Goal: Book appointment/travel/reservation

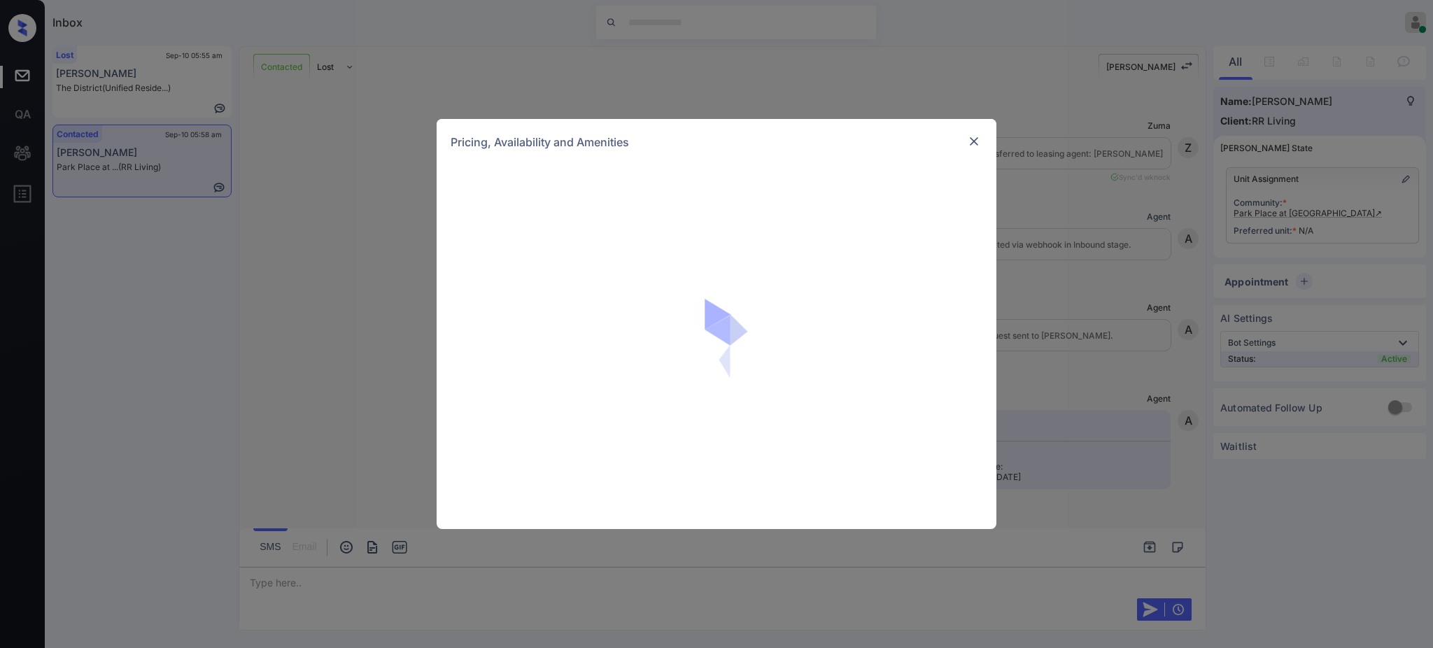
scroll to position [653, 0]
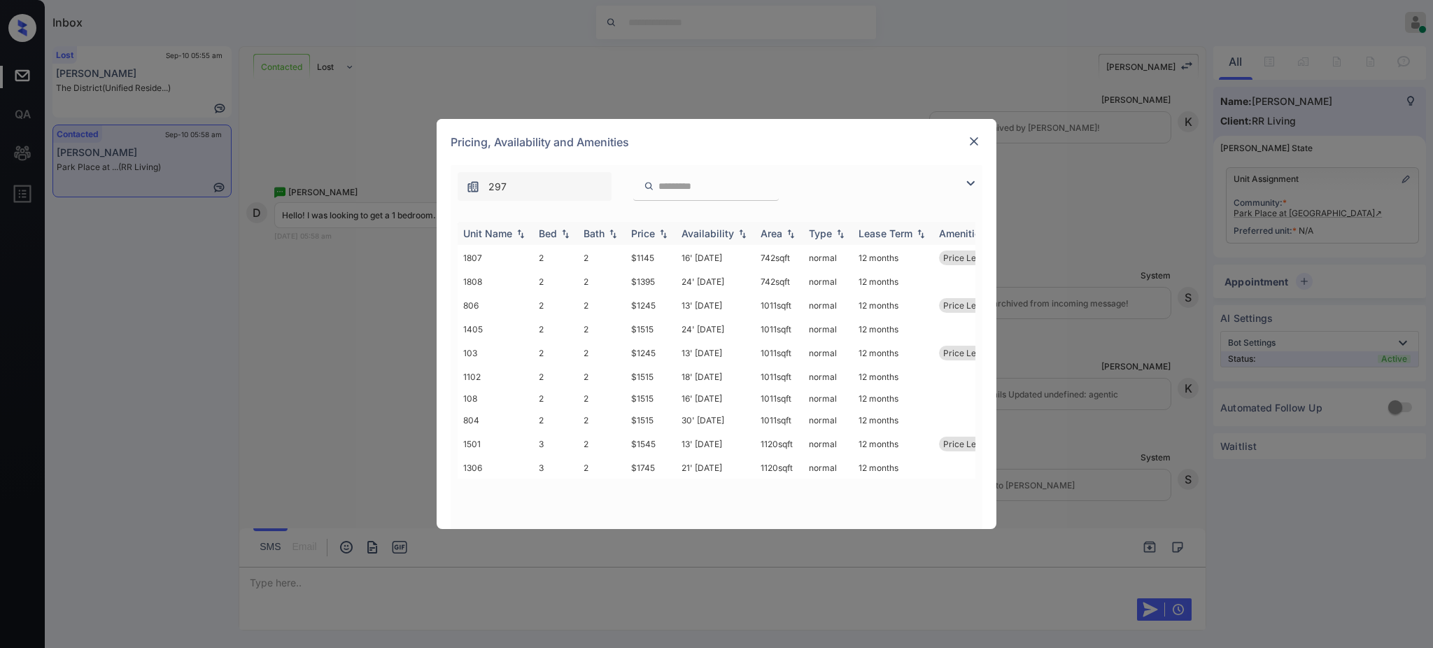
click at [554, 239] on div "Bed" at bounding box center [548, 233] width 18 height 12
click at [623, 476] on td "2" at bounding box center [602, 468] width 48 height 22
drag, startPoint x: 630, startPoint y: 397, endPoint x: 658, endPoint y: 397, distance: 28.0
click at [658, 397] on td "$1245" at bounding box center [651, 401] width 50 height 26
copy td "$1245"
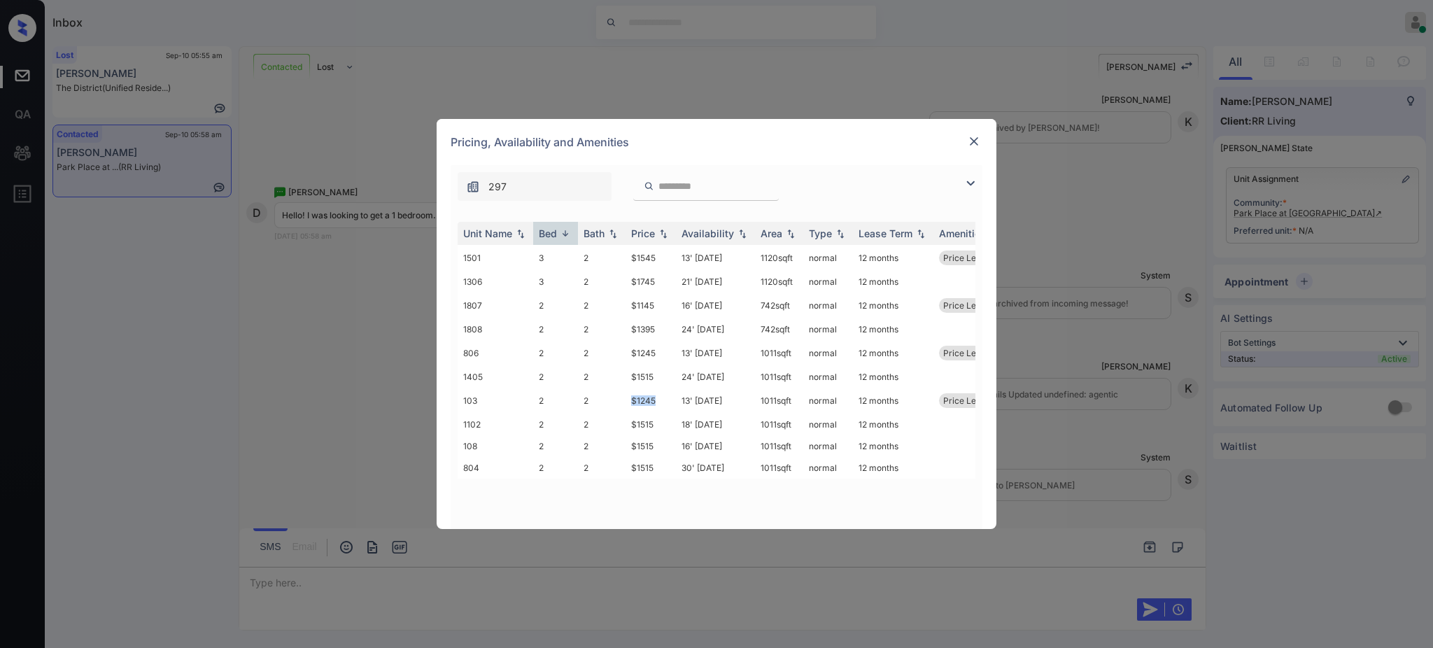
click at [972, 134] on img at bounding box center [974, 141] width 14 height 14
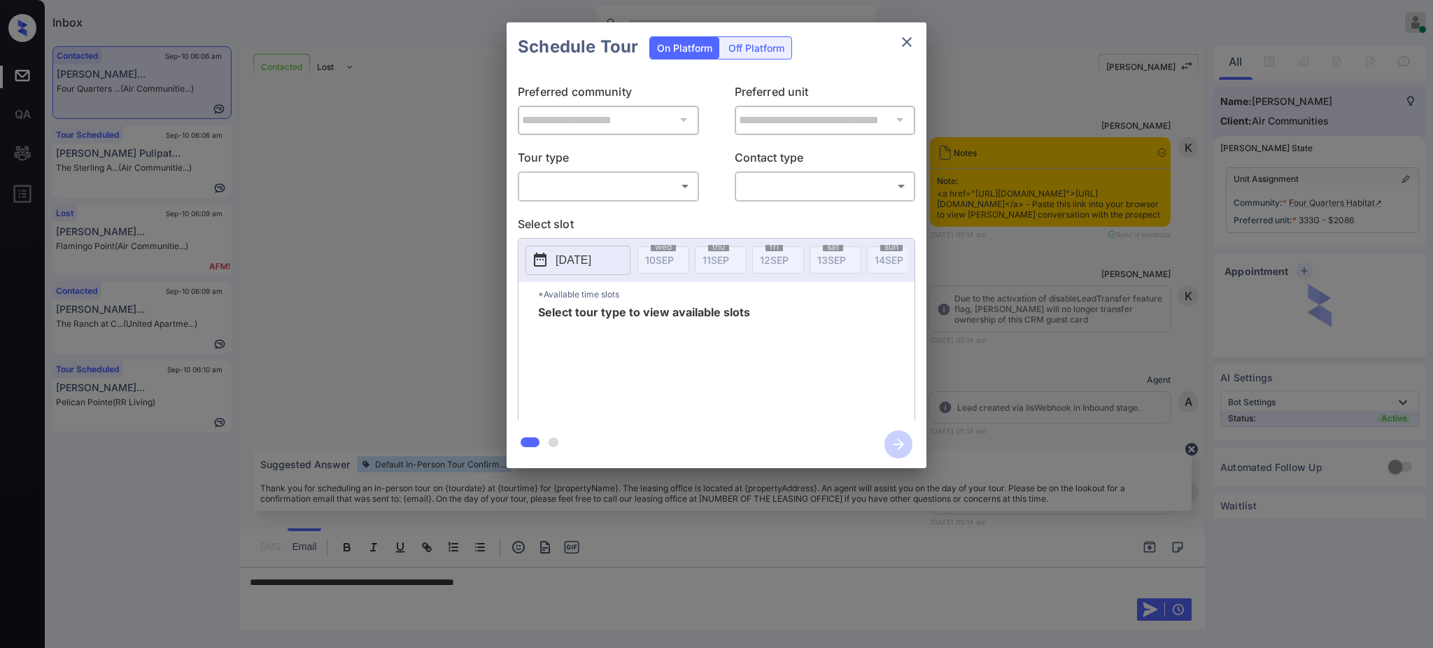
click at [598, 185] on body "Inbox Ajay Kumar Online Set yourself offline Set yourself on break Profile Swit…" at bounding box center [716, 324] width 1433 height 648
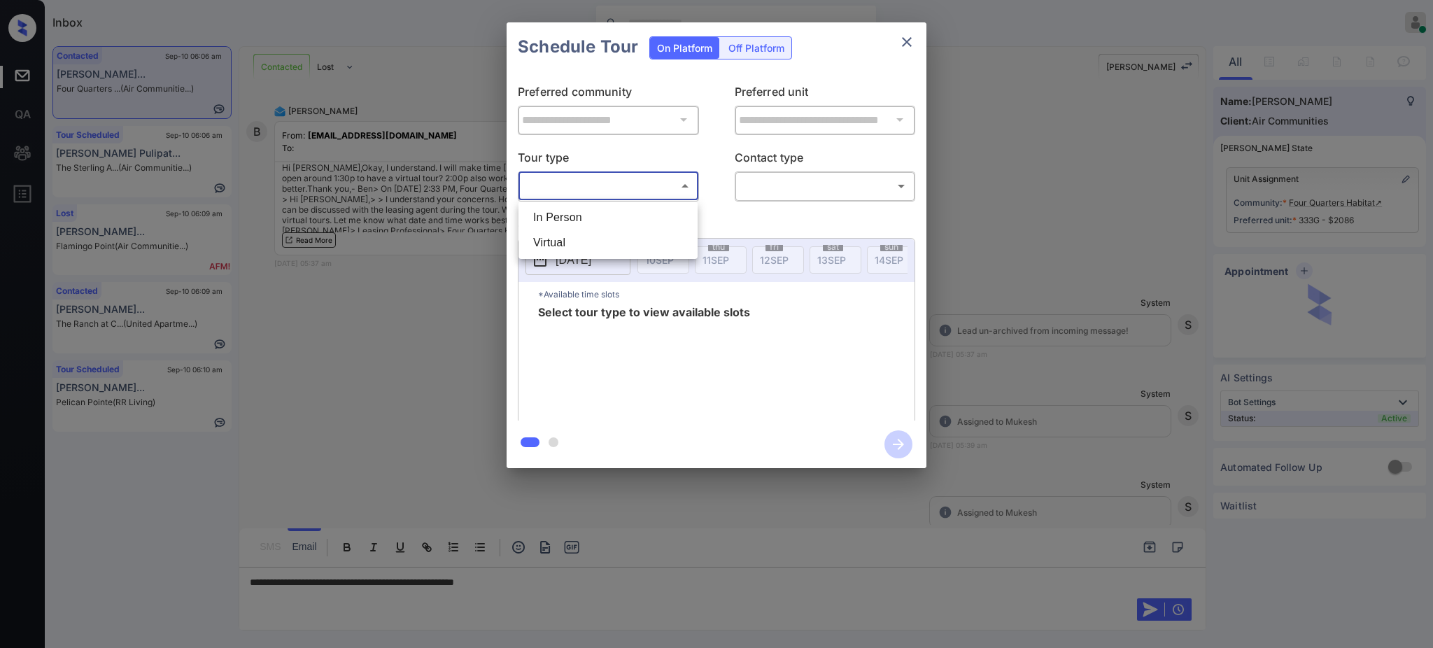
click at [568, 238] on li "Virtual" at bounding box center [608, 242] width 172 height 25
type input "*******"
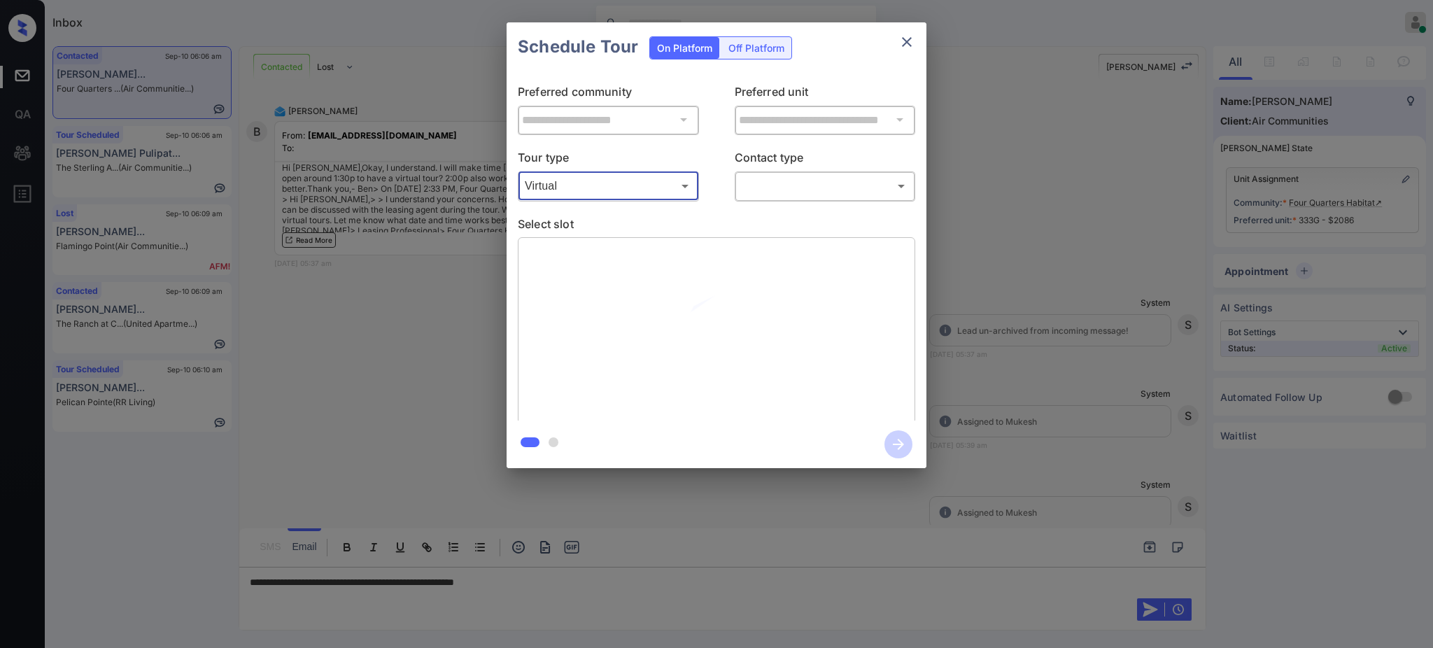
click at [784, 186] on body "Inbox Ajay Kumar Online Set yourself offline Set yourself on break Profile Swit…" at bounding box center [716, 324] width 1433 height 648
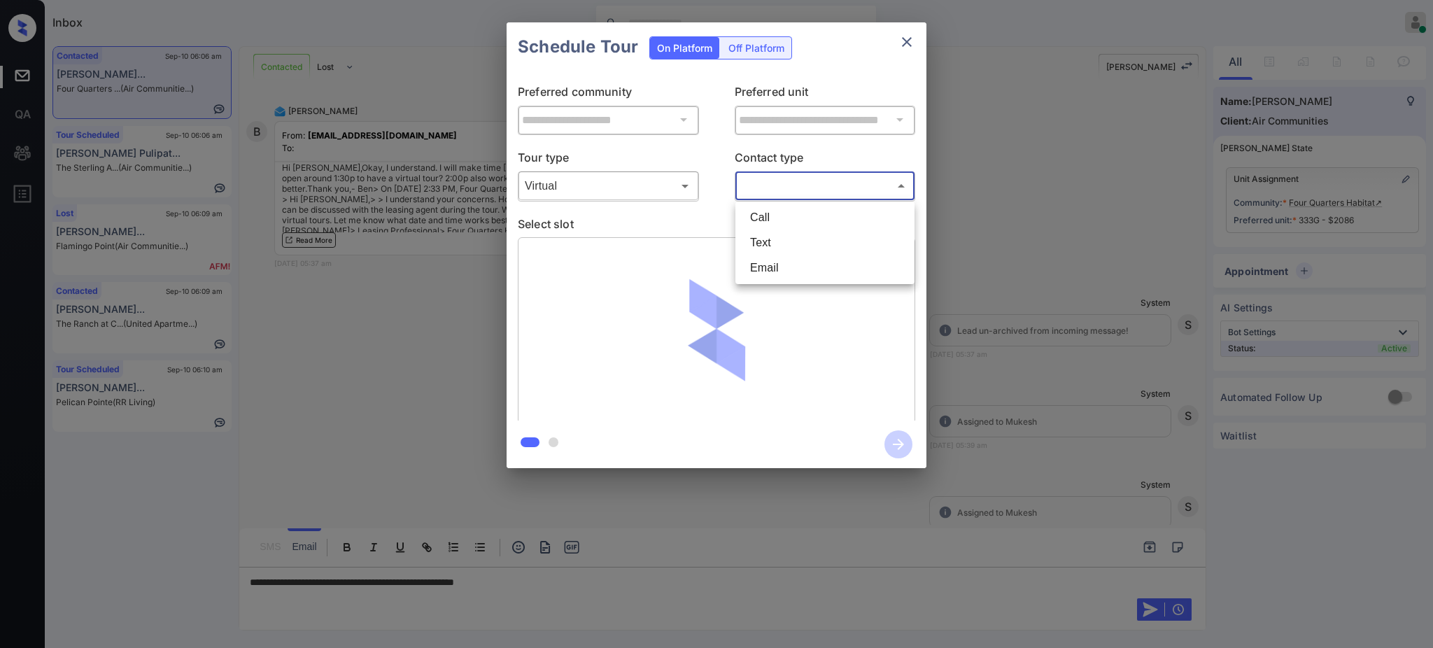
click at [750, 244] on li "Text" at bounding box center [825, 242] width 172 height 25
type input "****"
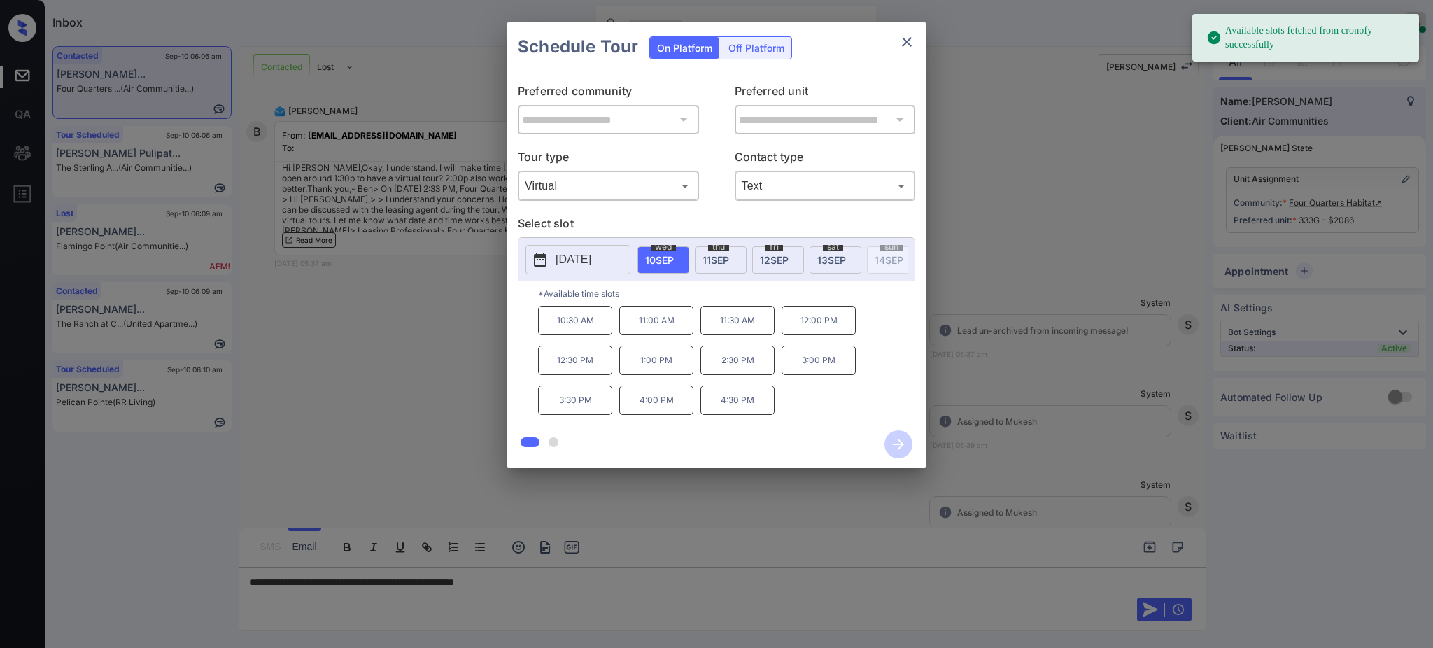
click at [584, 255] on p "2025-09-10" at bounding box center [574, 259] width 36 height 17
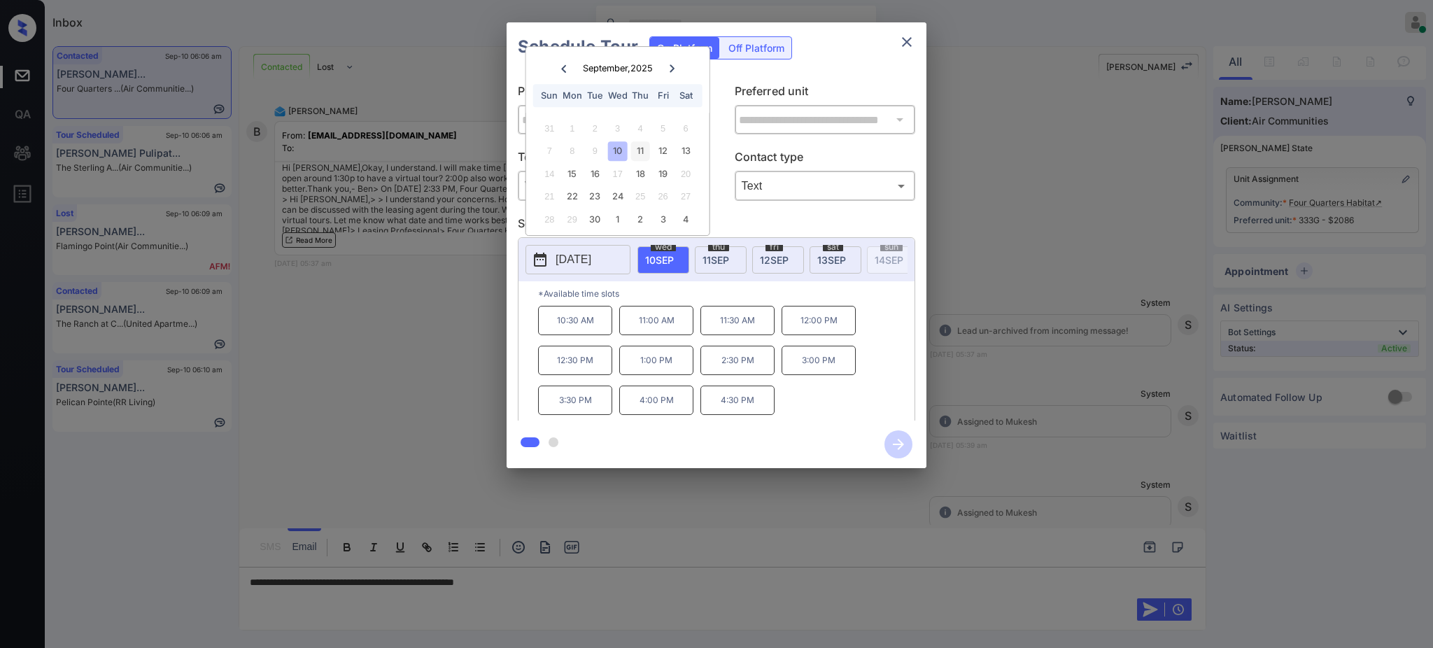
click at [639, 147] on div "11" at bounding box center [640, 150] width 19 height 19
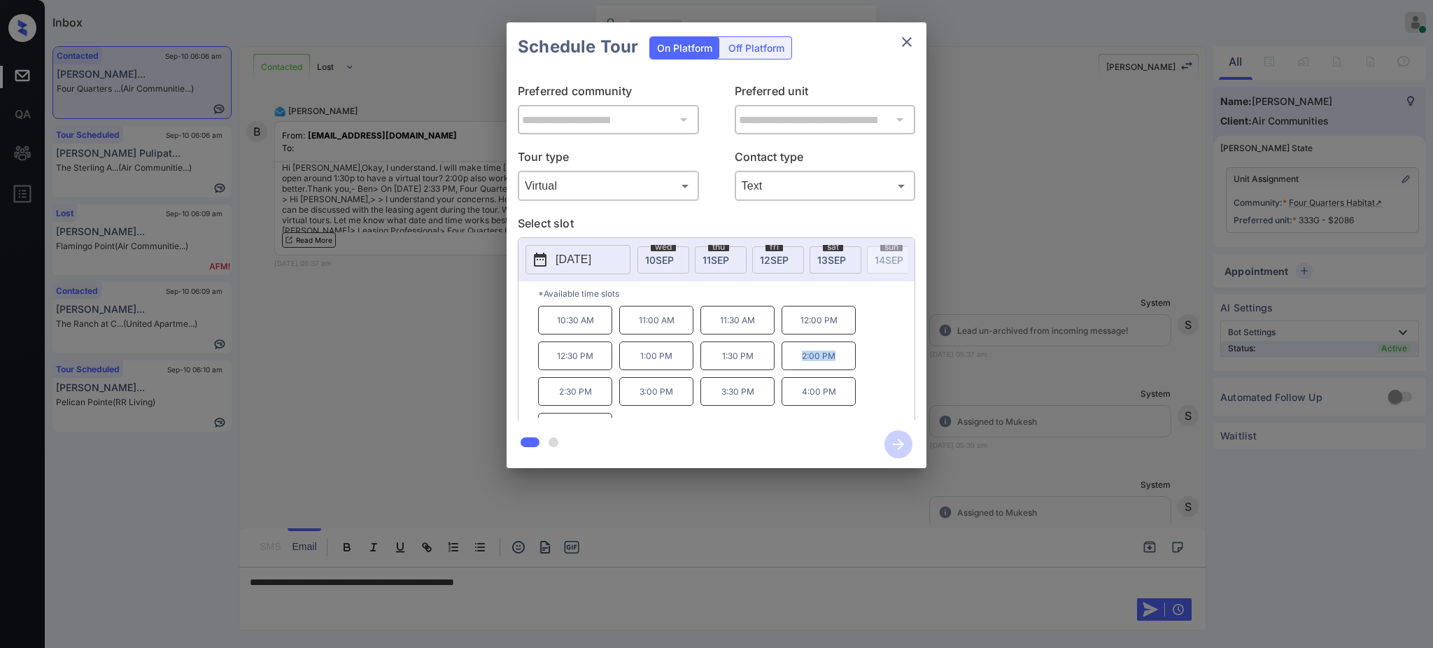
drag, startPoint x: 779, startPoint y: 368, endPoint x: 854, endPoint y: 353, distance: 77.0
click at [843, 367] on div "10:30 AM 11:00 AM 11:30 AM 12:00 PM 12:30 PM 1:00 PM 1:30 PM 2:00 PM 2:30 PM 3:…" at bounding box center [726, 362] width 376 height 112
copy p "2:00 PM"
click at [908, 43] on icon "close" at bounding box center [907, 42] width 10 height 10
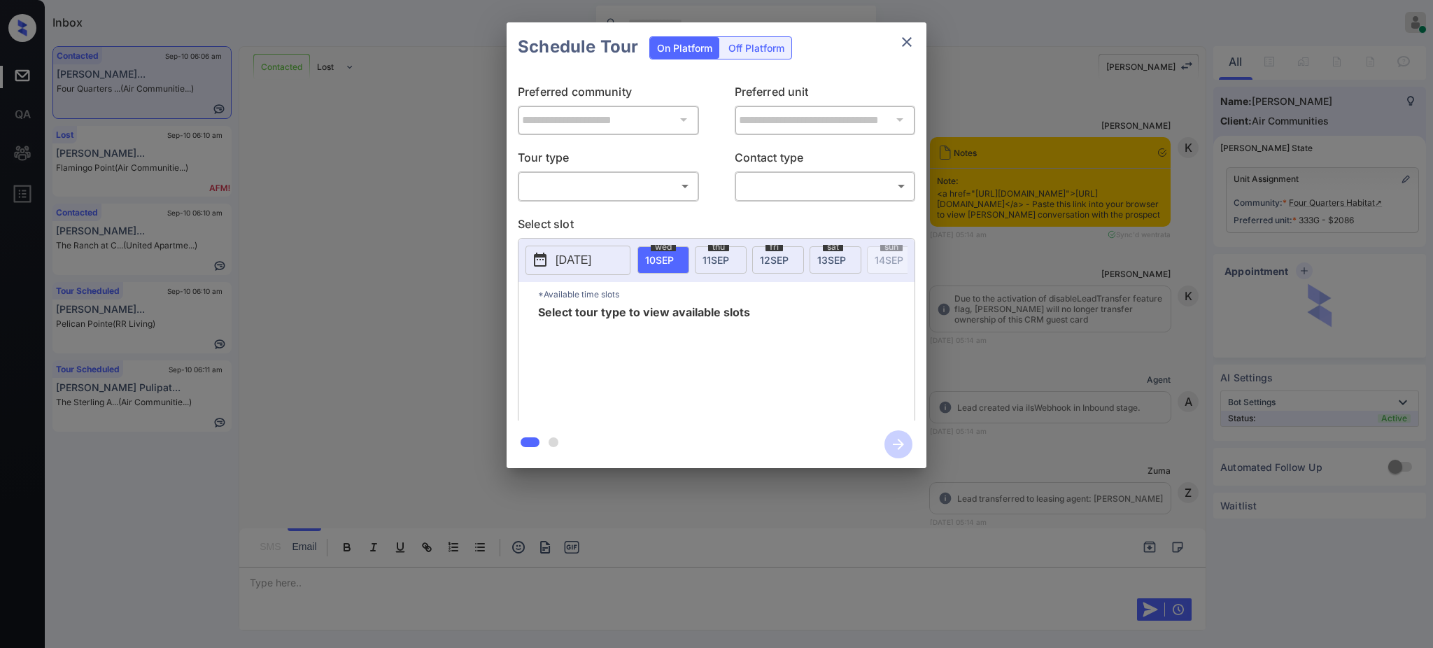
click at [605, 181] on body "Inbox Ajay Kumar Online Set yourself offline Set yourself on break Profile Swit…" at bounding box center [716, 324] width 1433 height 648
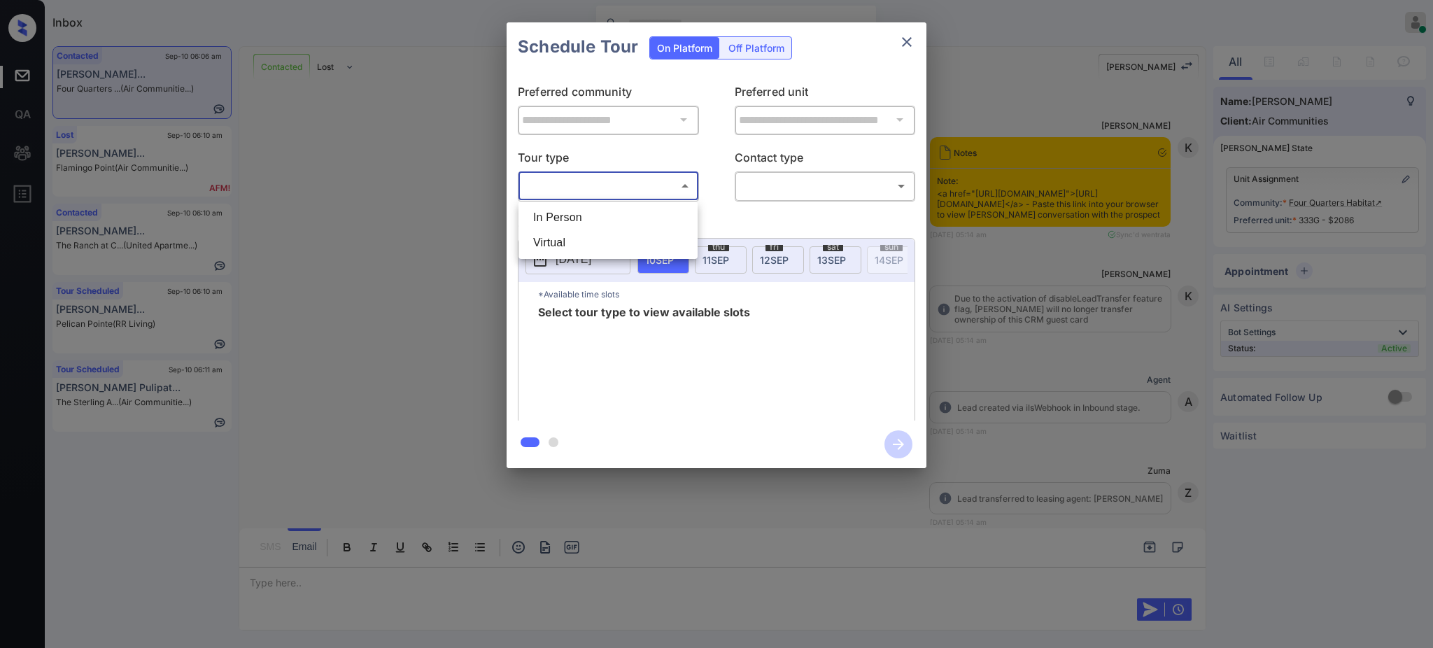
scroll to position [5063, 0]
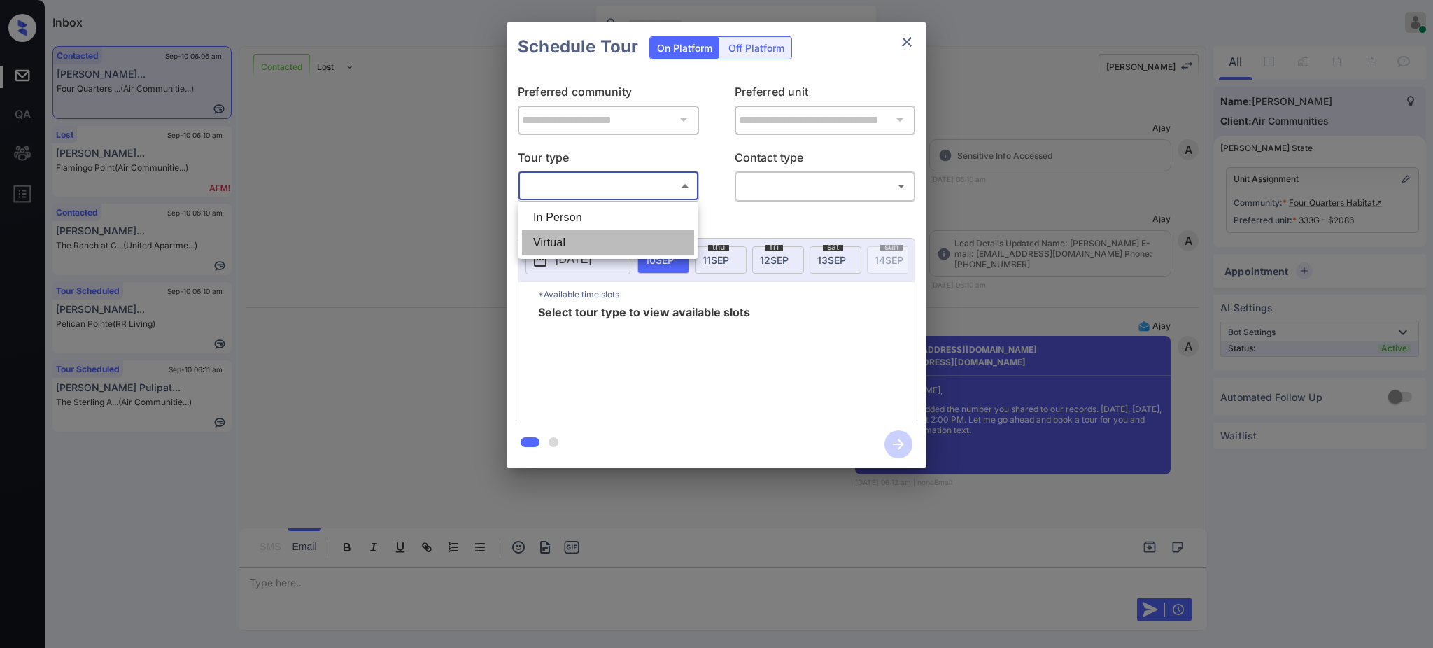
click at [568, 238] on li "Virtual" at bounding box center [608, 242] width 172 height 25
type input "*******"
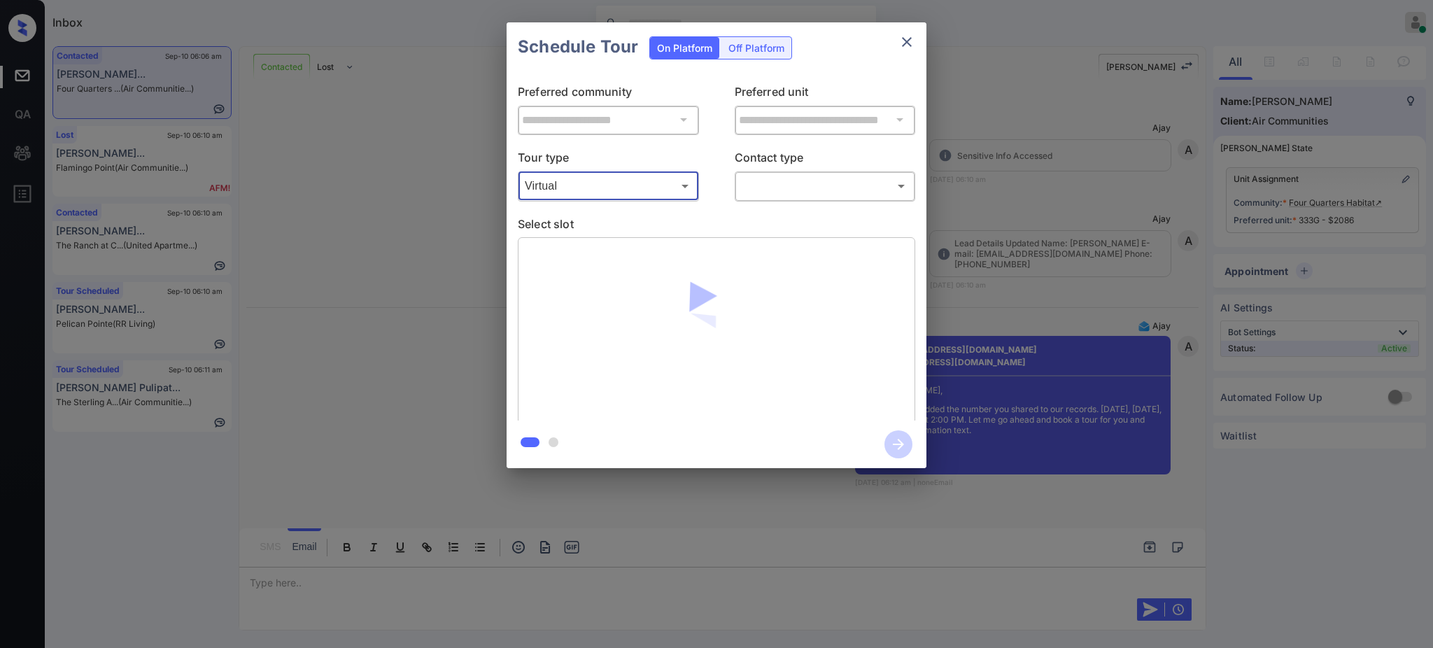
click at [827, 182] on body "Inbox Ajay Kumar Online Set yourself offline Set yourself on break Profile Swit…" at bounding box center [716, 324] width 1433 height 648
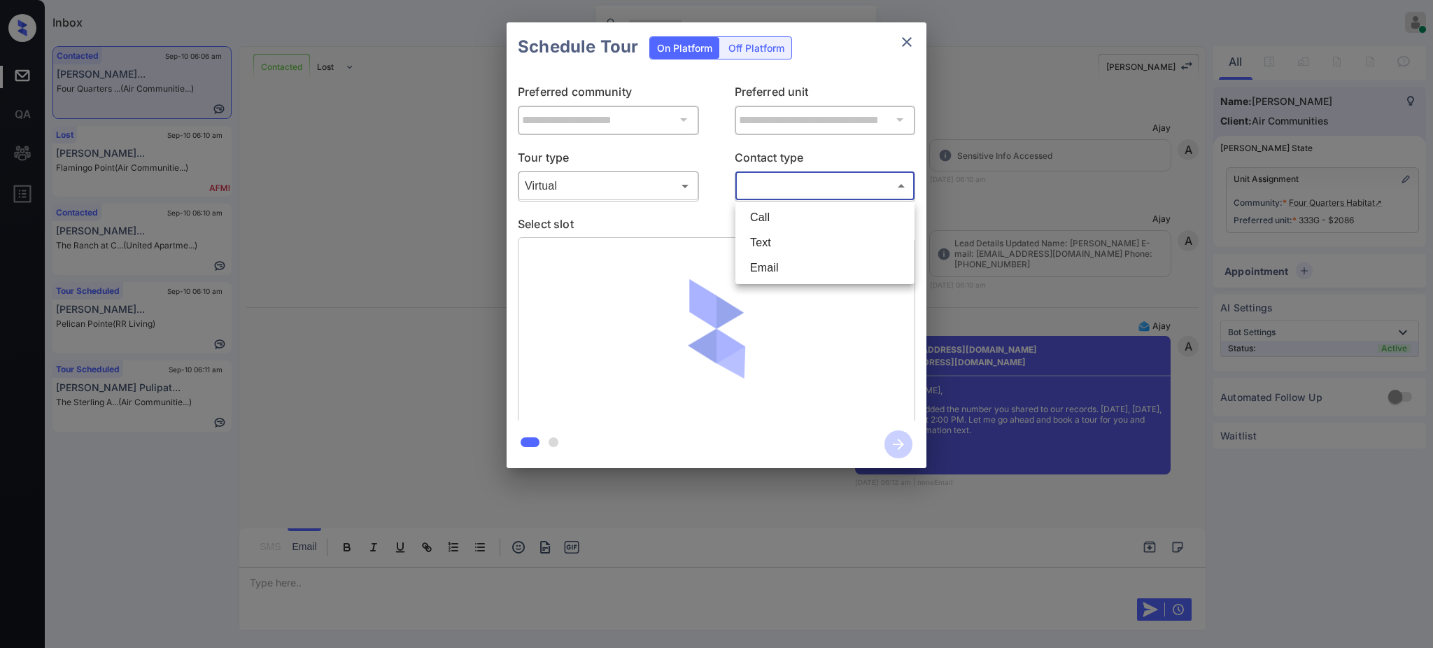
click at [768, 237] on li "Text" at bounding box center [825, 242] width 172 height 25
type input "****"
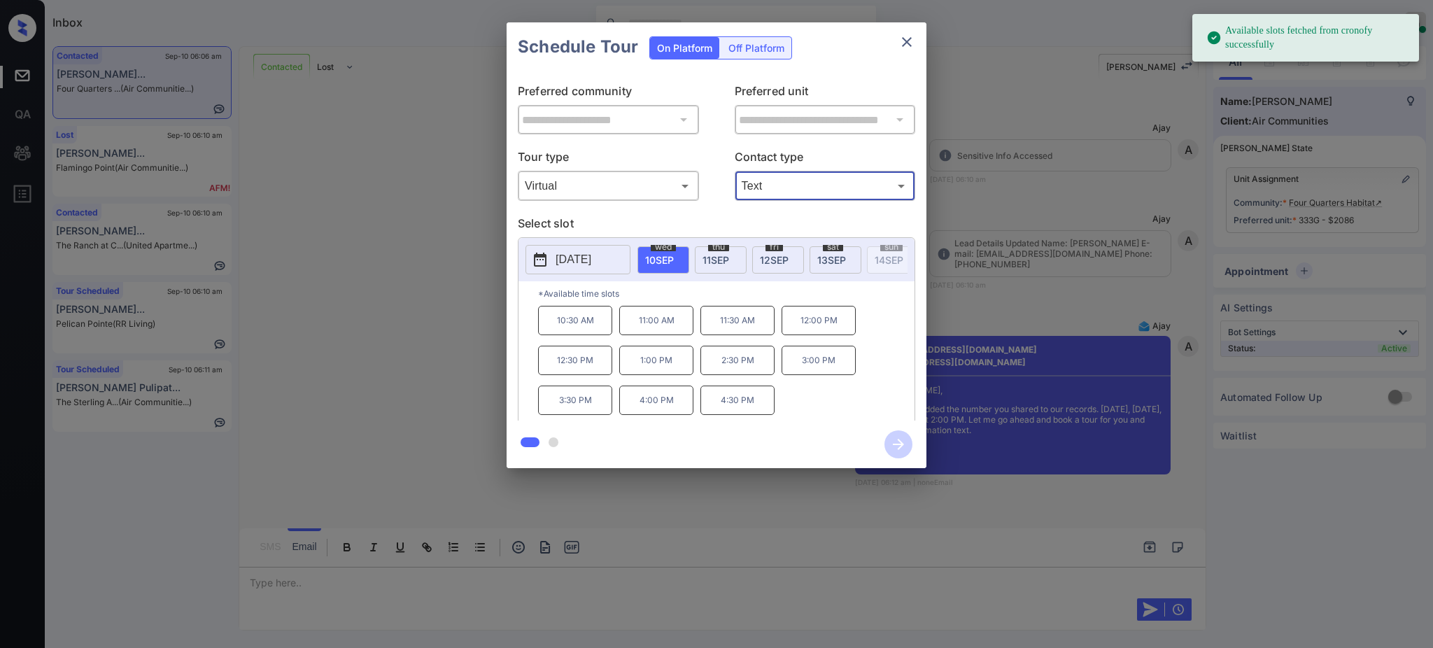
click at [726, 258] on span "11 SEP" at bounding box center [716, 260] width 27 height 12
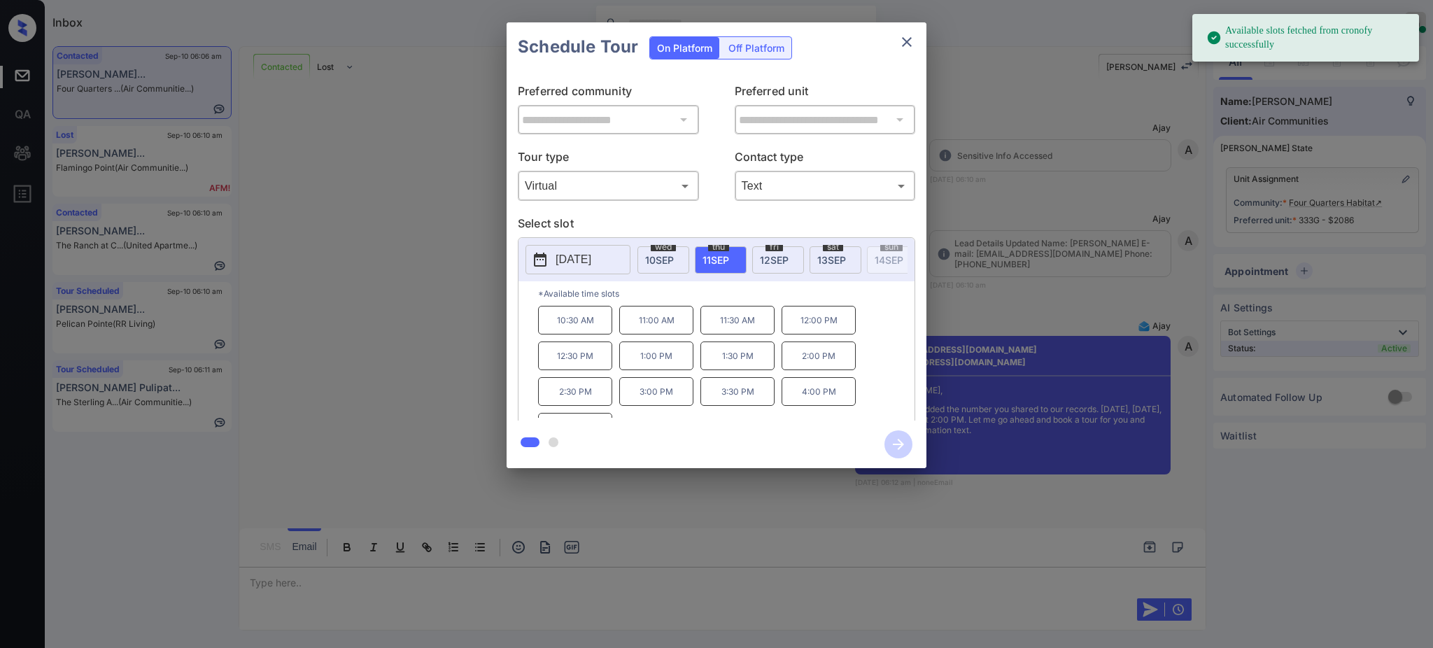
click at [793, 369] on p "2:00 PM" at bounding box center [819, 355] width 74 height 29
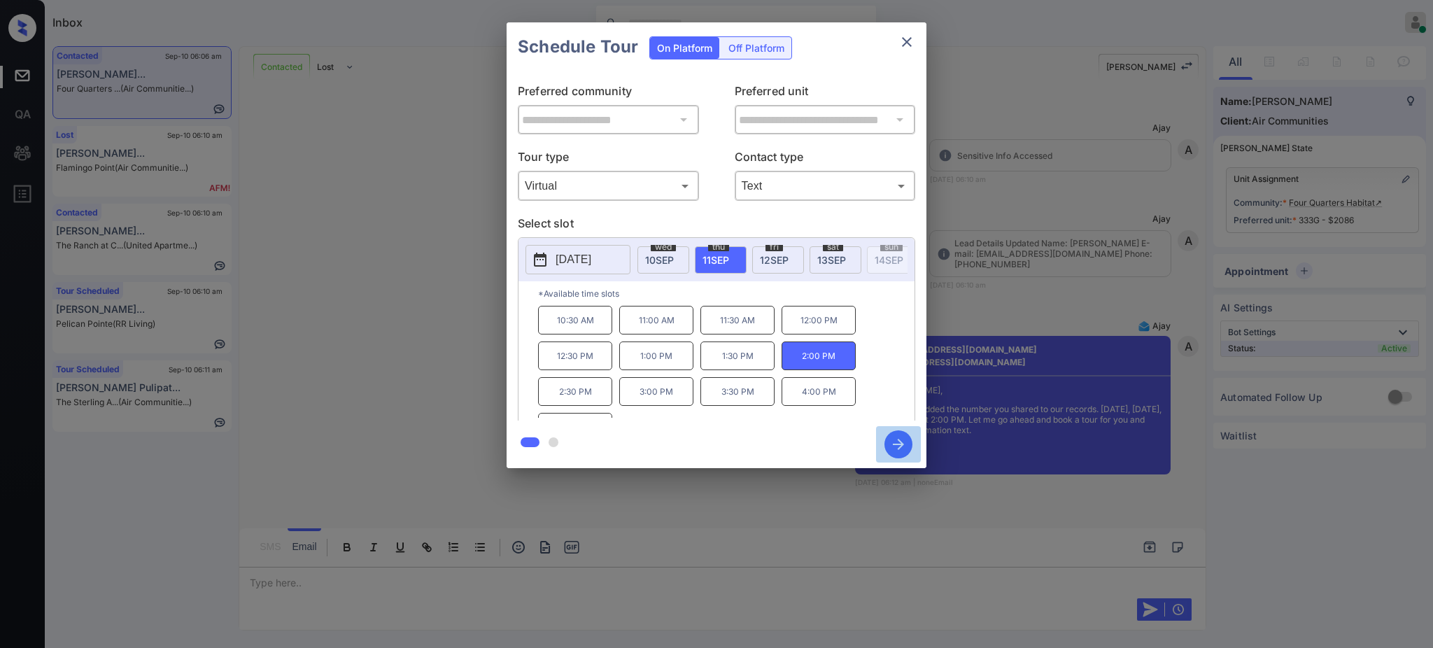
click at [885, 443] on button "button" at bounding box center [898, 444] width 45 height 36
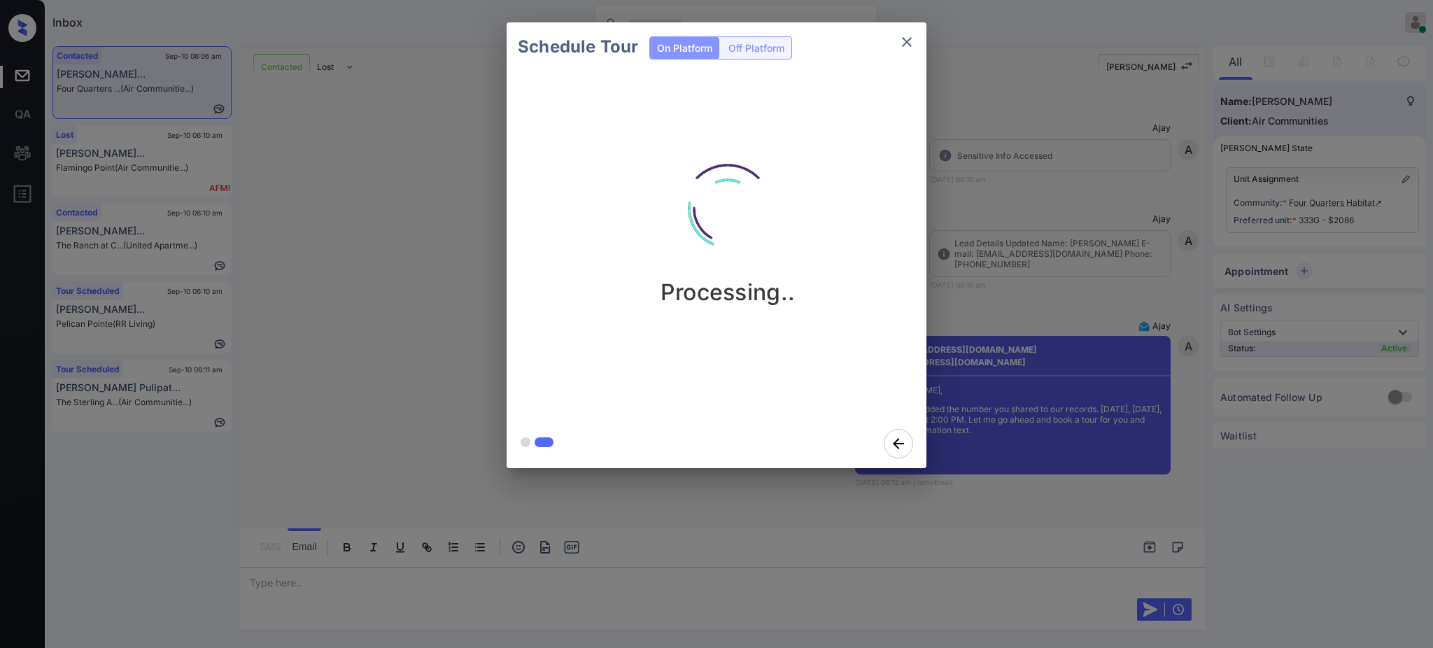
click at [1043, 258] on div "Schedule Tour On Platform Off Platform Processing.." at bounding box center [716, 245] width 1433 height 491
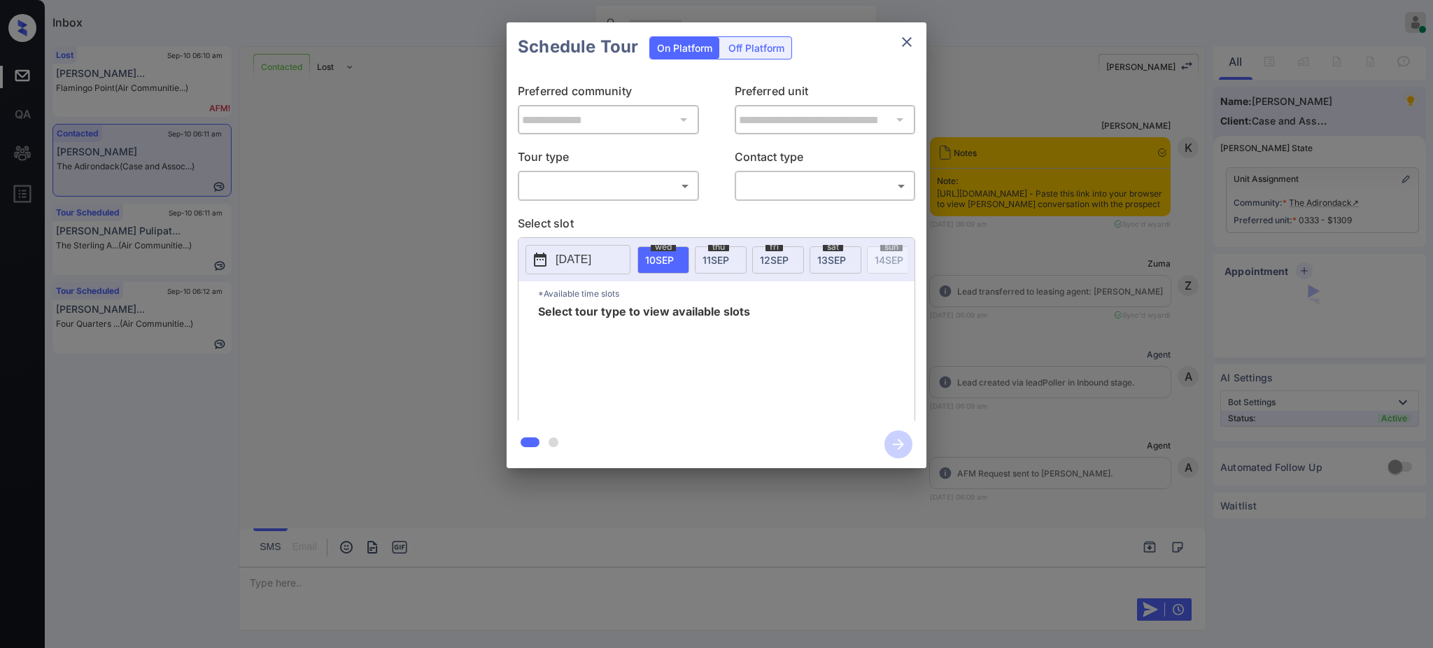
click at [588, 188] on body "Inbox Ajay Kumar Online Set yourself offline Set yourself on break Profile Swit…" at bounding box center [716, 324] width 1433 height 648
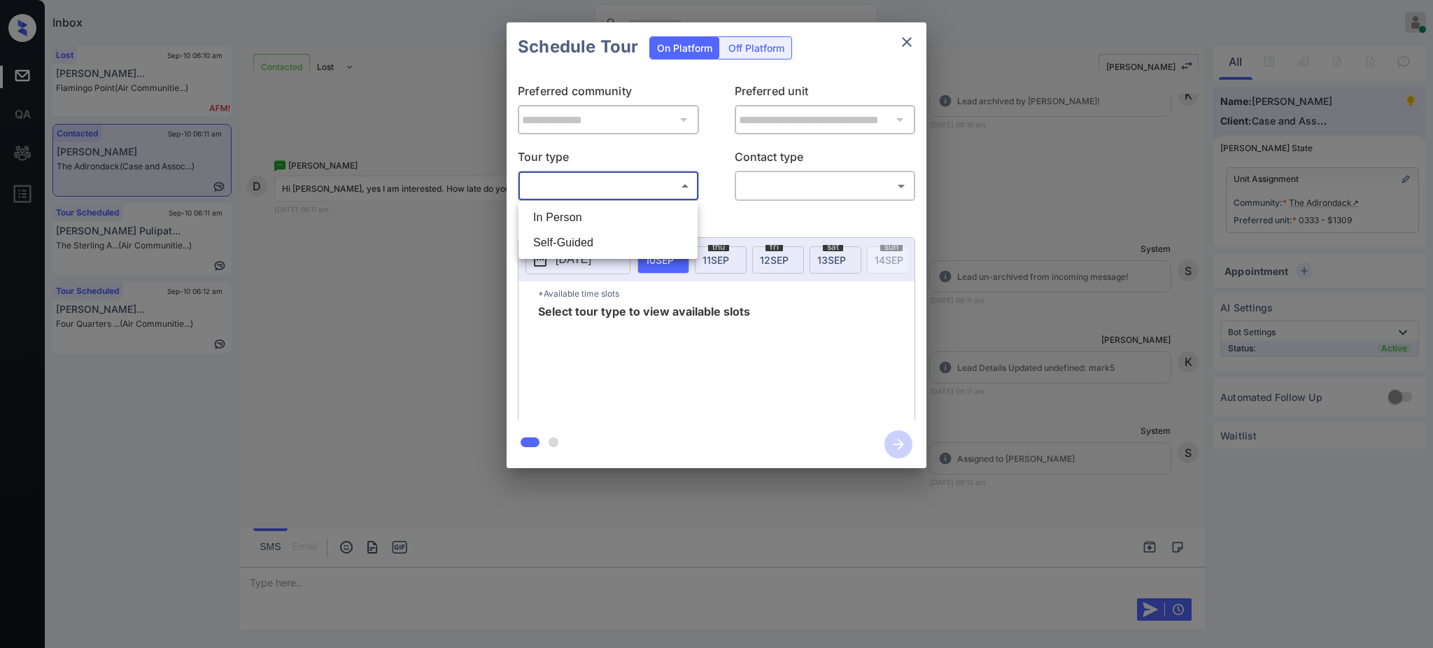
click at [583, 216] on li "In Person" at bounding box center [608, 217] width 172 height 25
type input "********"
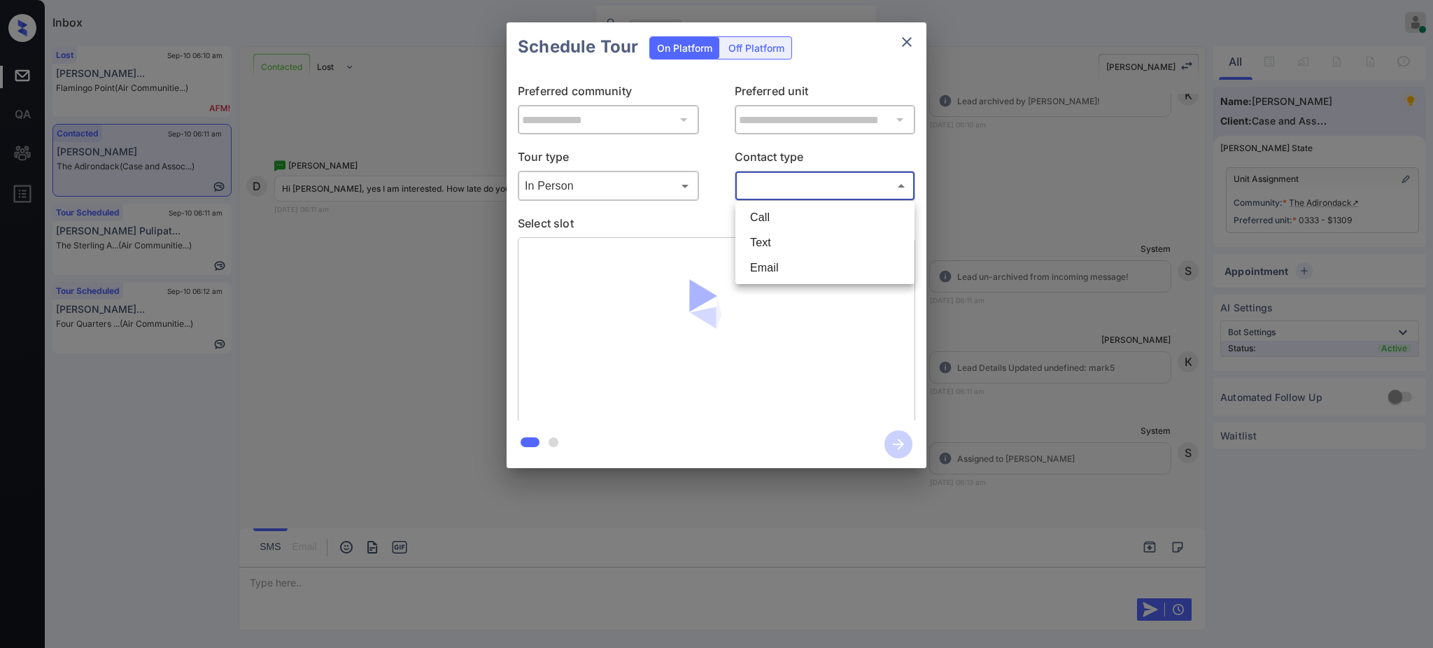
click at [775, 179] on body "Inbox Ajay Kumar Online Set yourself offline Set yourself on break Profile Swit…" at bounding box center [716, 324] width 1433 height 648
click at [765, 244] on li "Text" at bounding box center [825, 242] width 172 height 25
type input "****"
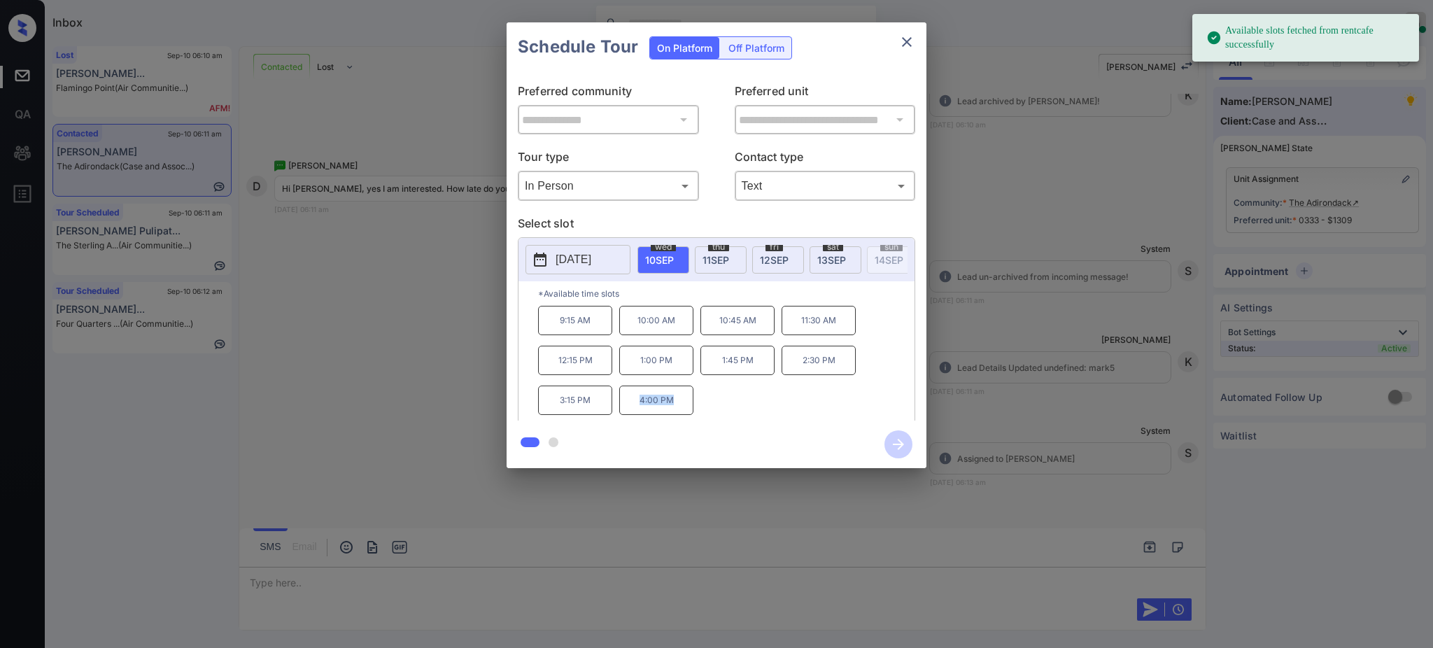
drag, startPoint x: 631, startPoint y: 411, endPoint x: 765, endPoint y: 365, distance: 141.9
click at [689, 415] on p "4:00 PM" at bounding box center [656, 400] width 74 height 29
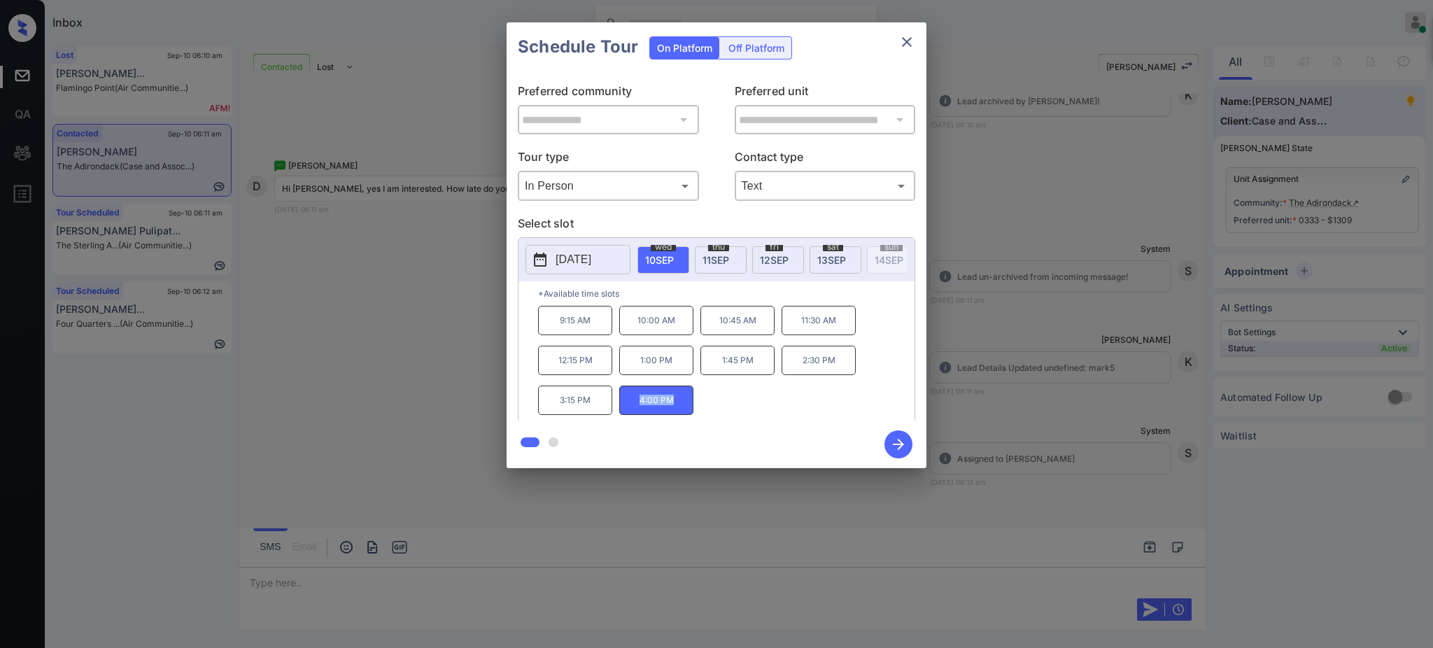
copy p "4:00 PM"
click at [907, 49] on button "close" at bounding box center [907, 42] width 28 height 28
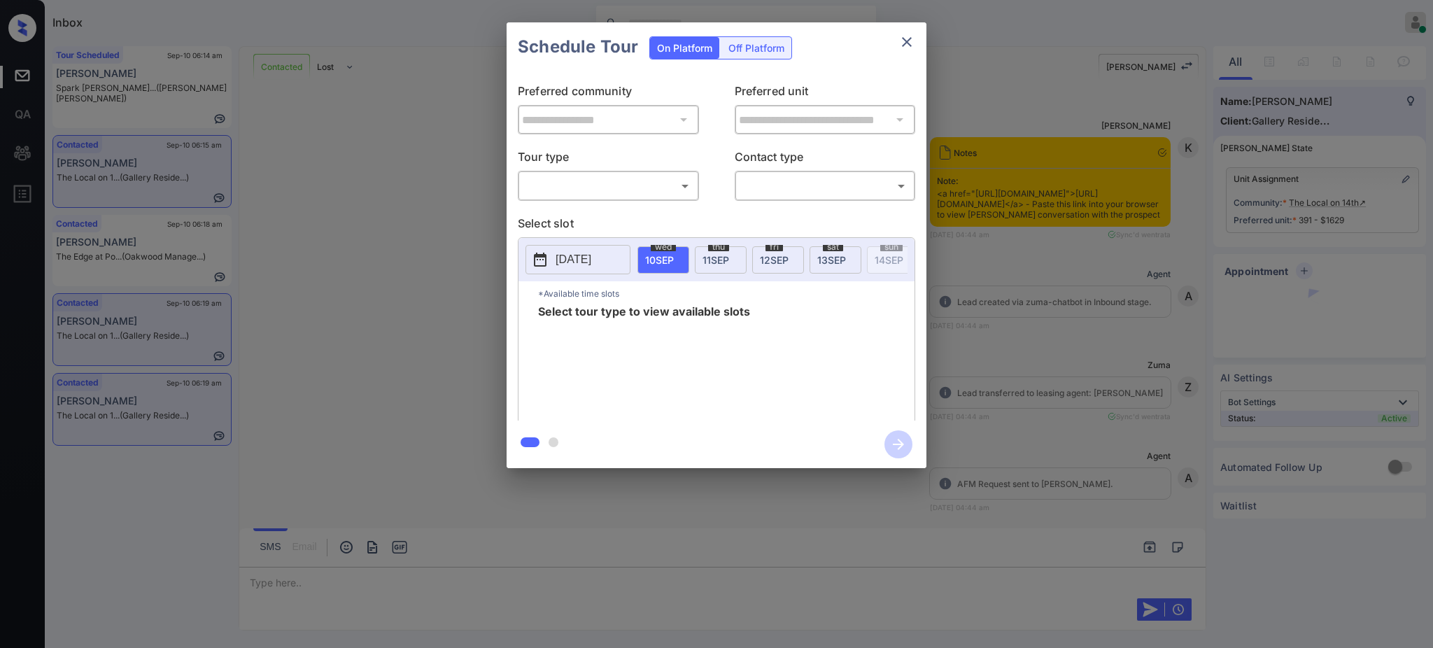
scroll to position [2560, 0]
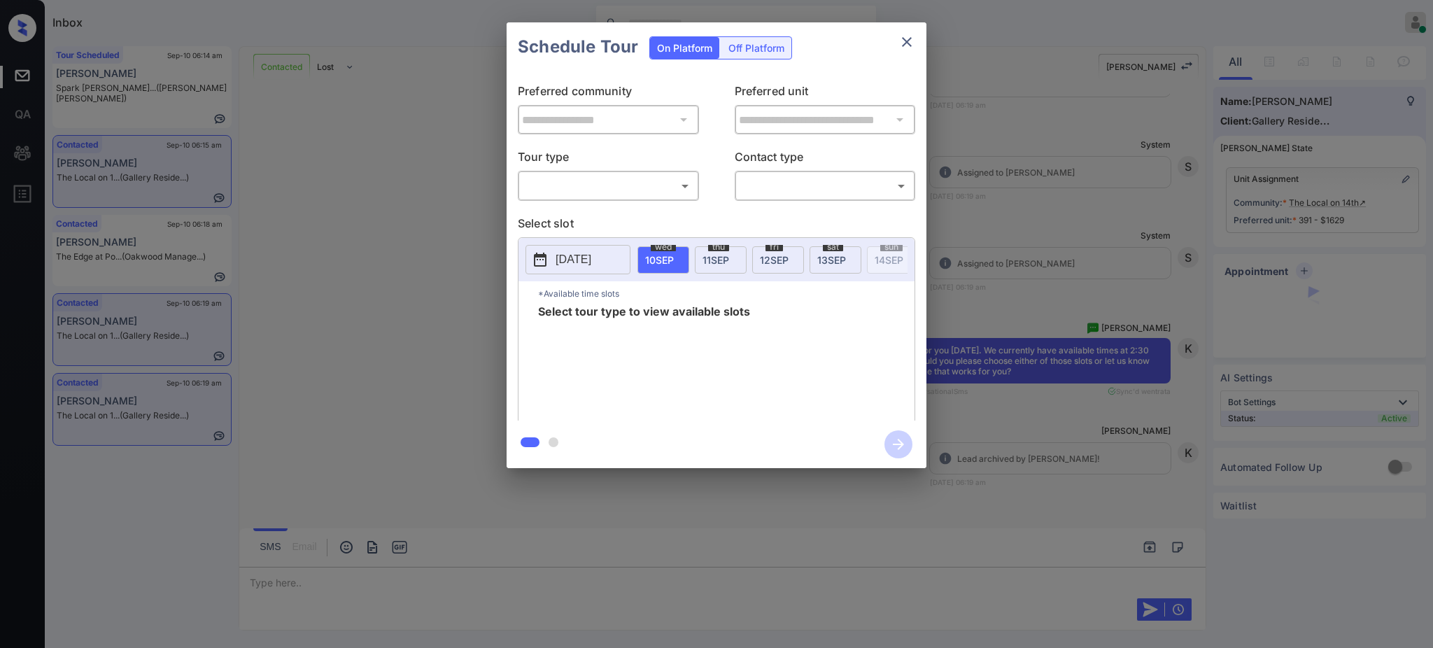
click at [580, 194] on body "Inbox Ajay Kumar Online Set yourself offline Set yourself on break Profile Swit…" at bounding box center [716, 324] width 1433 height 648
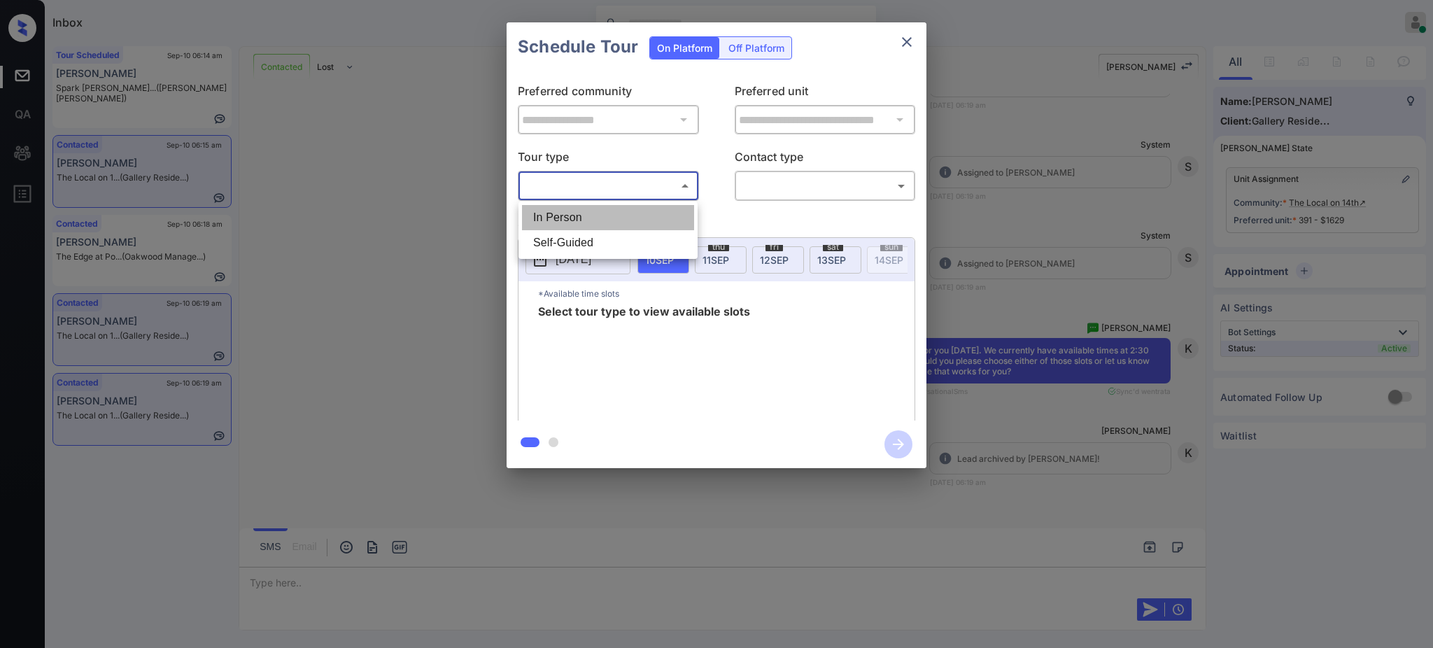
click at [569, 223] on li "In Person" at bounding box center [608, 217] width 172 height 25
type input "********"
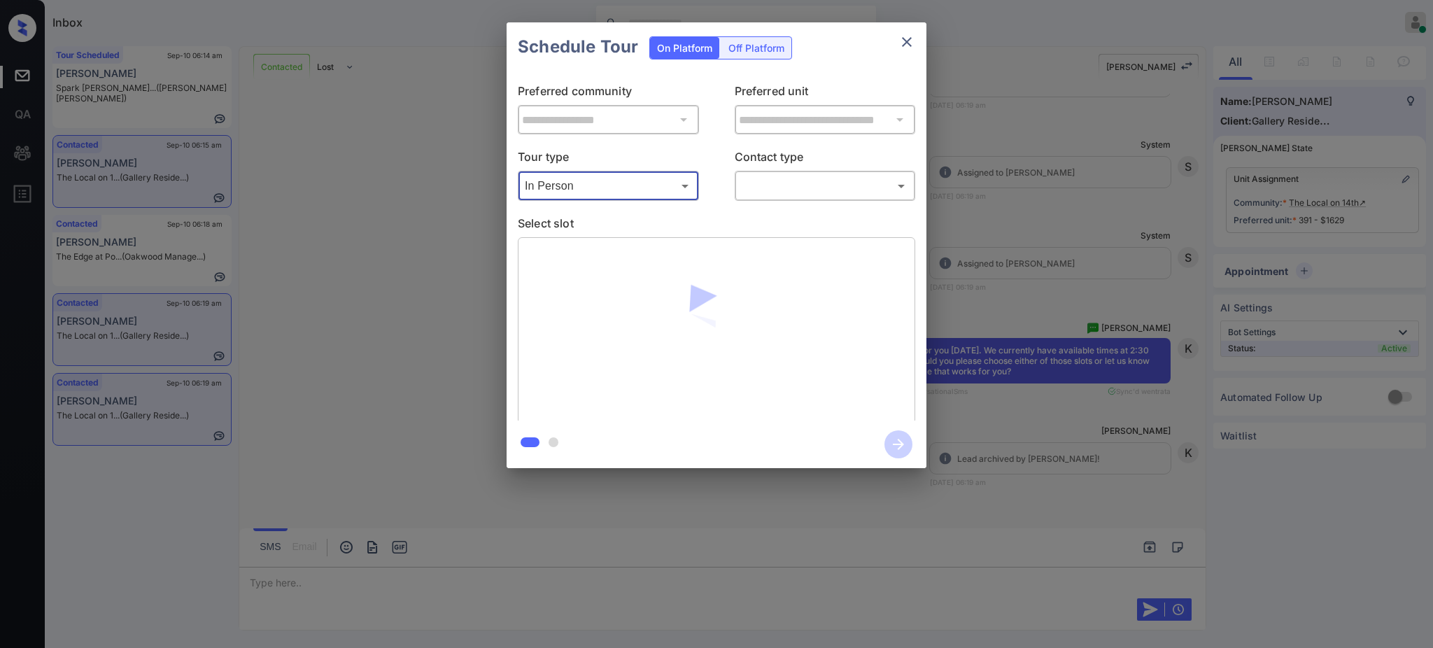
click at [834, 187] on body "Inbox Ajay Kumar Online Set yourself offline Set yourself on break Profile Swit…" at bounding box center [716, 324] width 1433 height 648
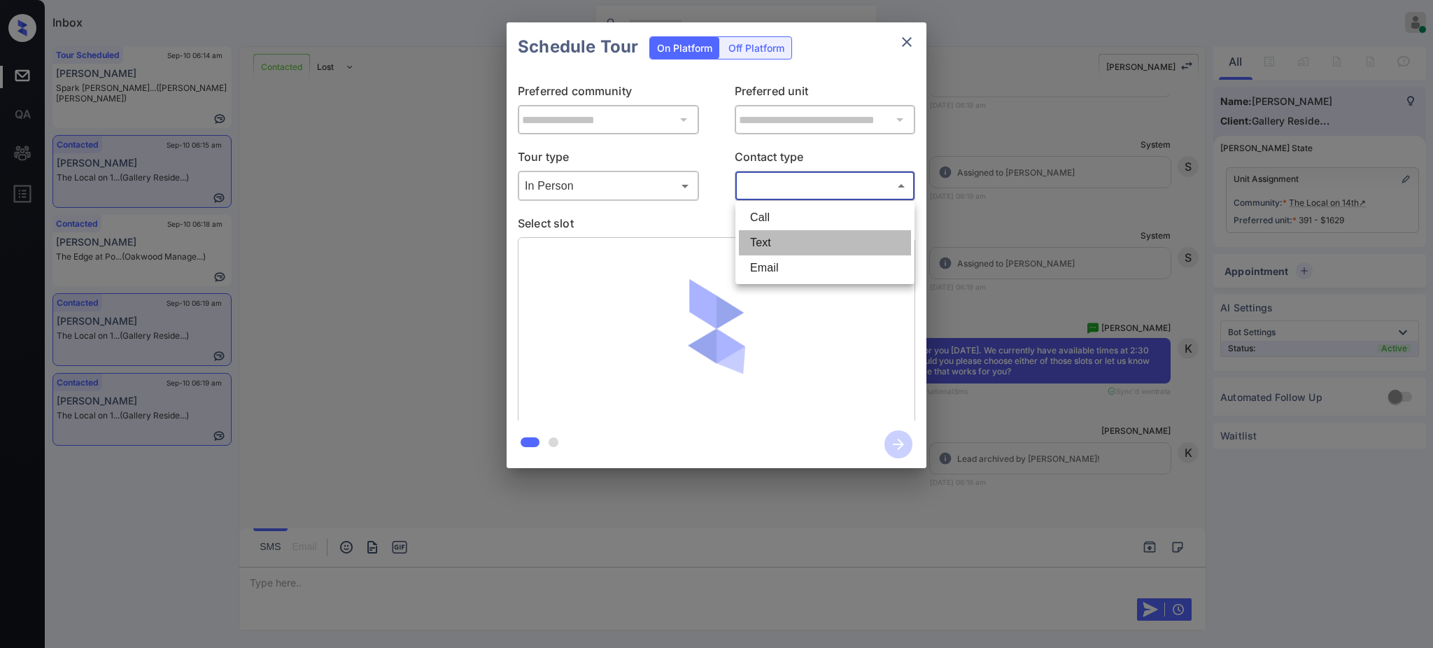
click at [784, 253] on li "Text" at bounding box center [825, 242] width 172 height 25
type input "****"
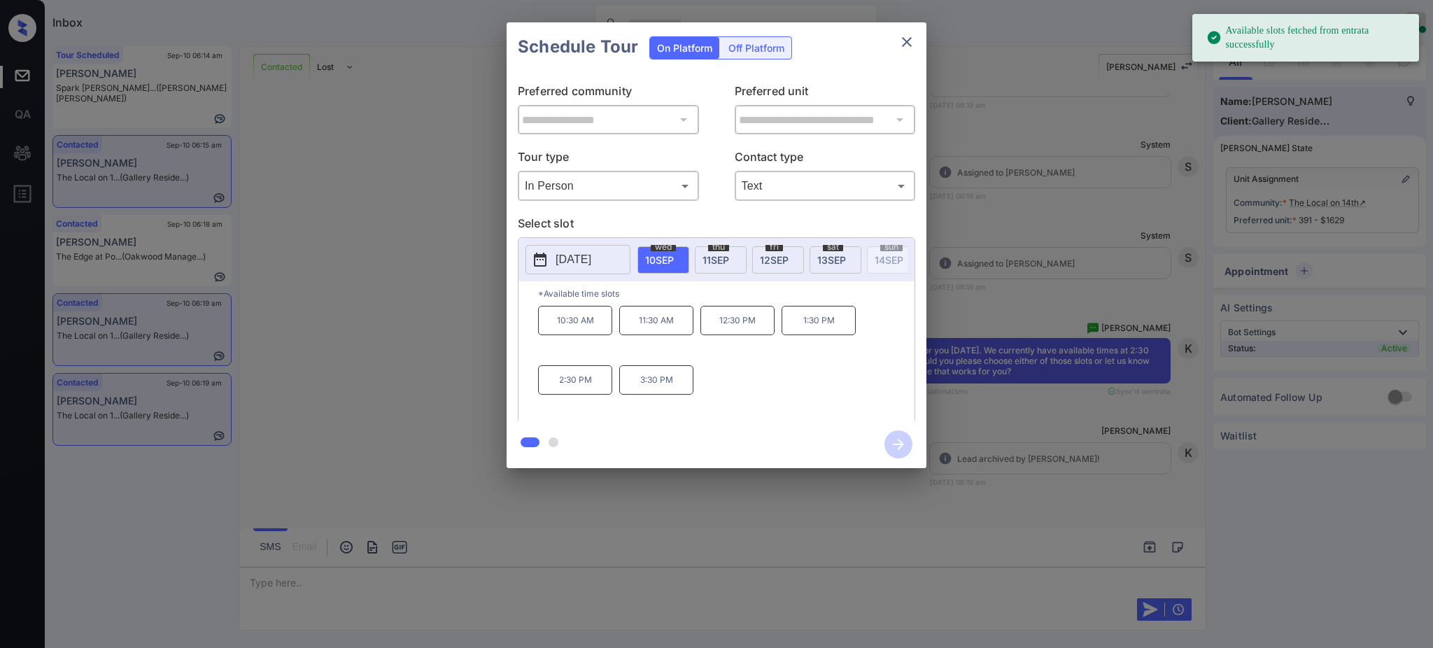
click at [1027, 390] on div "**********" at bounding box center [716, 245] width 1433 height 491
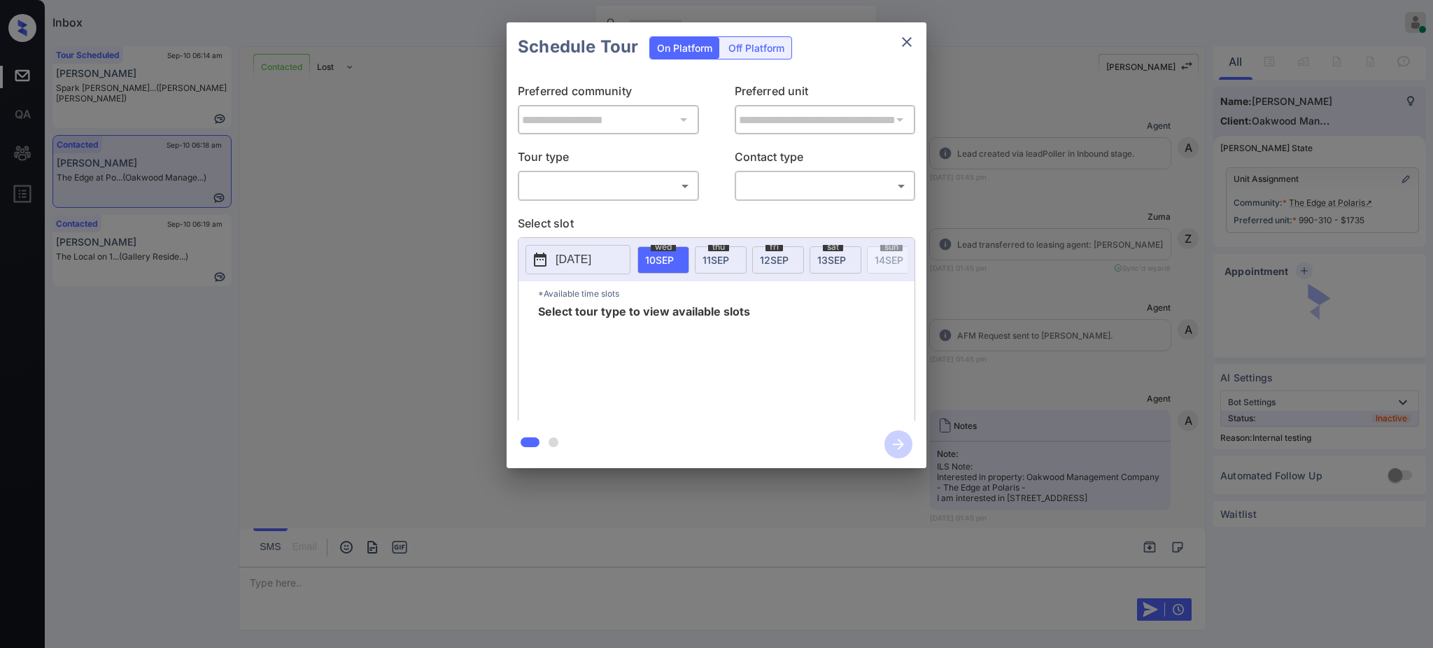
click at [605, 195] on body "Inbox Ajay Kumar Online Set yourself offline Set yourself on break Profile Swit…" at bounding box center [716, 324] width 1433 height 648
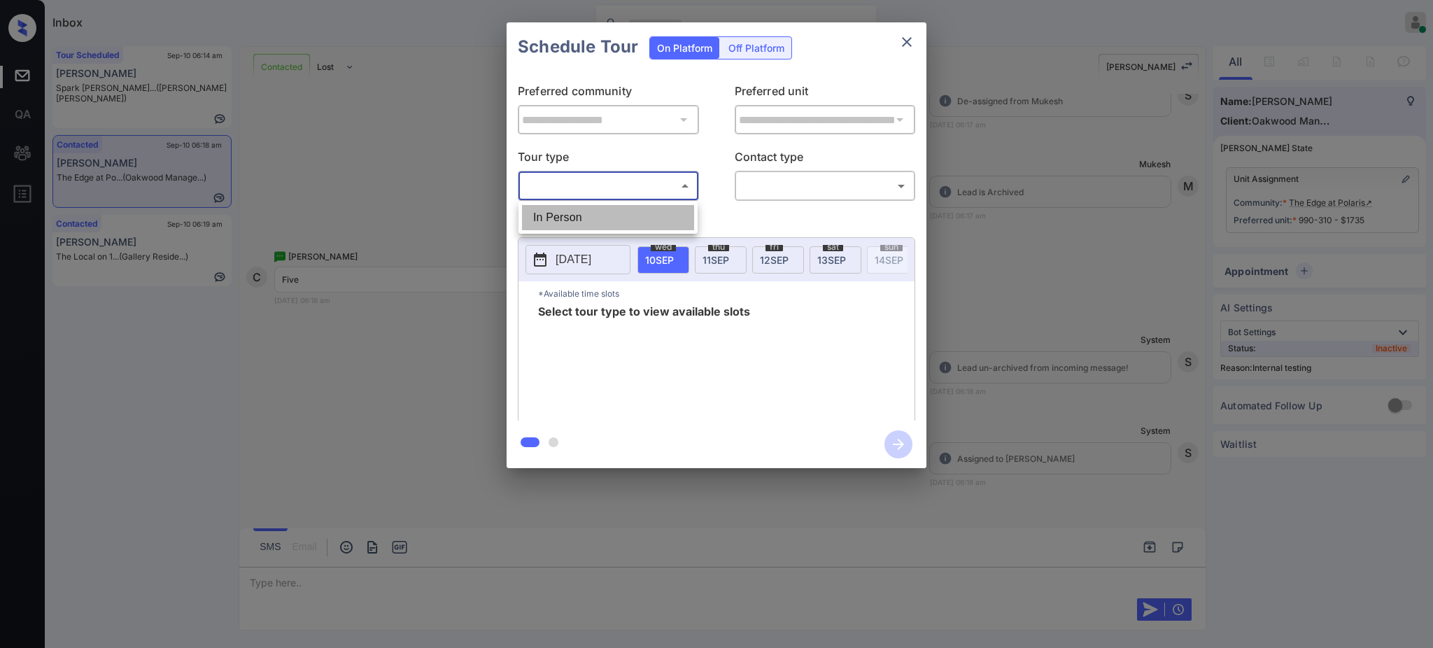
click at [575, 218] on li "In Person" at bounding box center [608, 217] width 172 height 25
type input "********"
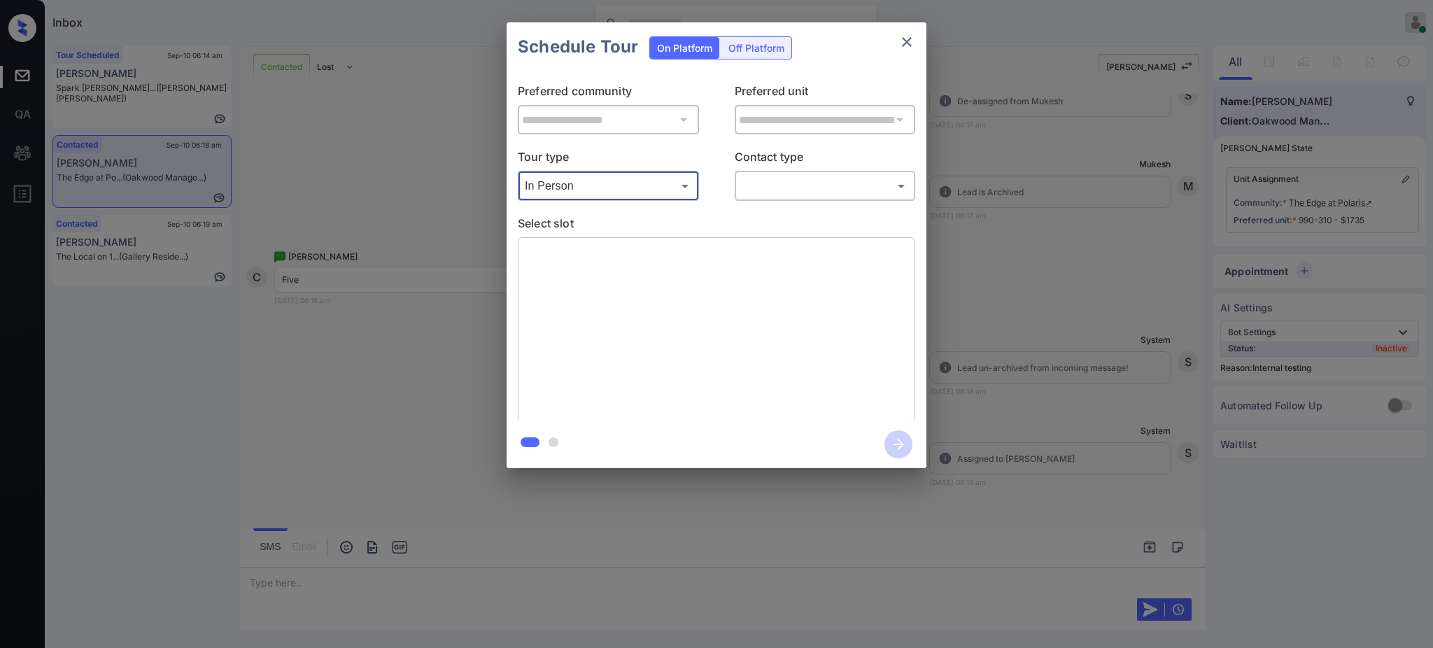
click at [732, 180] on div "Tour type In Person ******** ​ Contact type ​ ​" at bounding box center [716, 174] width 397 height 52
click at [779, 191] on body "Inbox Ajay Kumar Online Set yourself offline Set yourself on break Profile Swit…" at bounding box center [716, 324] width 1433 height 648
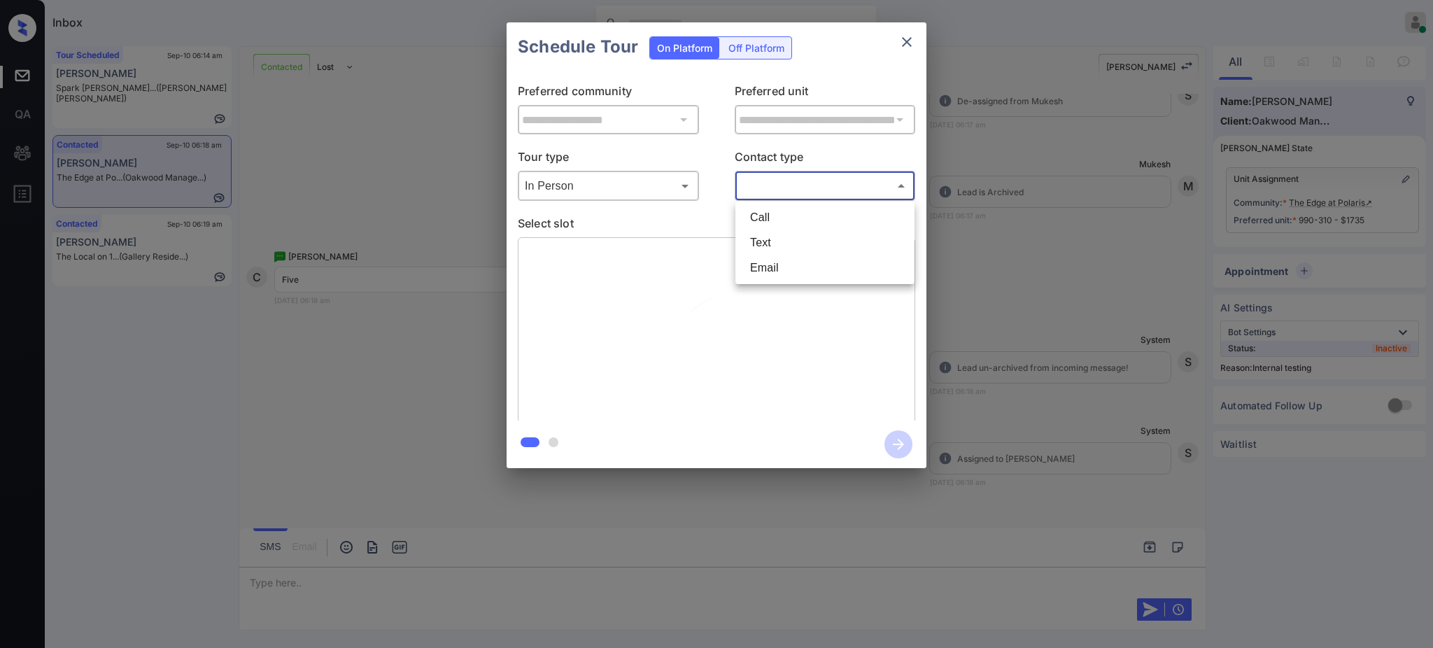
click at [762, 244] on li "Text" at bounding box center [825, 242] width 172 height 25
type input "****"
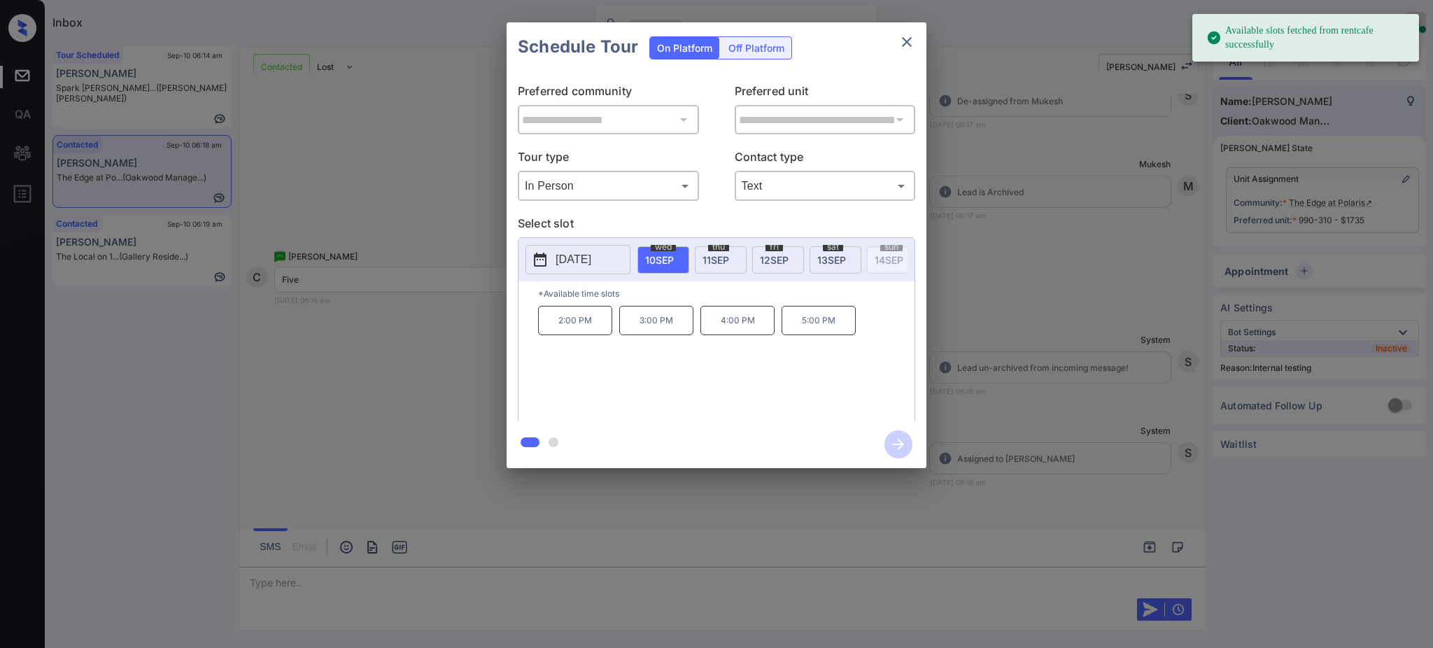
click at [669, 266] on div "wed 10 SEP" at bounding box center [664, 259] width 52 height 27
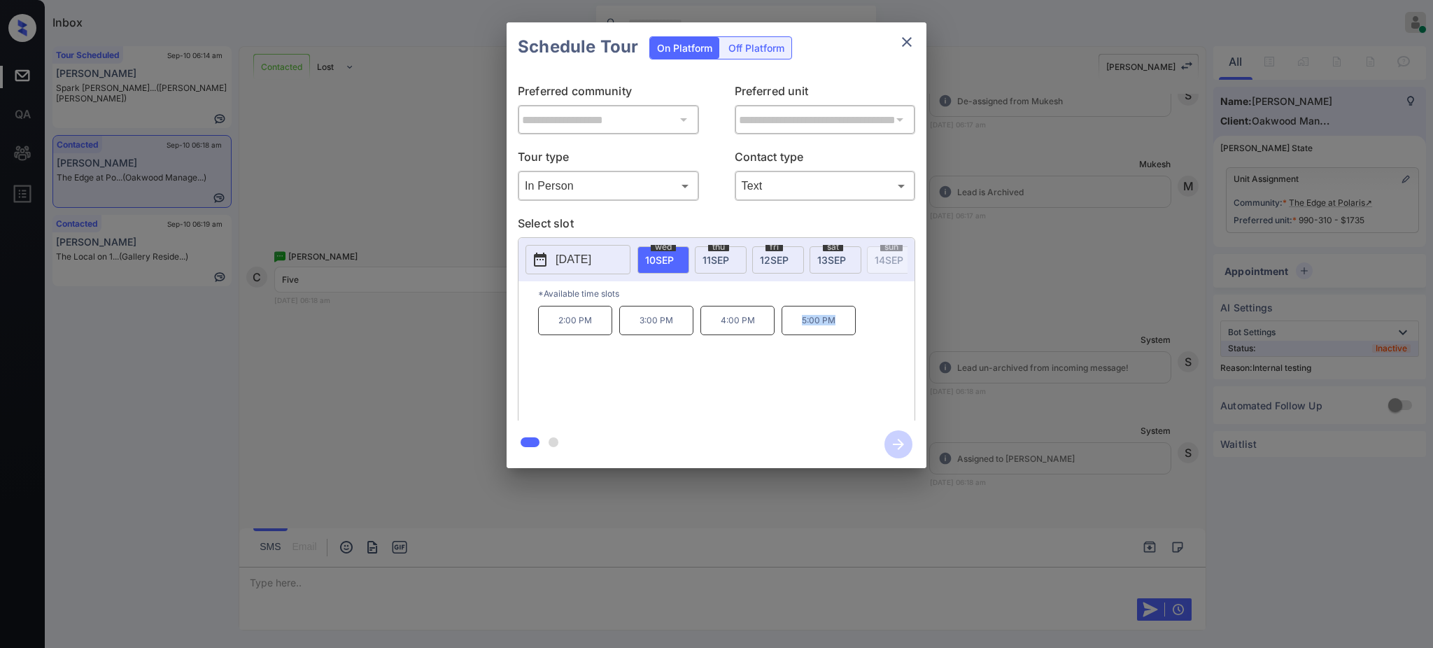
drag, startPoint x: 784, startPoint y: 332, endPoint x: 923, endPoint y: 172, distance: 212.3
click at [874, 332] on div "2:00 PM 3:00 PM 4:00 PM 5:00 PM" at bounding box center [726, 362] width 376 height 112
copy p "5:00 PM"
click at [907, 36] on icon "close" at bounding box center [907, 42] width 17 height 17
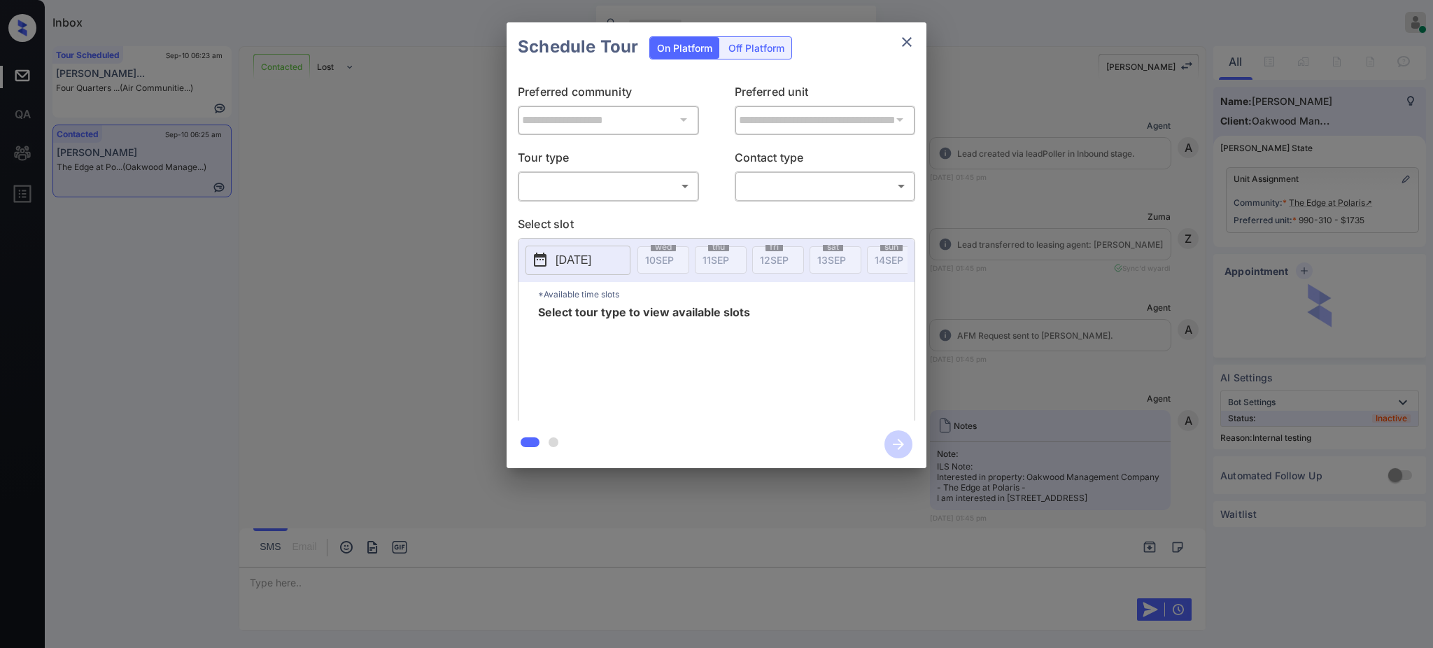
click at [638, 184] on body "Inbox Ajay Kumar Online Set yourself offline Set yourself on break Profile Swit…" at bounding box center [716, 324] width 1433 height 648
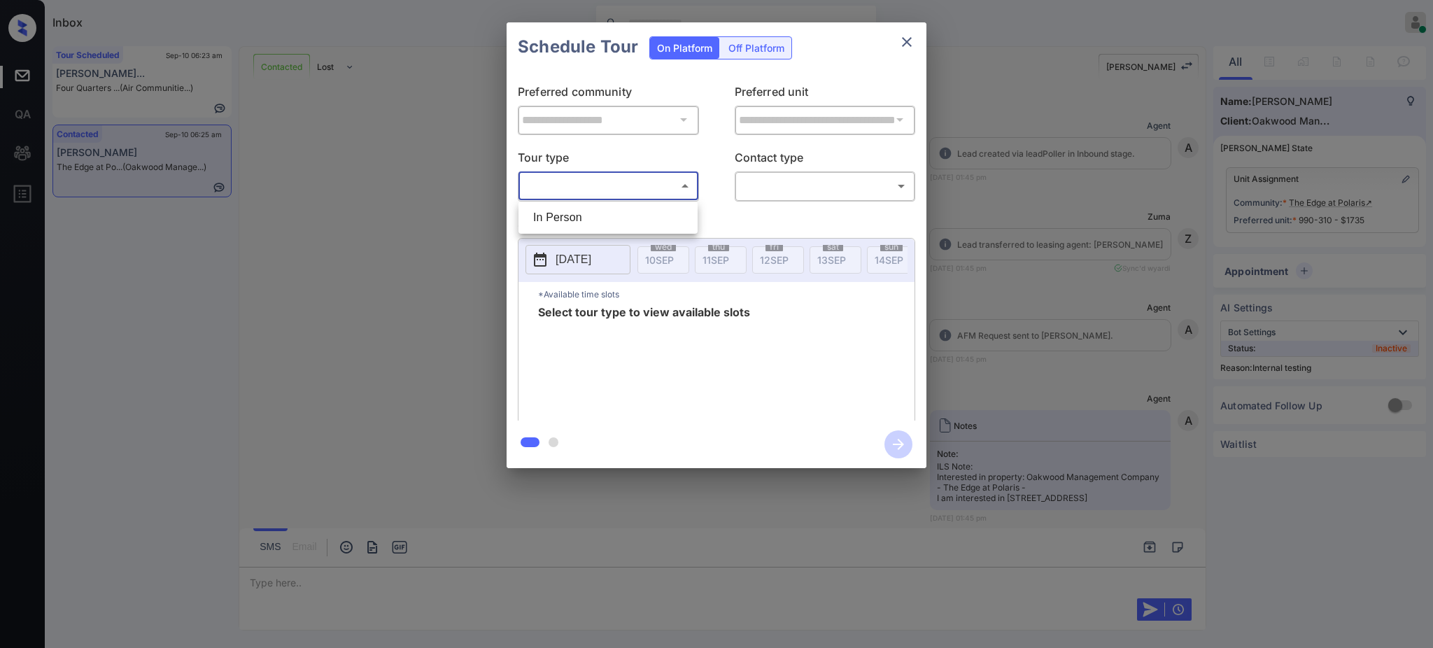
scroll to position [4901, 0]
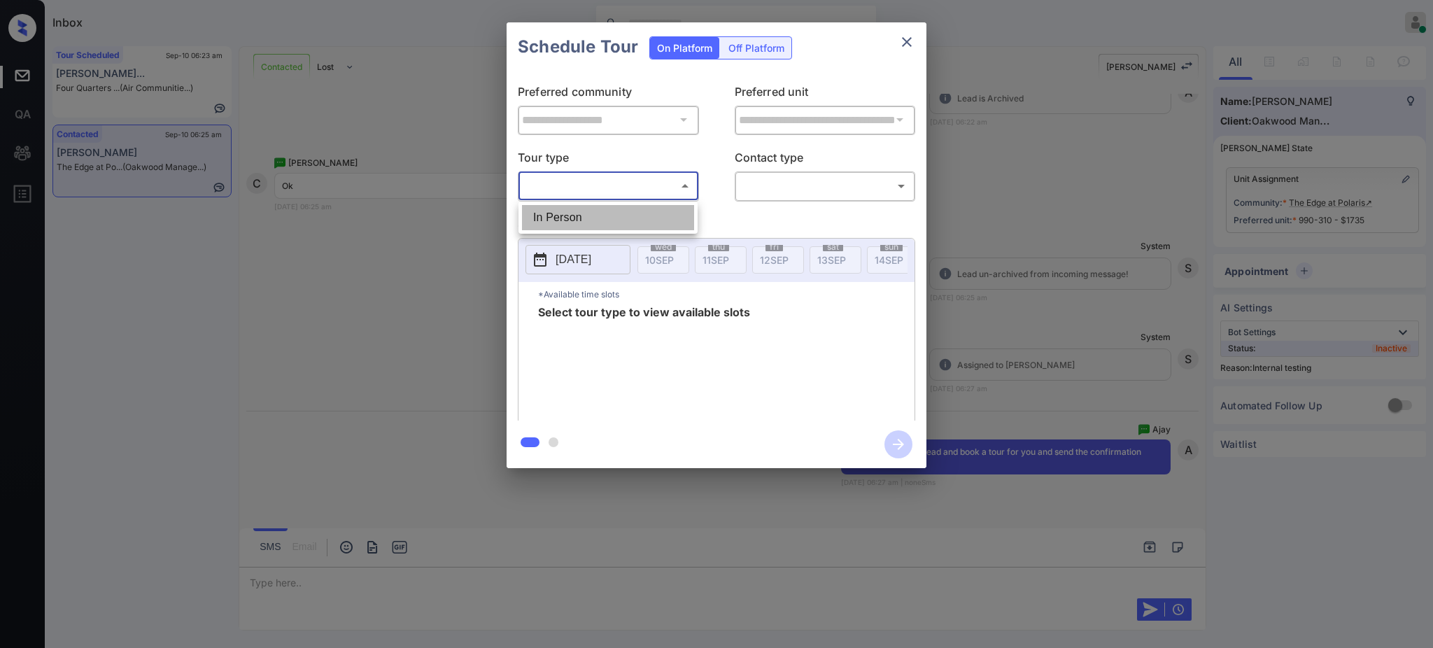
click at [572, 216] on li "In Person" at bounding box center [608, 217] width 172 height 25
type input "********"
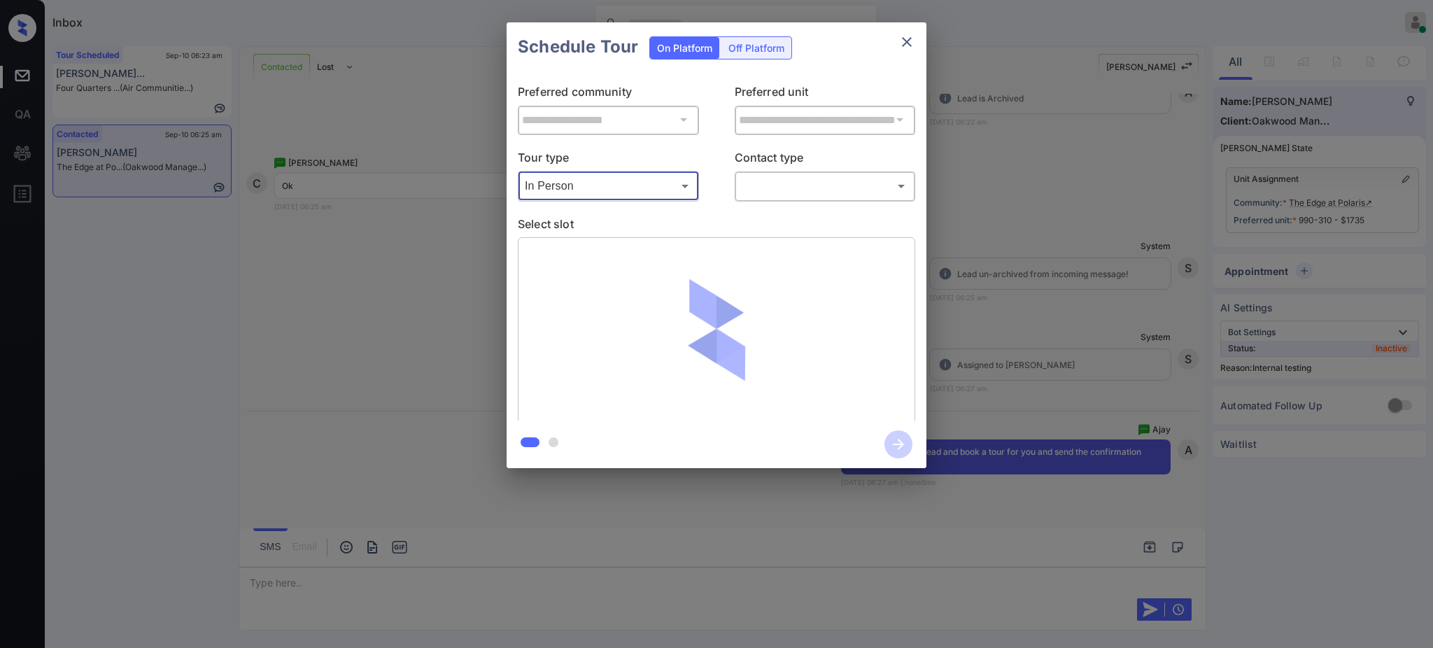
click at [792, 179] on body "Inbox Ajay Kumar Online Set yourself offline Set yourself on break Profile Swit…" at bounding box center [716, 324] width 1433 height 648
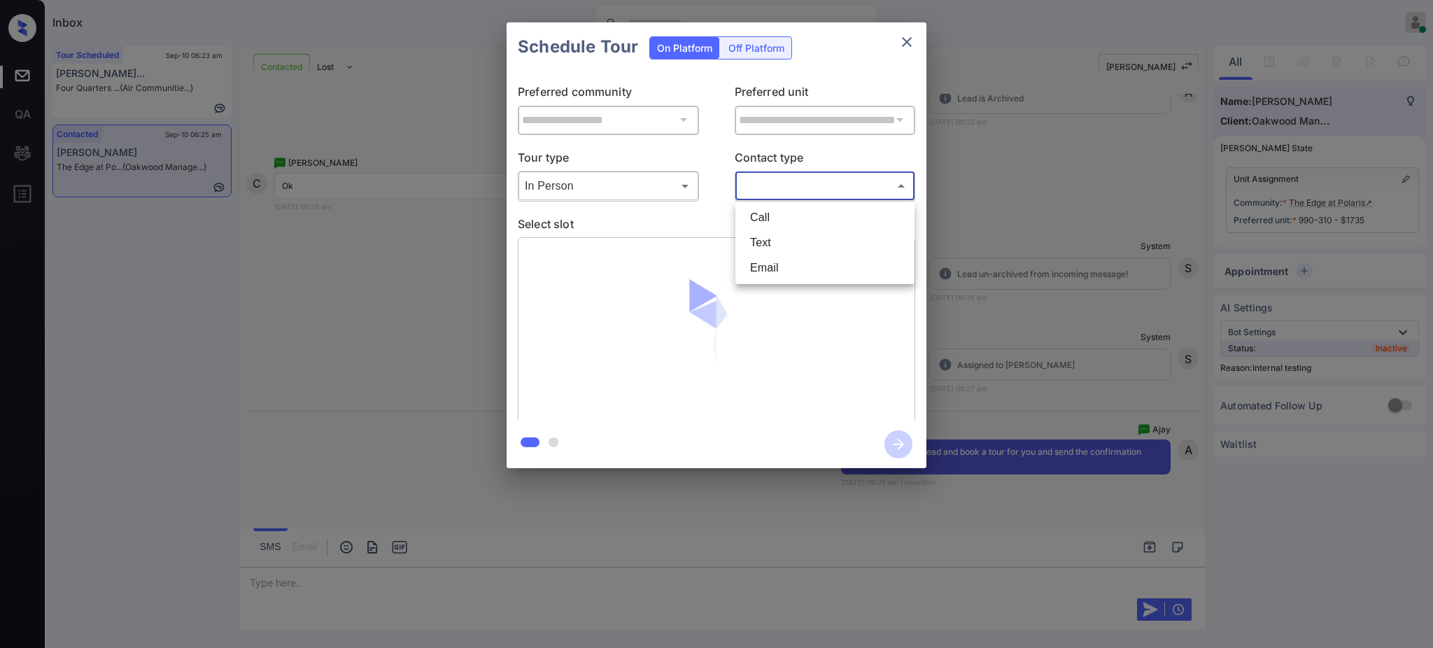
click at [787, 234] on li "Text" at bounding box center [825, 242] width 172 height 25
type input "****"
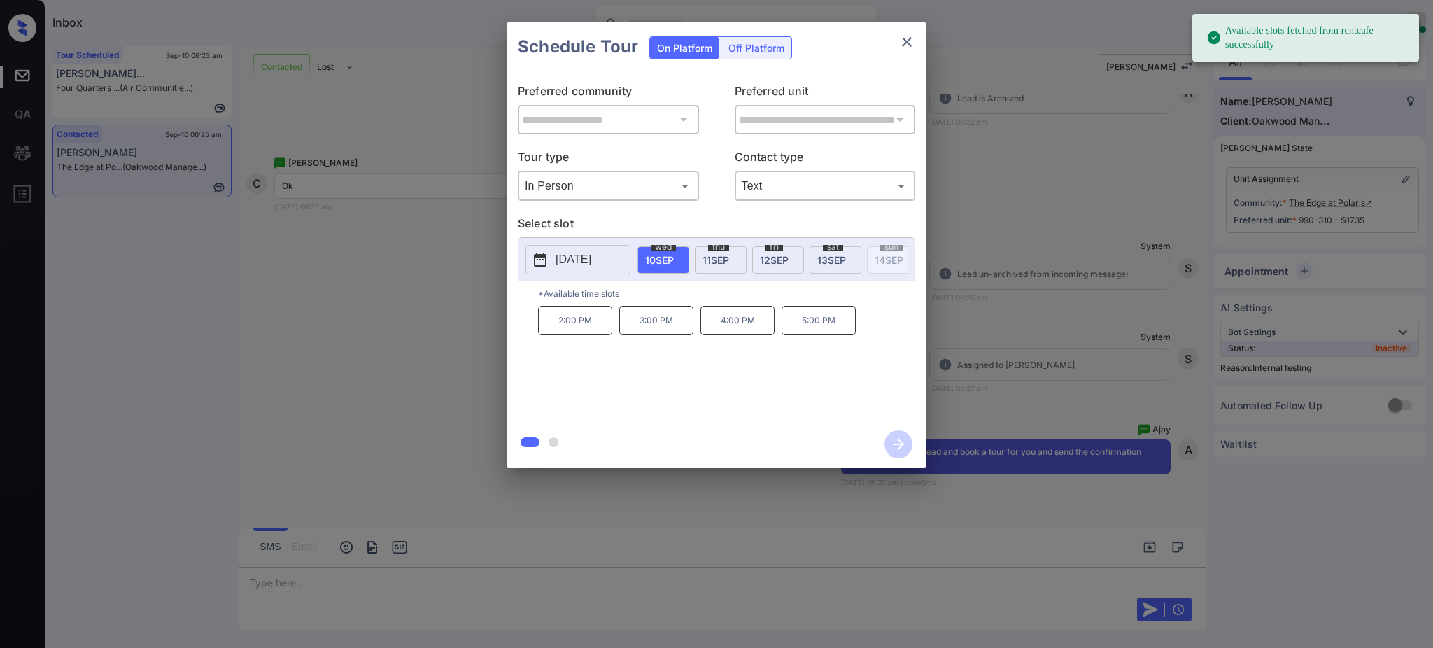
click at [664, 258] on span "10 SEP" at bounding box center [659, 260] width 29 height 12
click at [830, 335] on p "5:00 PM" at bounding box center [819, 320] width 74 height 29
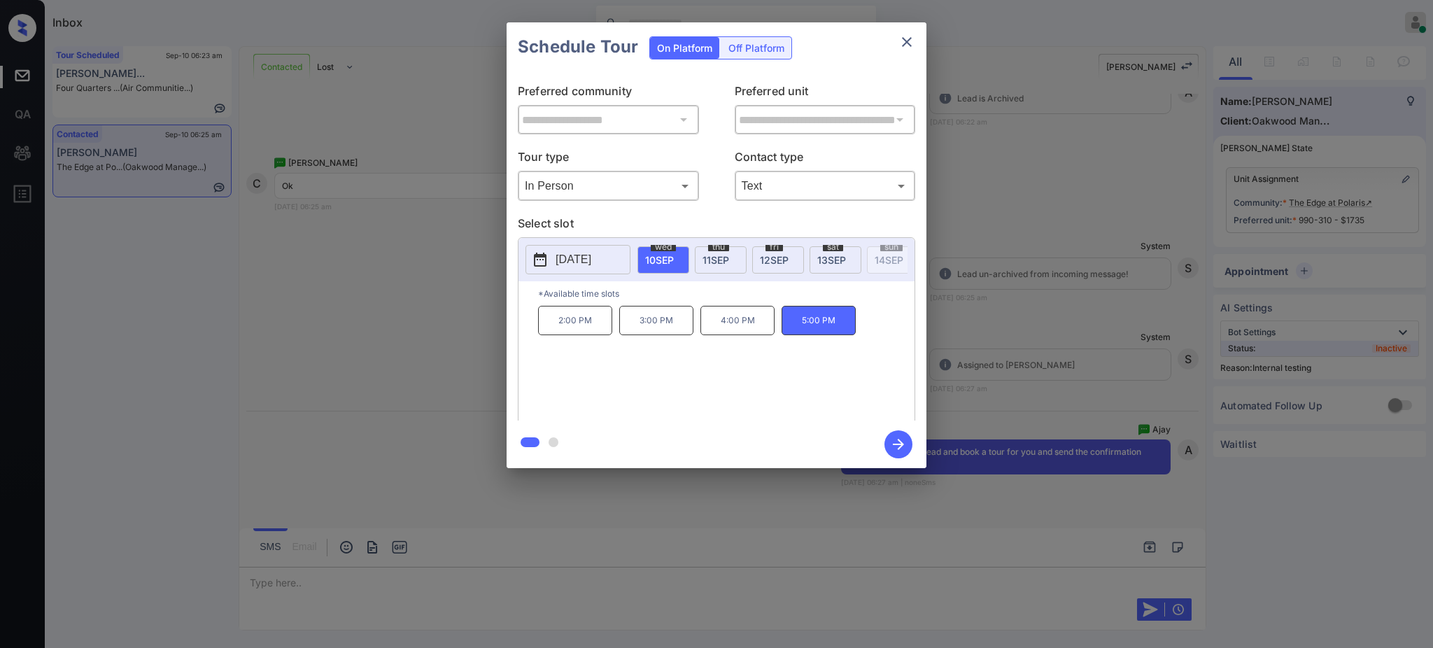
click at [900, 448] on icon "button" at bounding box center [899, 444] width 28 height 28
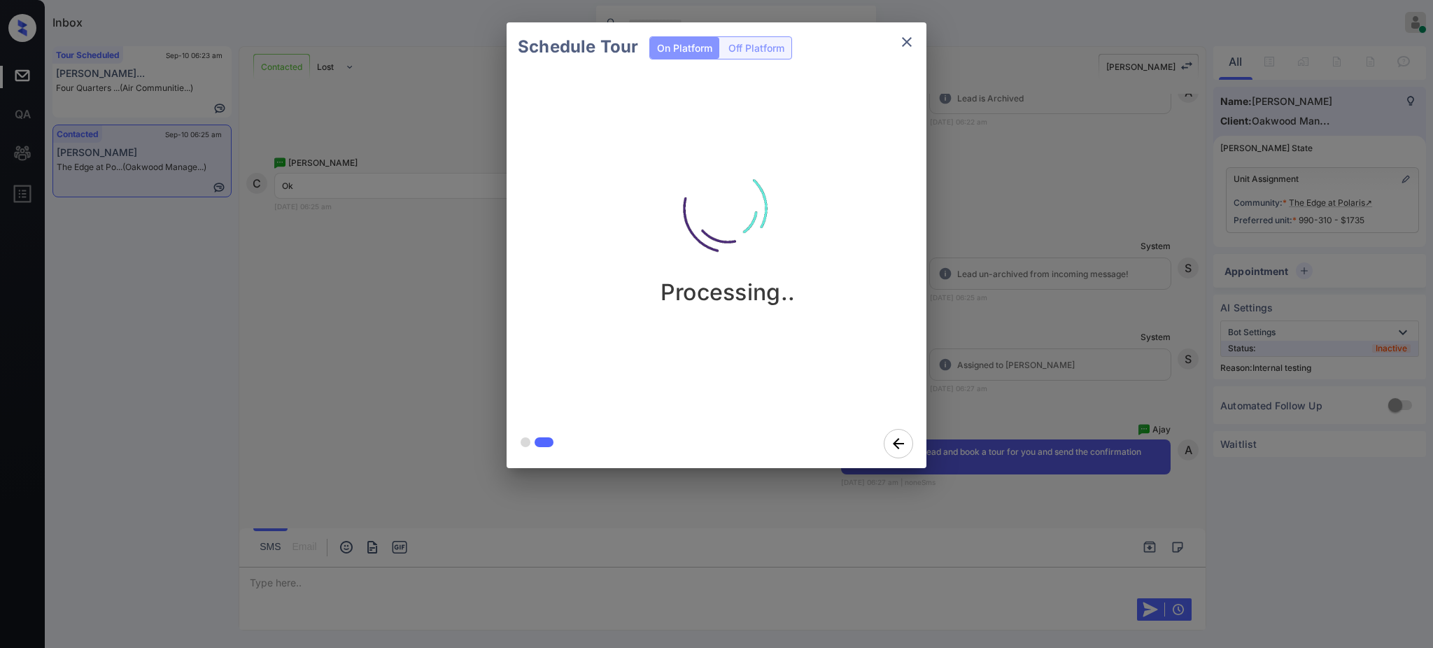
click at [1017, 357] on div "Schedule Tour On Platform Off Platform Processing.." at bounding box center [716, 245] width 1433 height 491
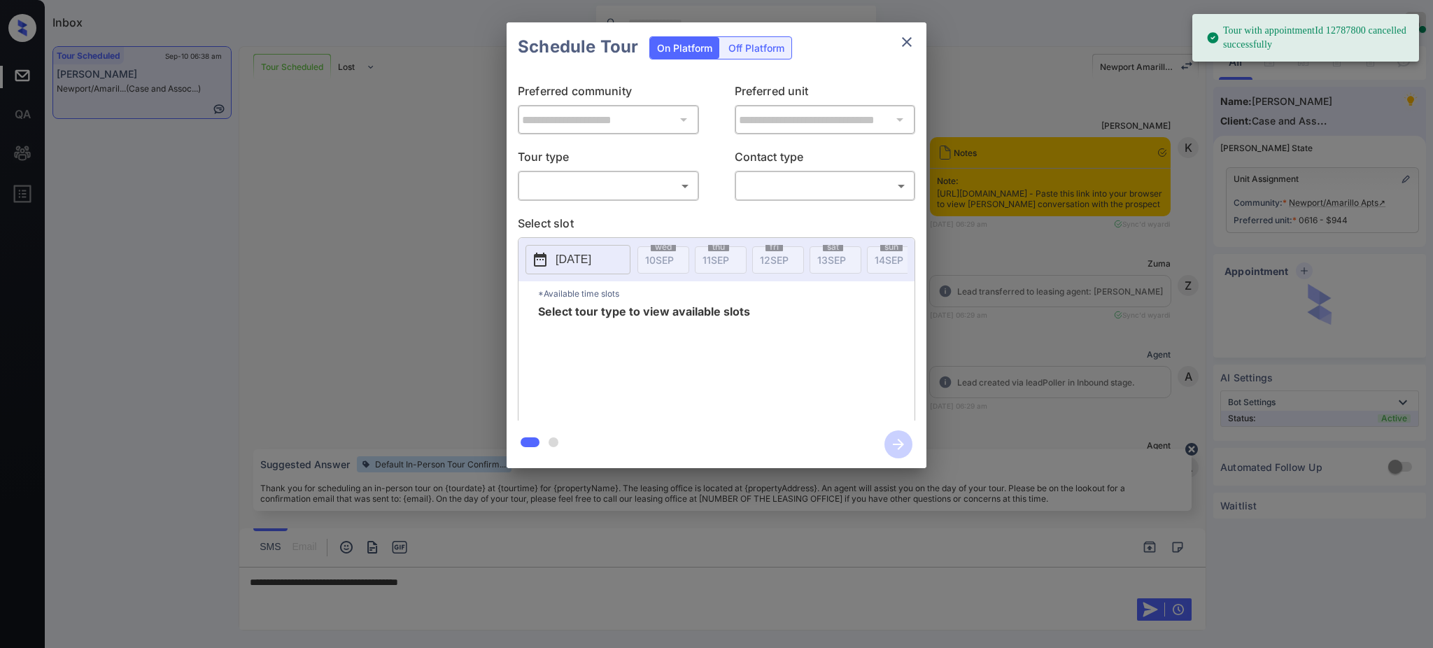
click at [601, 192] on body "Tour with appointmentId 12787800 cancelled successfully Inbox [PERSON_NAME] Onl…" at bounding box center [716, 324] width 1433 height 648
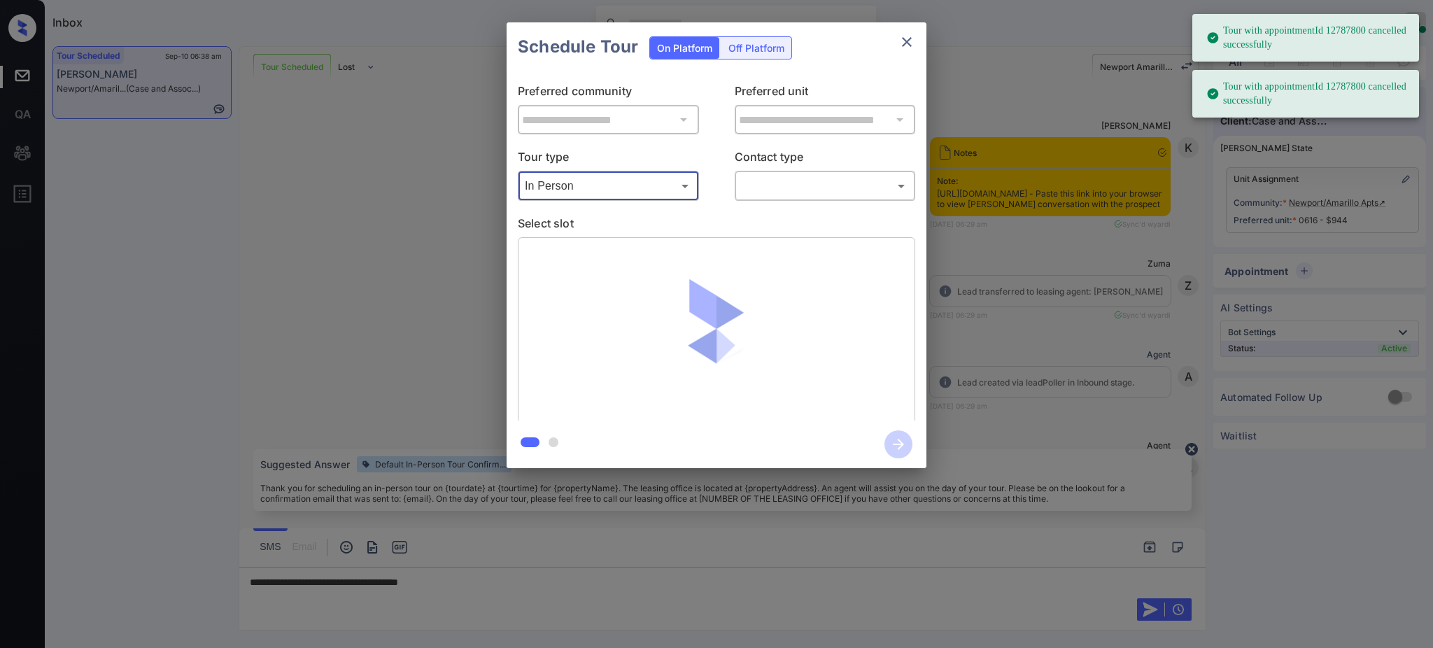
type input "********"
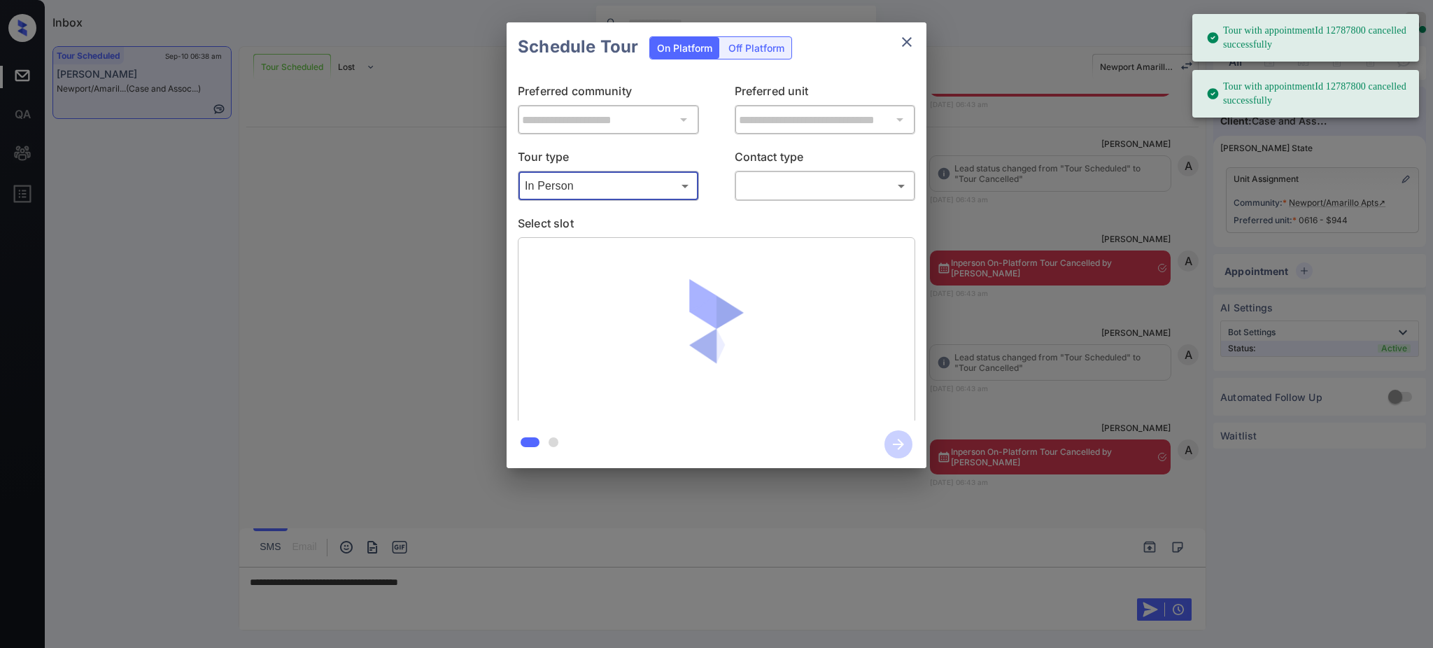
click at [781, 204] on div "**********" at bounding box center [717, 245] width 420 height 349
click at [780, 180] on body "Tour with appointmentId 12787800 cancelled successfully Tour with appointmentId…" at bounding box center [716, 324] width 1433 height 648
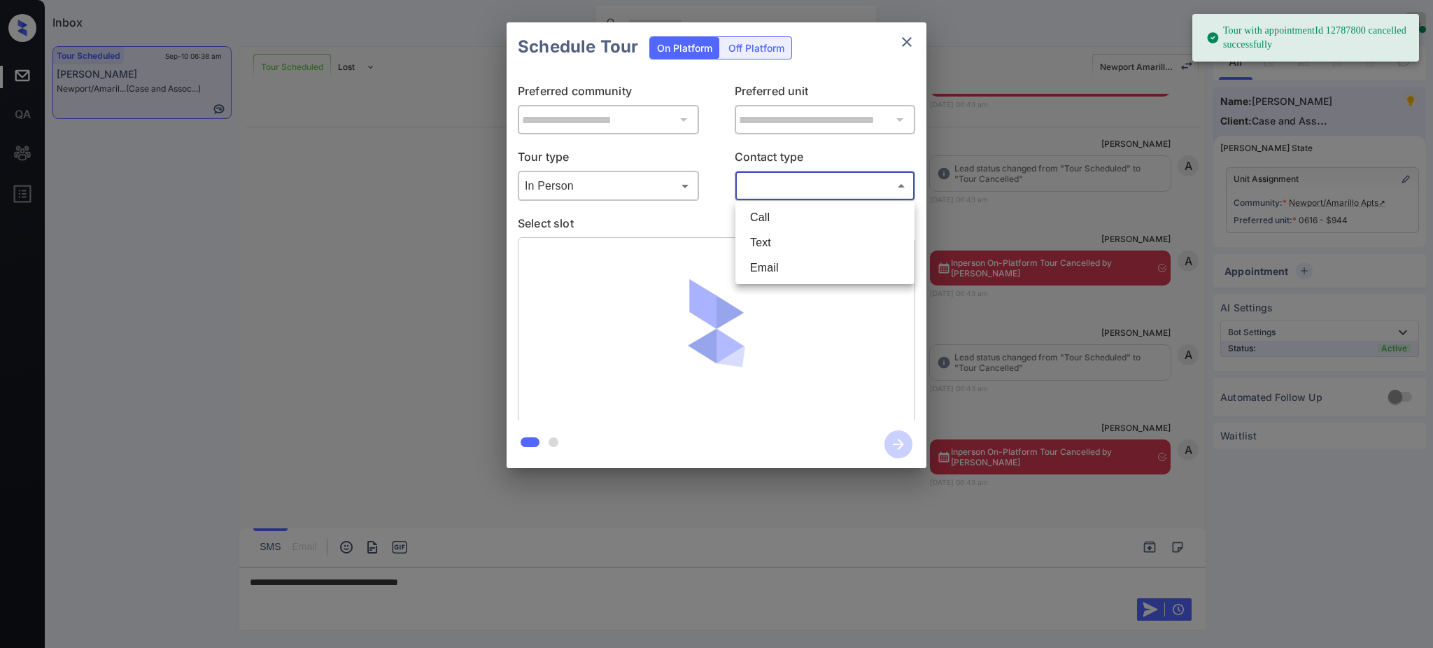
click at [777, 230] on li "Text" at bounding box center [825, 242] width 172 height 25
type input "****"
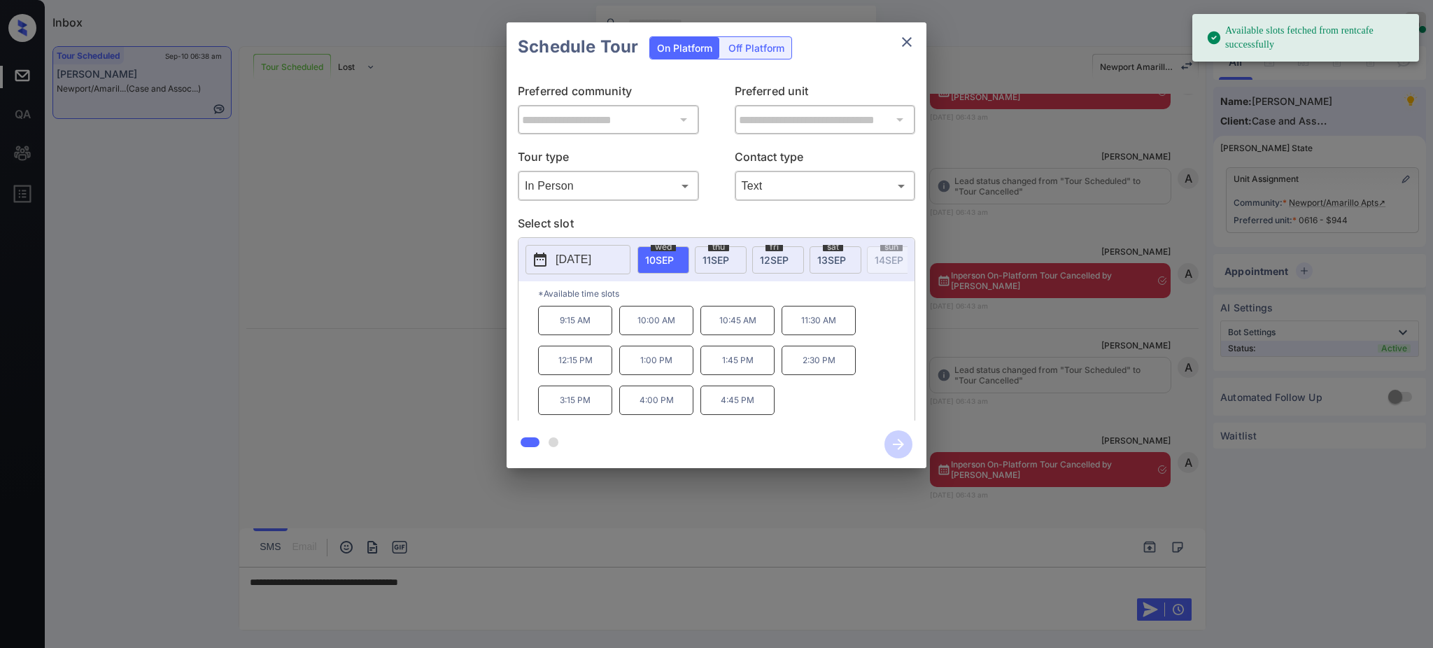
click at [719, 212] on div "**********" at bounding box center [717, 245] width 420 height 349
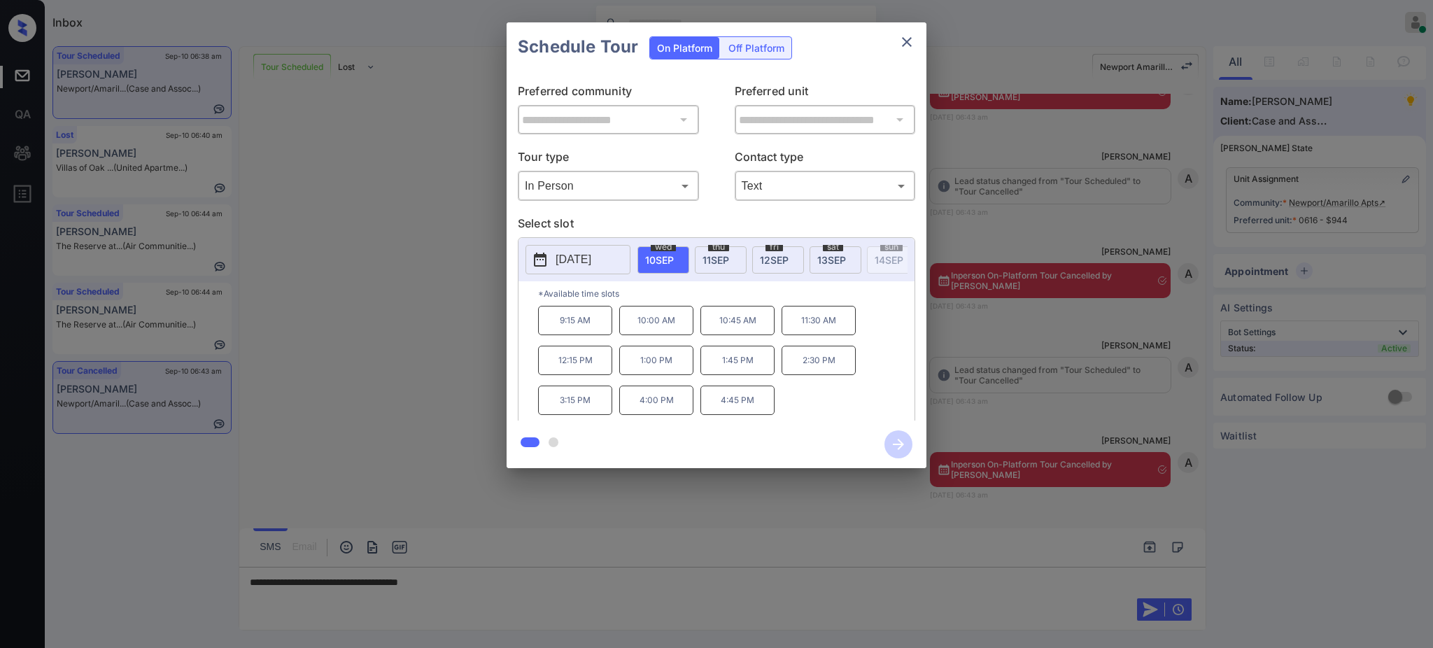
click at [896, 39] on button "close" at bounding box center [907, 42] width 28 height 28
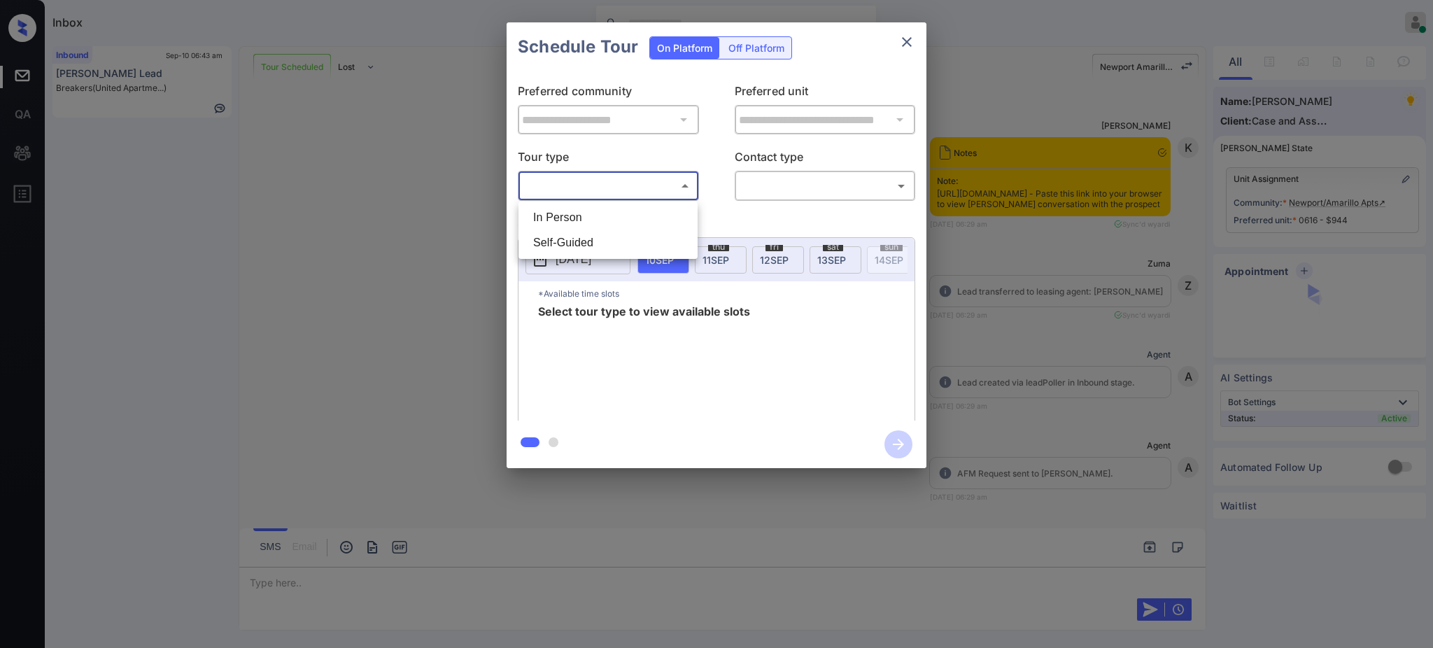
click at [602, 213] on li "In Person" at bounding box center [608, 217] width 172 height 25
type input "********"
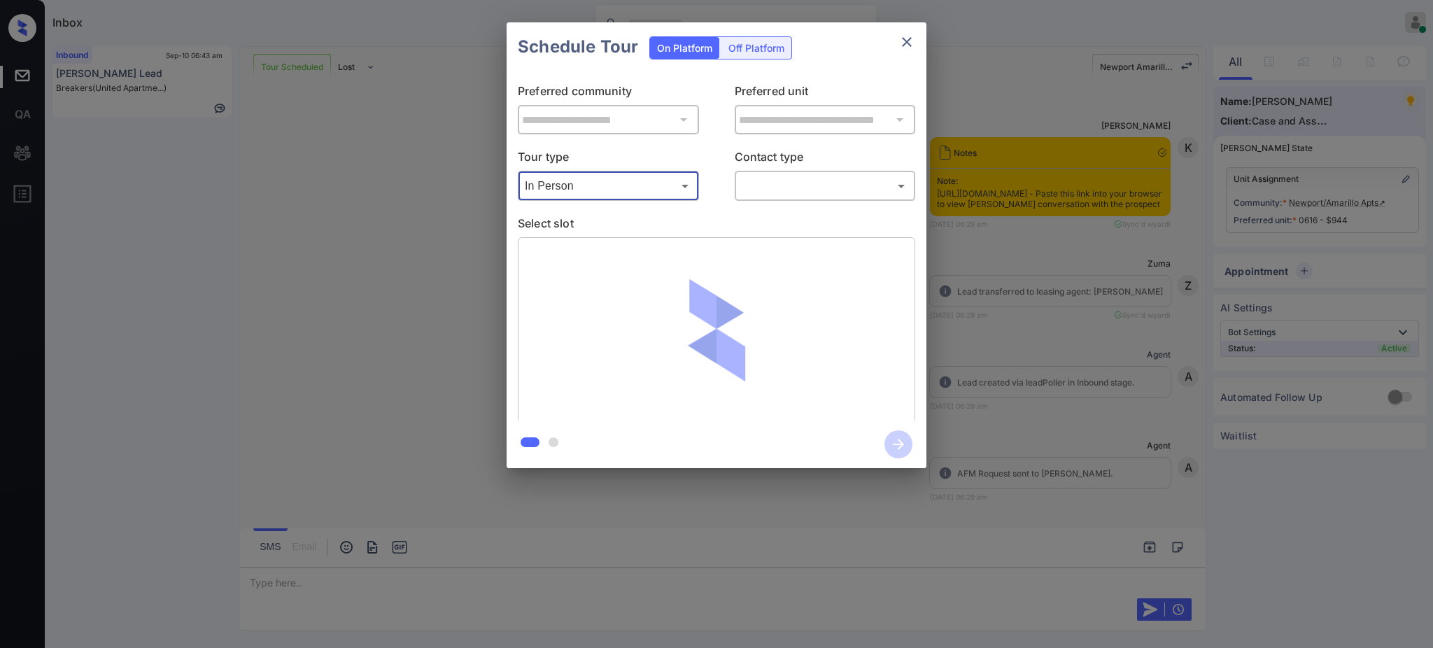
scroll to position [5784, 0]
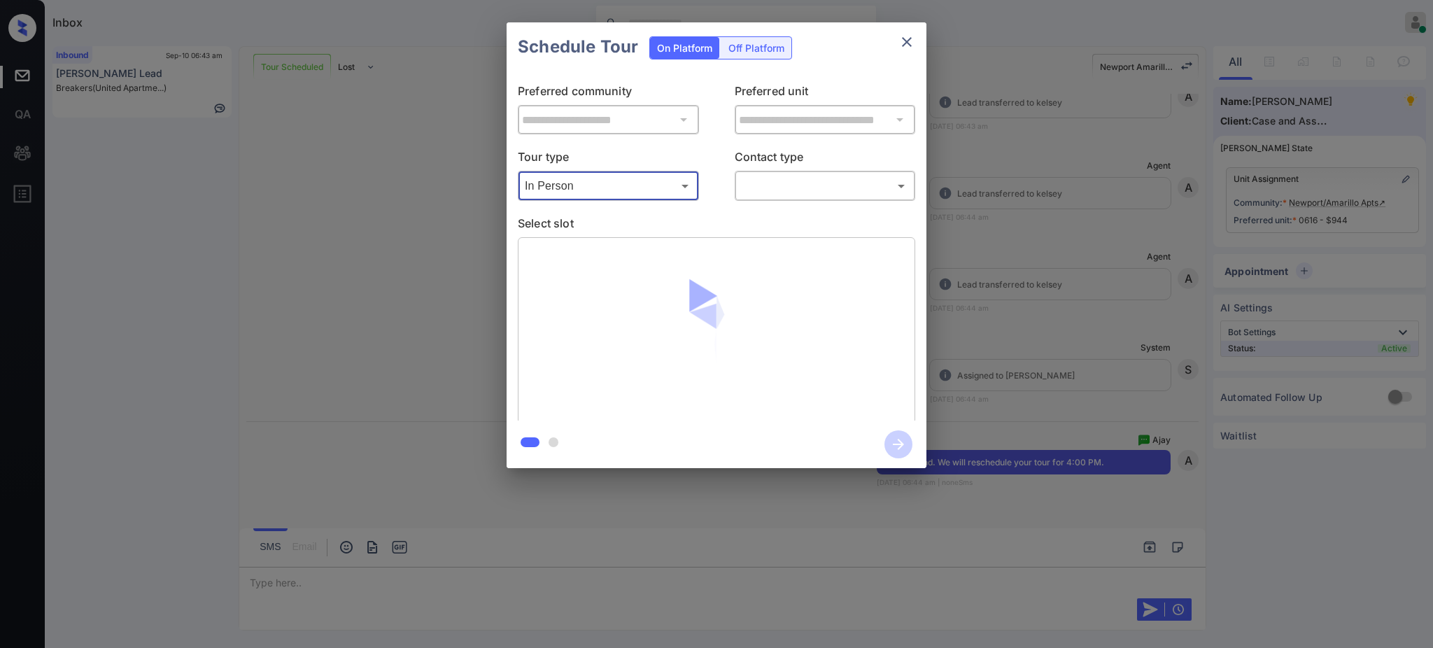
click at [764, 178] on body "Inbox Ajay Kumar Online Set yourself offline Set yourself on break Profile Swit…" at bounding box center [716, 324] width 1433 height 648
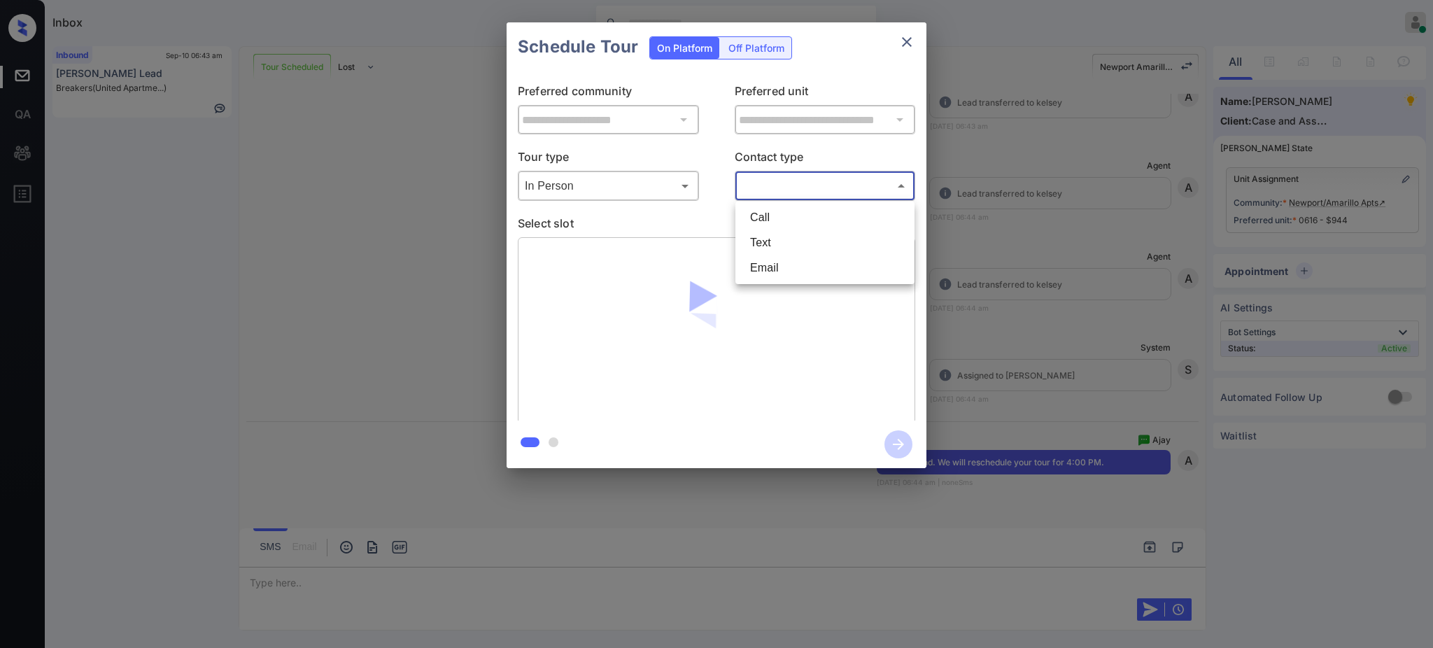
click at [768, 239] on li "Text" at bounding box center [825, 242] width 172 height 25
type input "****"
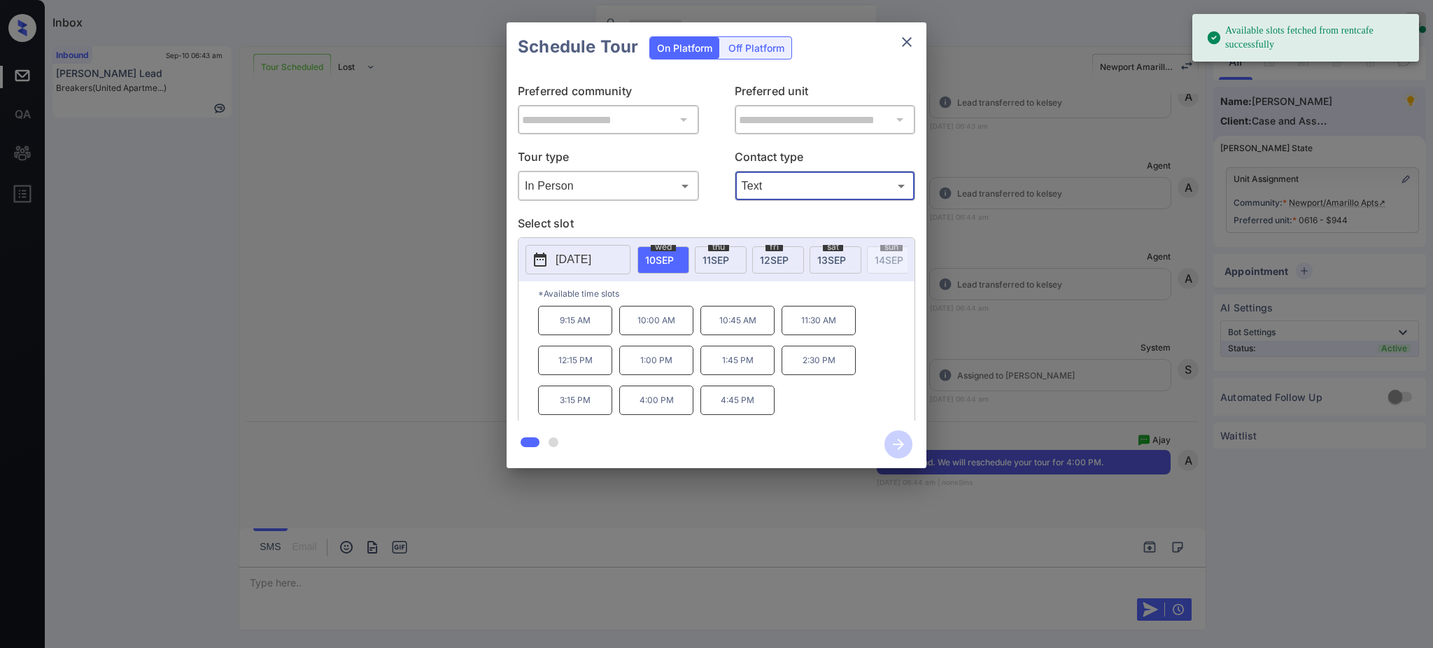
click at [663, 245] on span "wed" at bounding box center [663, 247] width 25 height 8
drag, startPoint x: 649, startPoint y: 411, endPoint x: 698, endPoint y: 420, distance: 49.1
click at [648, 411] on p "4:00 PM" at bounding box center [656, 400] width 74 height 29
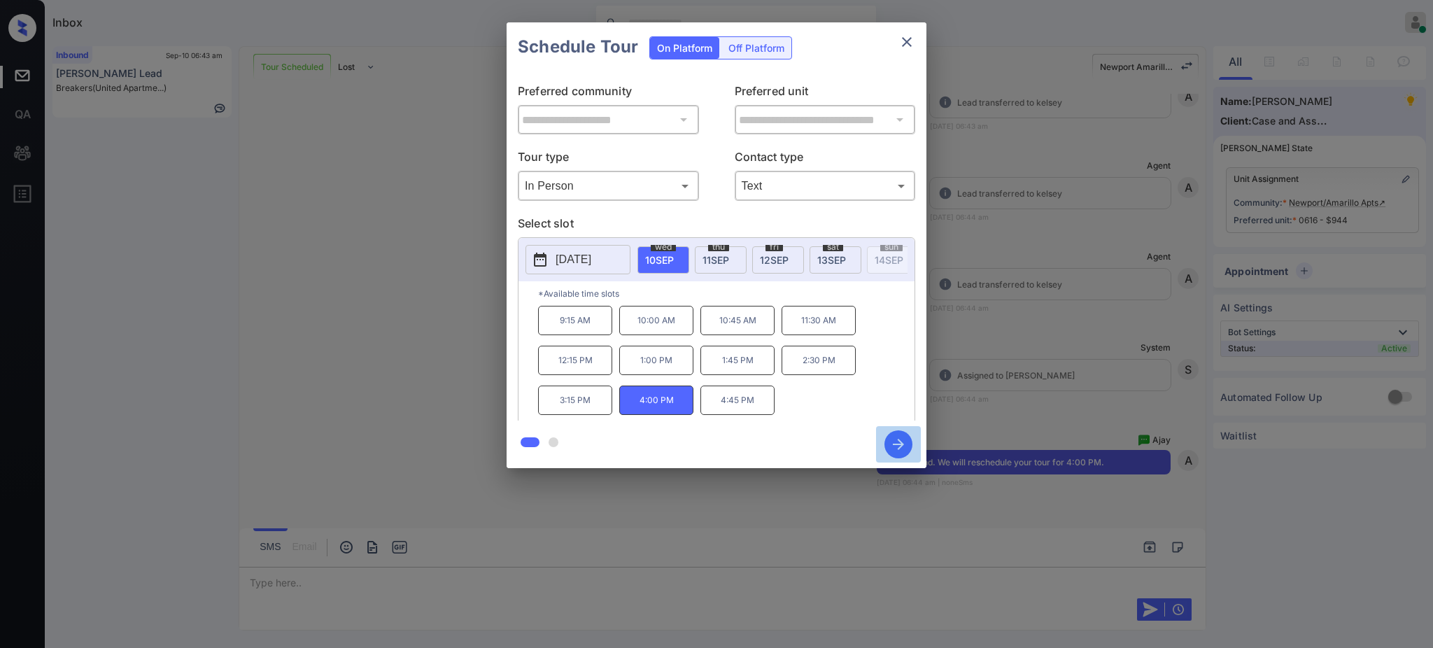
click at [901, 445] on icon "button" at bounding box center [899, 444] width 28 height 28
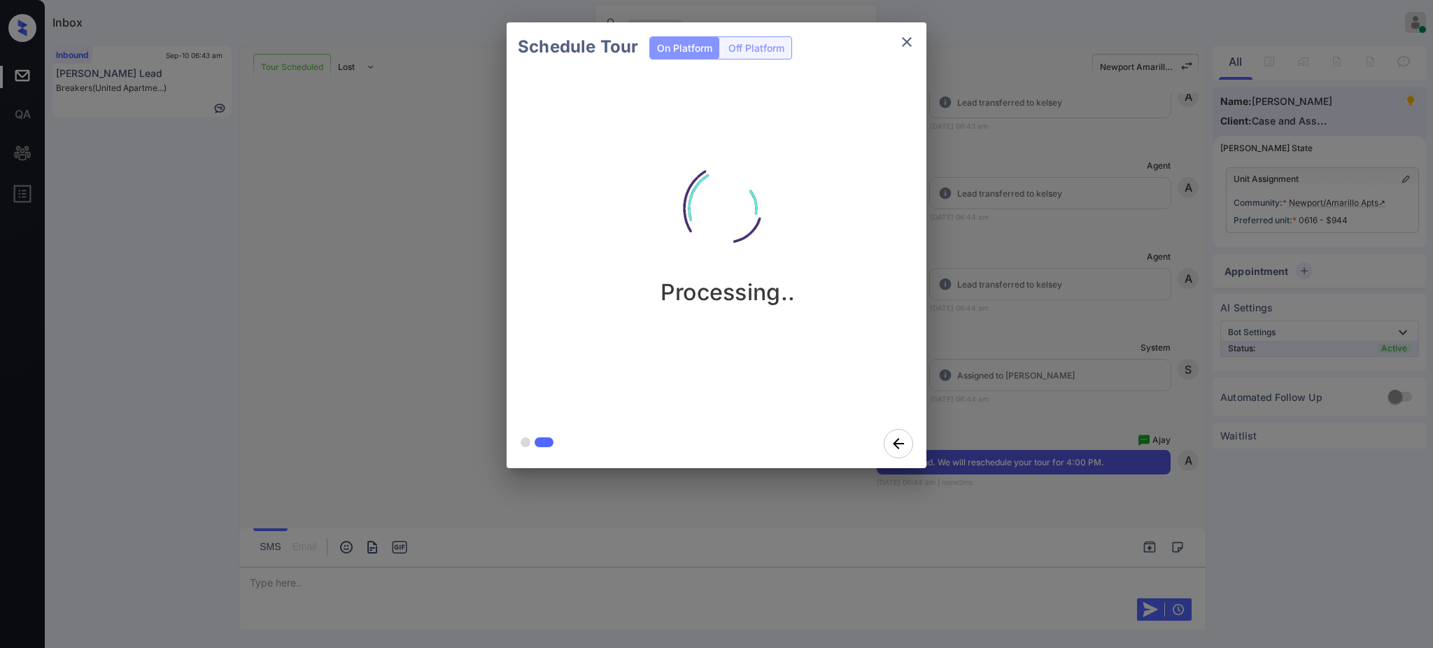
click at [1035, 449] on div "Schedule Tour On Platform Off Platform Processing.." at bounding box center [716, 245] width 1433 height 491
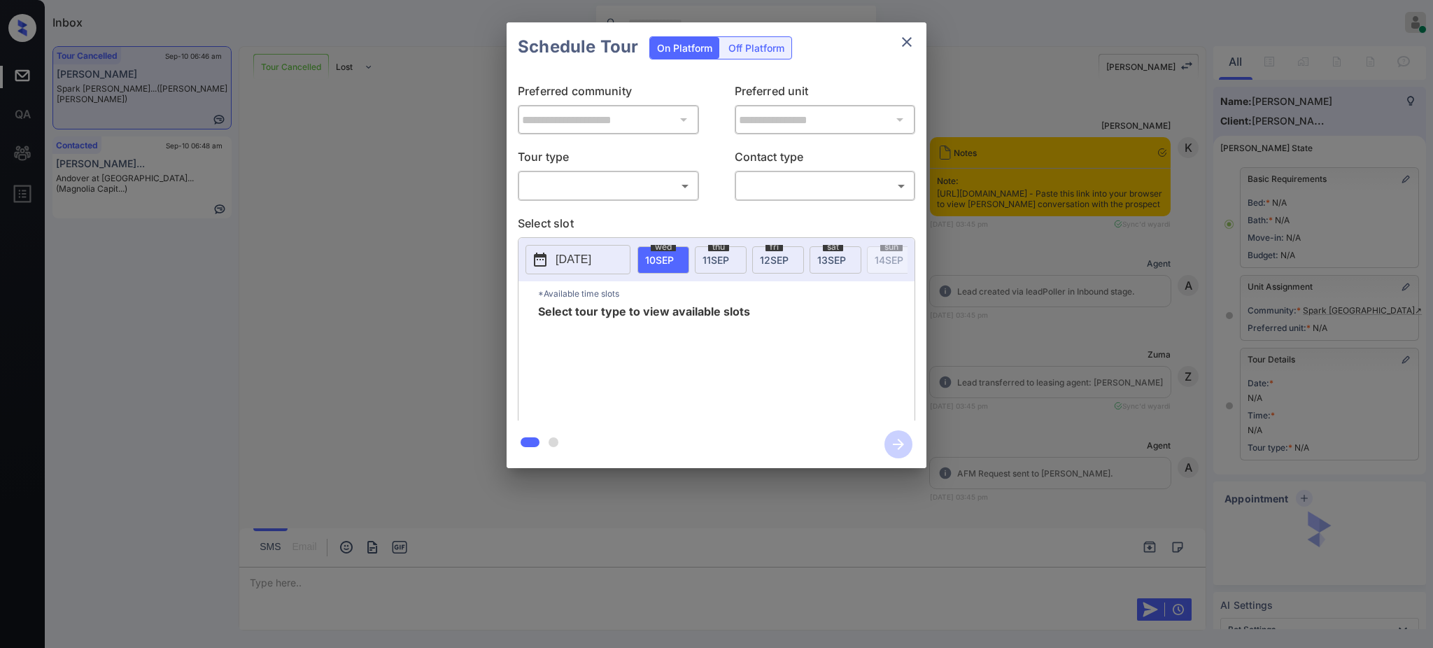
scroll to position [62, 0]
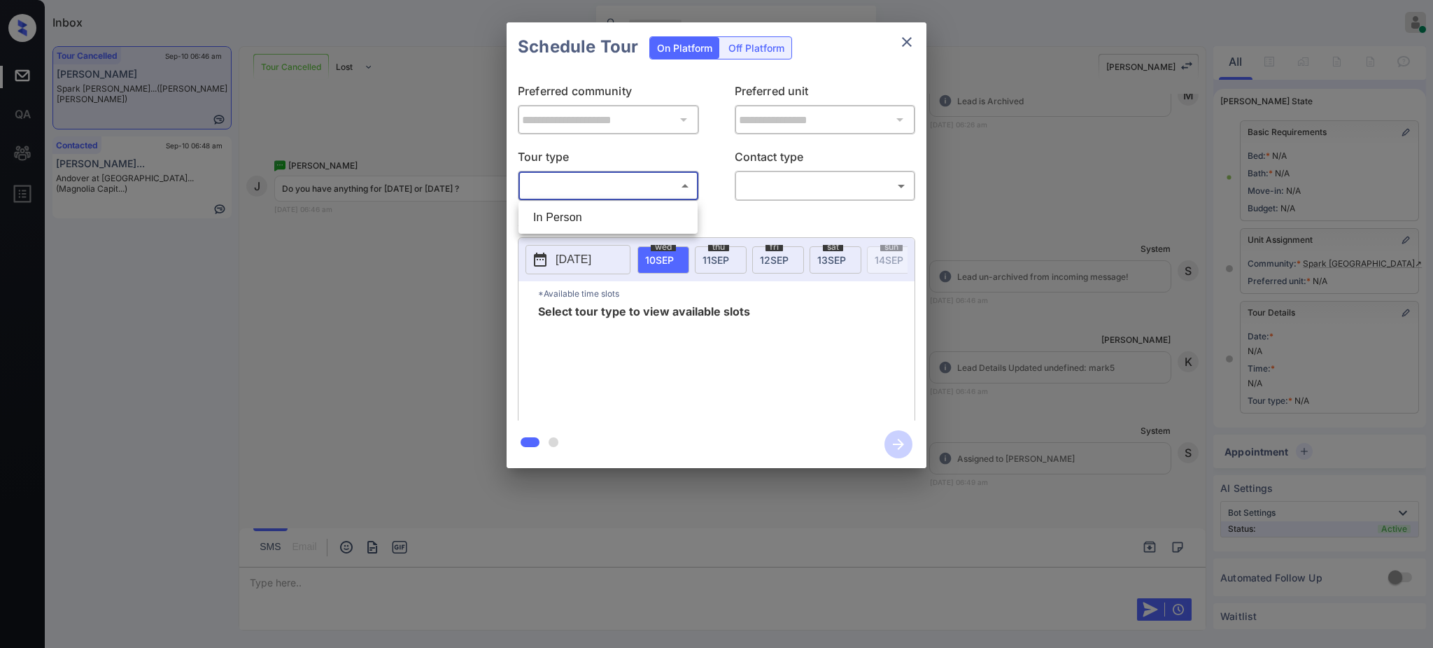
click at [583, 194] on body "Inbox Ajay Kumar Online Set yourself offline Set yourself on break Profile Swit…" at bounding box center [716, 324] width 1433 height 648
drag, startPoint x: 563, startPoint y: 220, endPoint x: 774, endPoint y: 197, distance: 212.5
click at [563, 220] on li "In Person" at bounding box center [608, 217] width 172 height 25
type input "********"
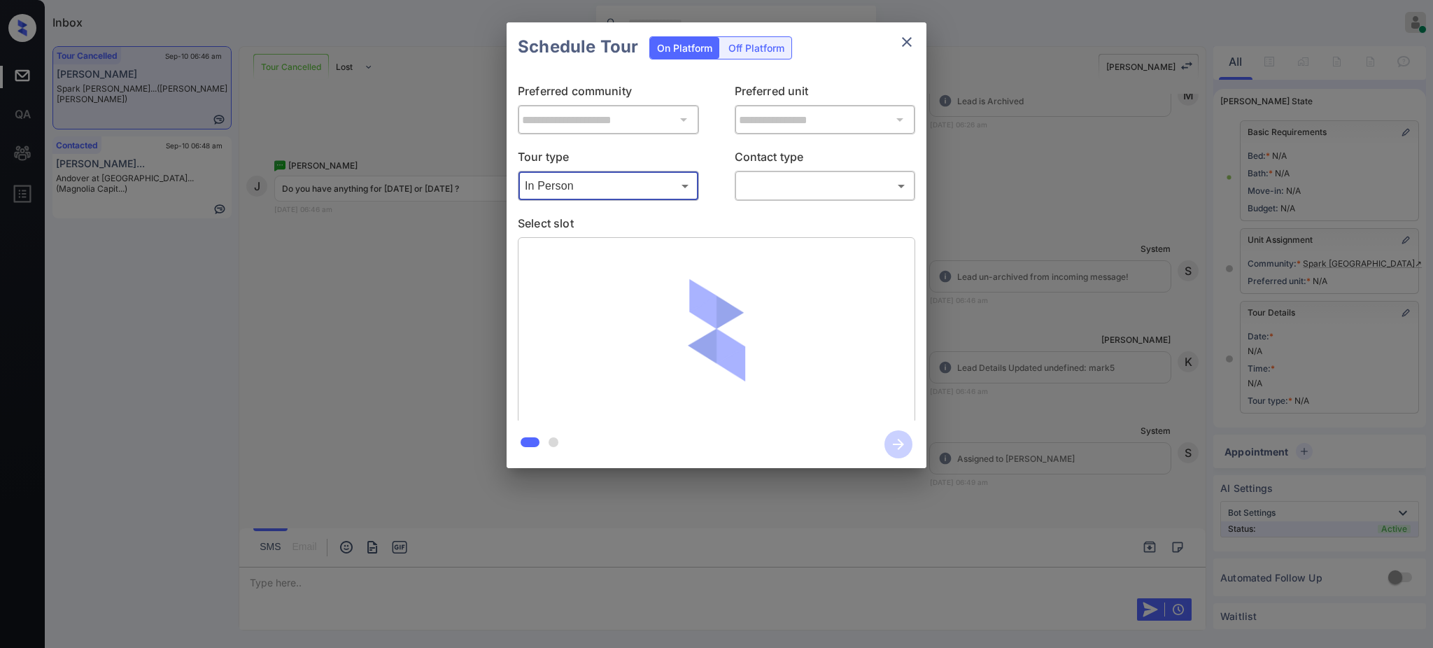
click at [824, 181] on body "Inbox Ajay Kumar Online Set yourself offline Set yourself on break Profile Swit…" at bounding box center [716, 324] width 1433 height 648
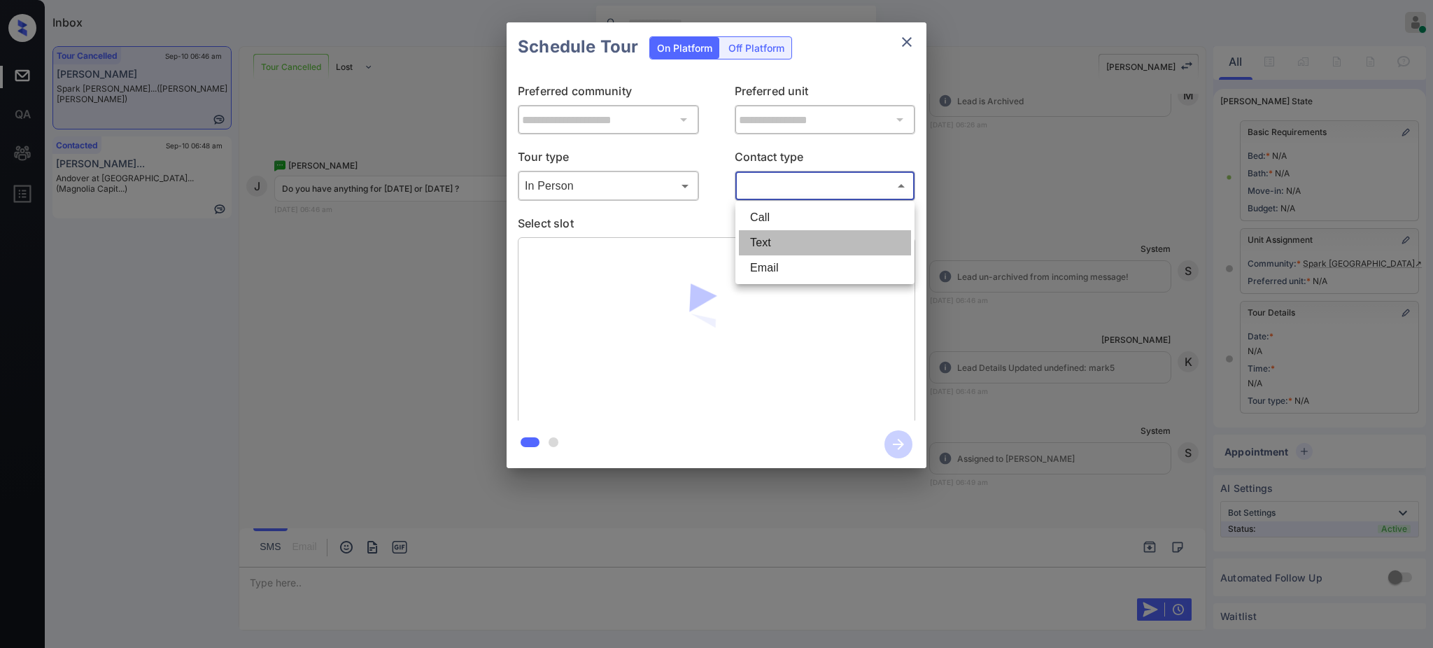
click at [776, 233] on li "Text" at bounding box center [825, 242] width 172 height 25
type input "****"
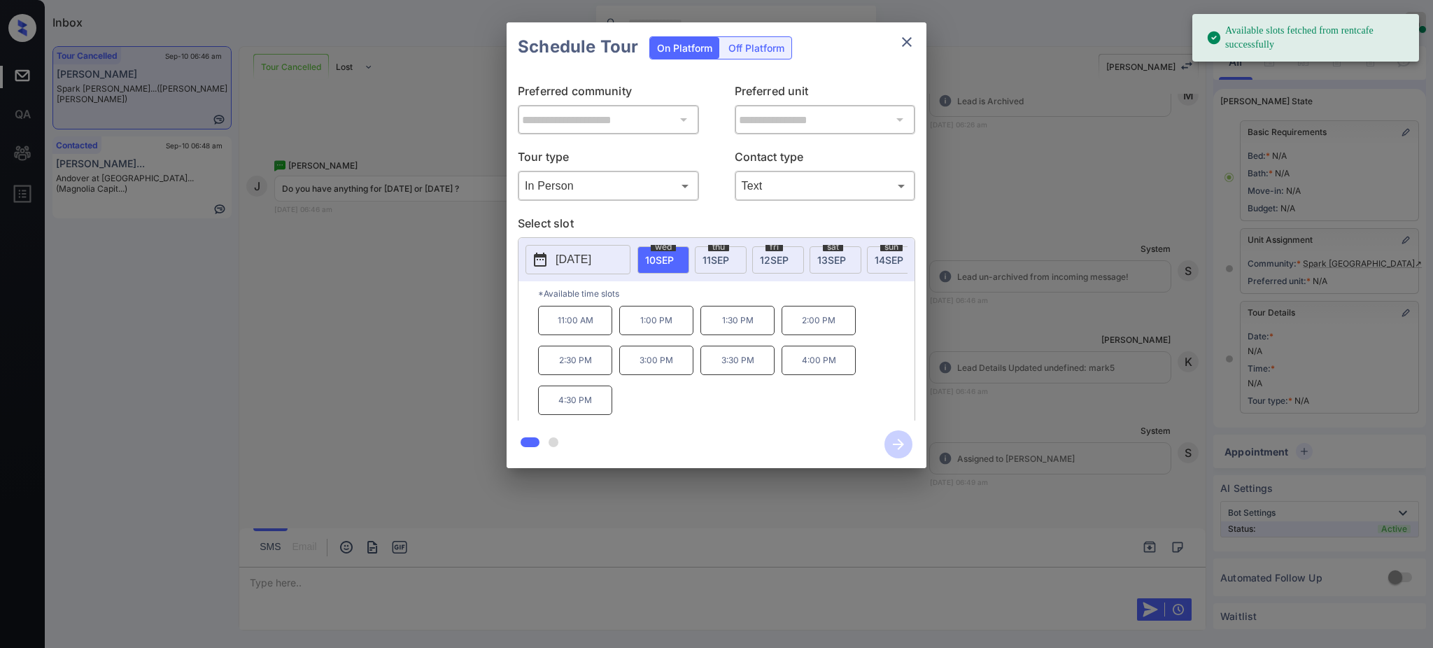
click at [591, 262] on p "[DATE]" at bounding box center [574, 259] width 36 height 17
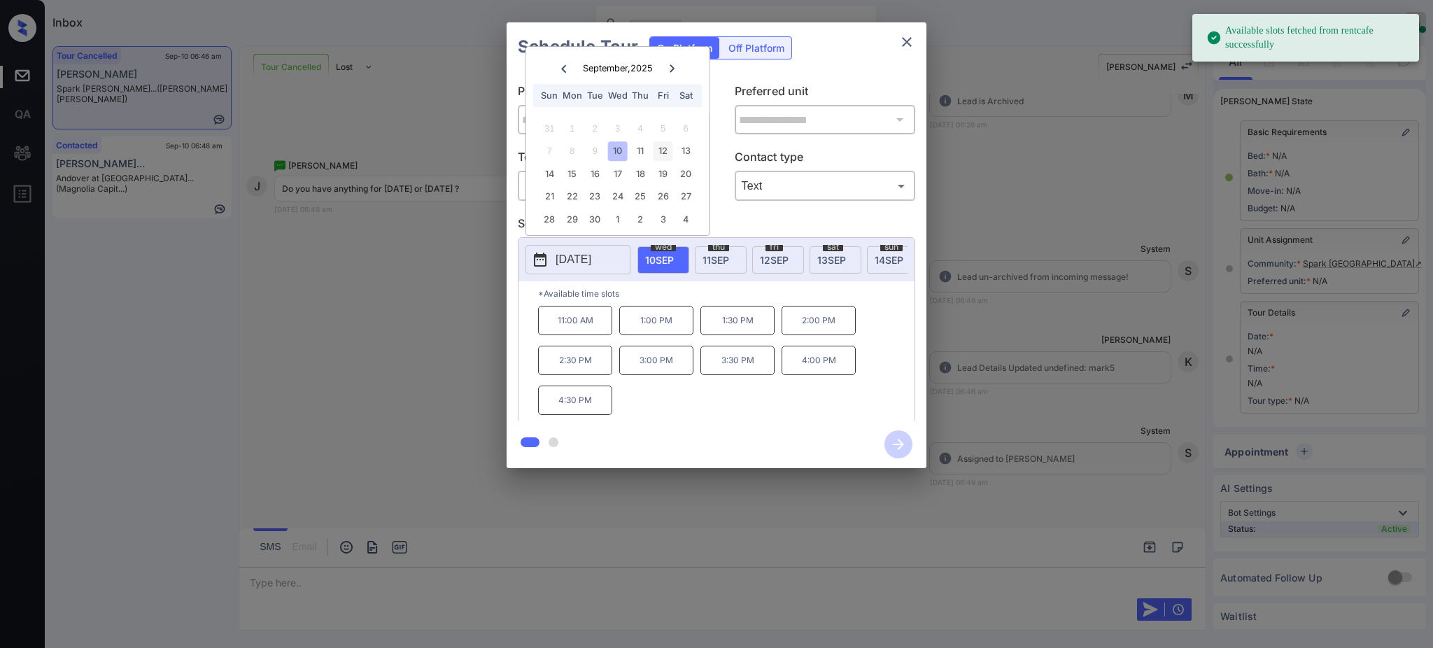
click at [663, 151] on div "12" at bounding box center [663, 150] width 19 height 19
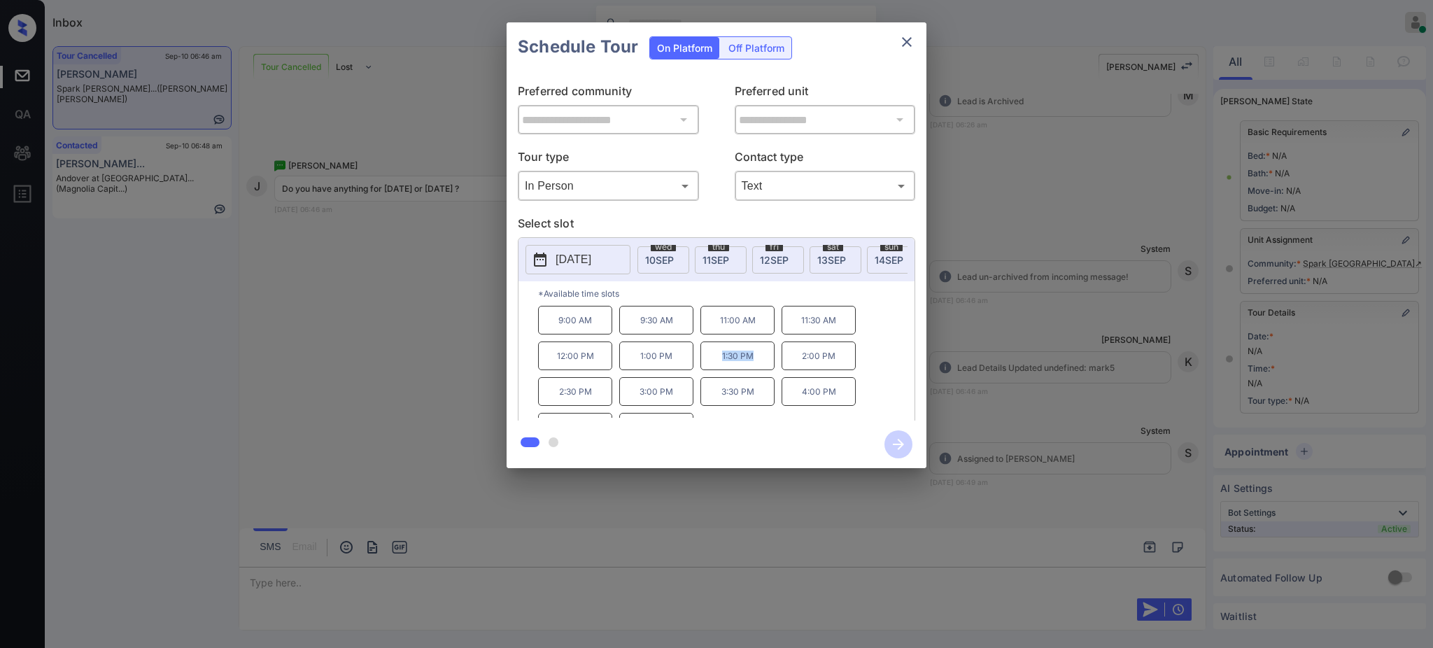
drag, startPoint x: 712, startPoint y: 371, endPoint x: 763, endPoint y: 370, distance: 50.4
click at [761, 370] on p "1:30 PM" at bounding box center [737, 355] width 74 height 29
copy p "1:30 PM"
click at [897, 43] on button "close" at bounding box center [907, 42] width 28 height 28
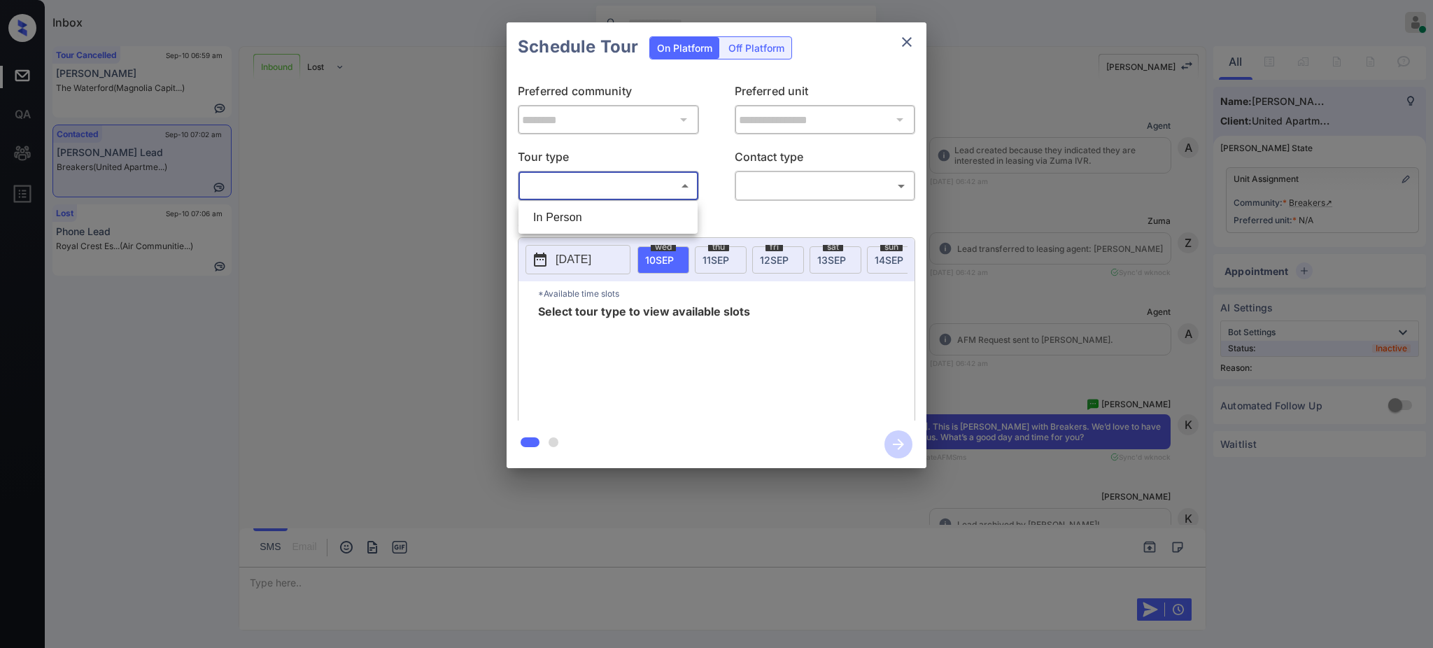
scroll to position [1864, 0]
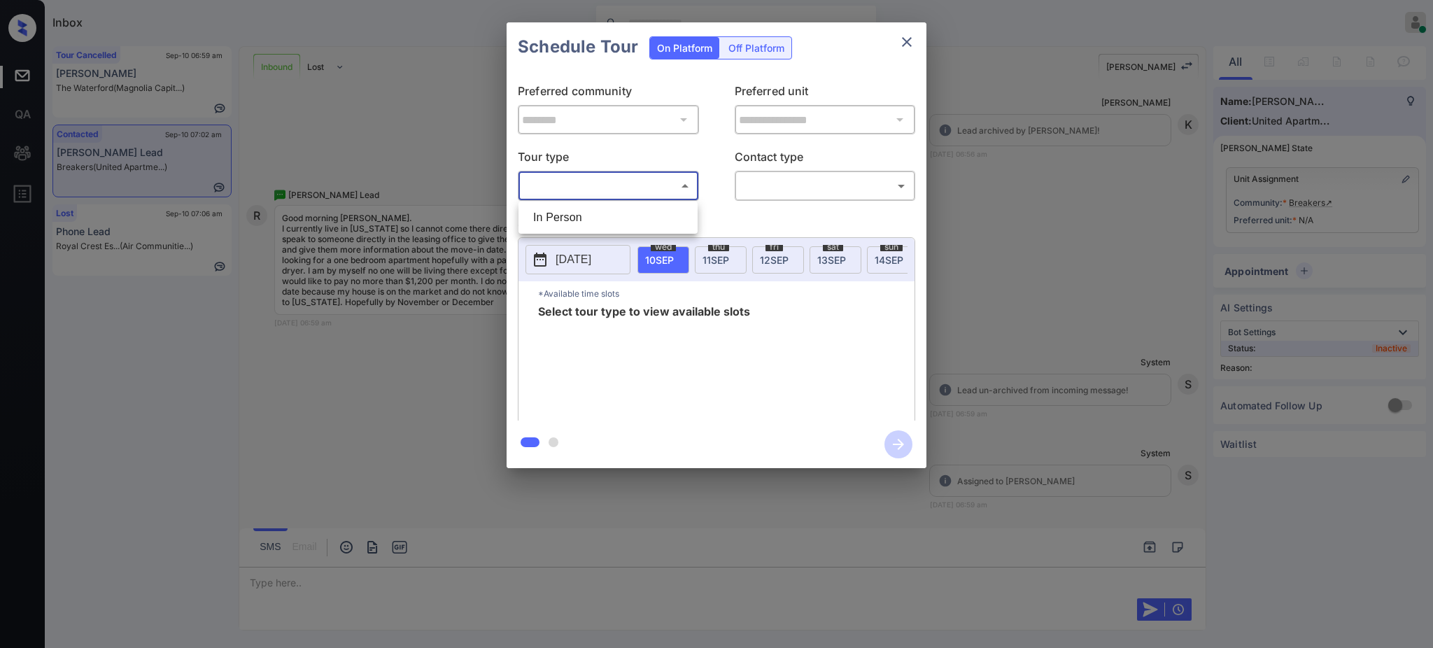
click at [903, 43] on div at bounding box center [716, 324] width 1433 height 648
click at [903, 43] on icon "close" at bounding box center [907, 42] width 17 height 17
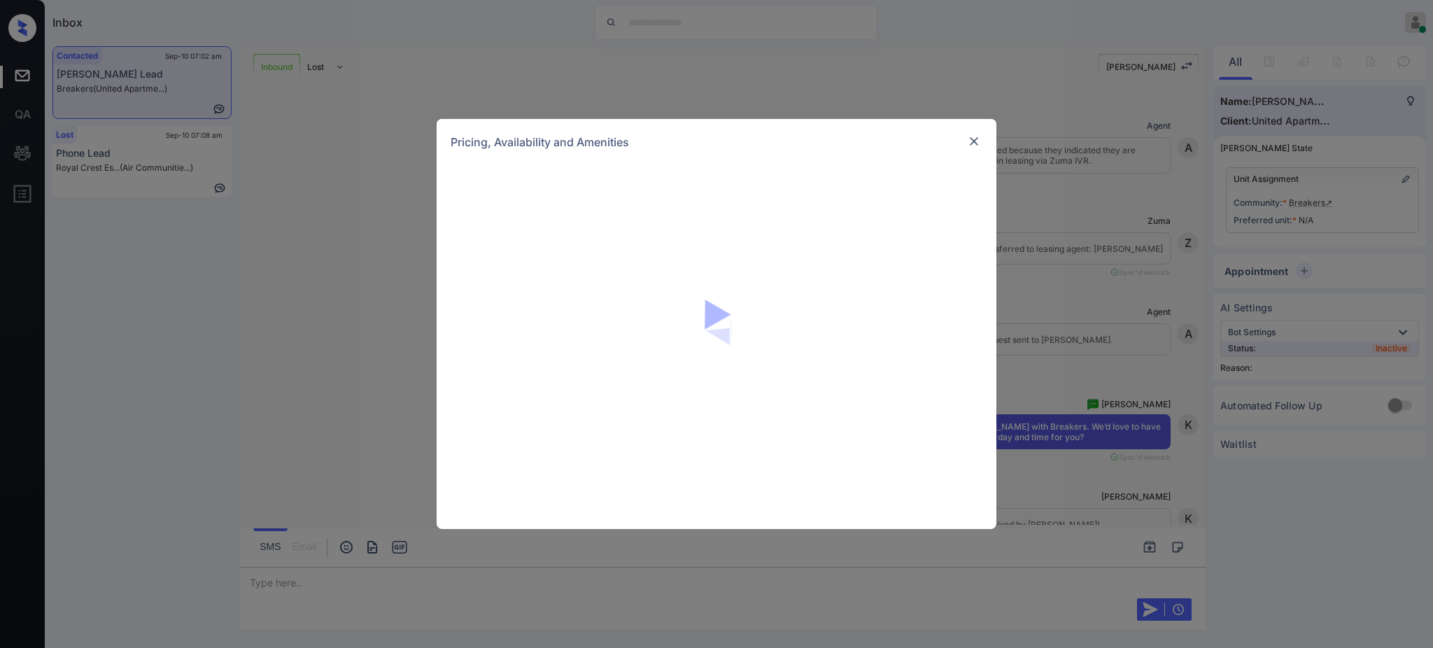
scroll to position [2330, 0]
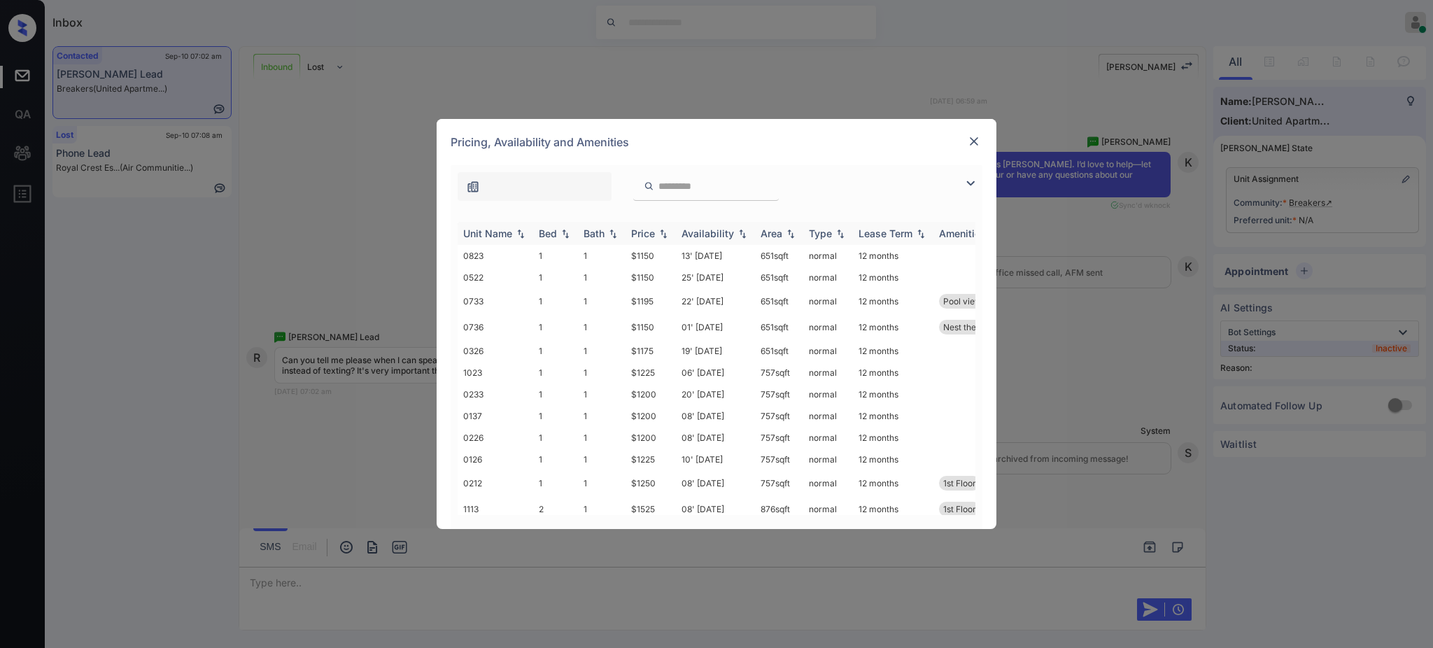
click at [556, 234] on div "Bed" at bounding box center [548, 233] width 18 height 12
drag, startPoint x: 624, startPoint y: 351, endPoint x: 652, endPoint y: 351, distance: 28.0
click at [652, 351] on tr "0326 1 1 $1175 19' Nov 25 651 sqft normal 12 months" at bounding box center [823, 351] width 731 height 22
drag, startPoint x: 620, startPoint y: 335, endPoint x: 675, endPoint y: 331, distance: 55.4
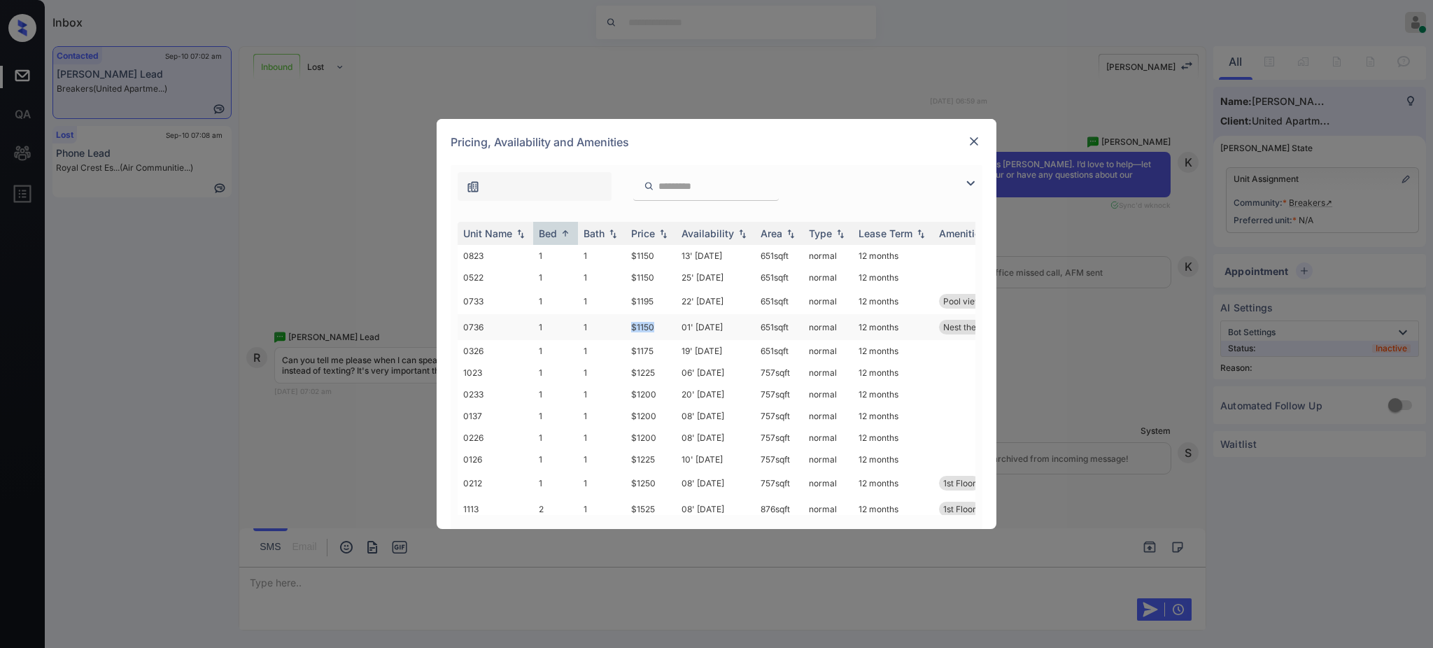
click at [665, 331] on tr "0736 1 1 $1150 01' Nov 25 651 sqft normal 12 months Nest thermostat Courtyard v…" at bounding box center [823, 327] width 731 height 26
copy tr "$1150"
click at [977, 134] on img at bounding box center [974, 141] width 14 height 14
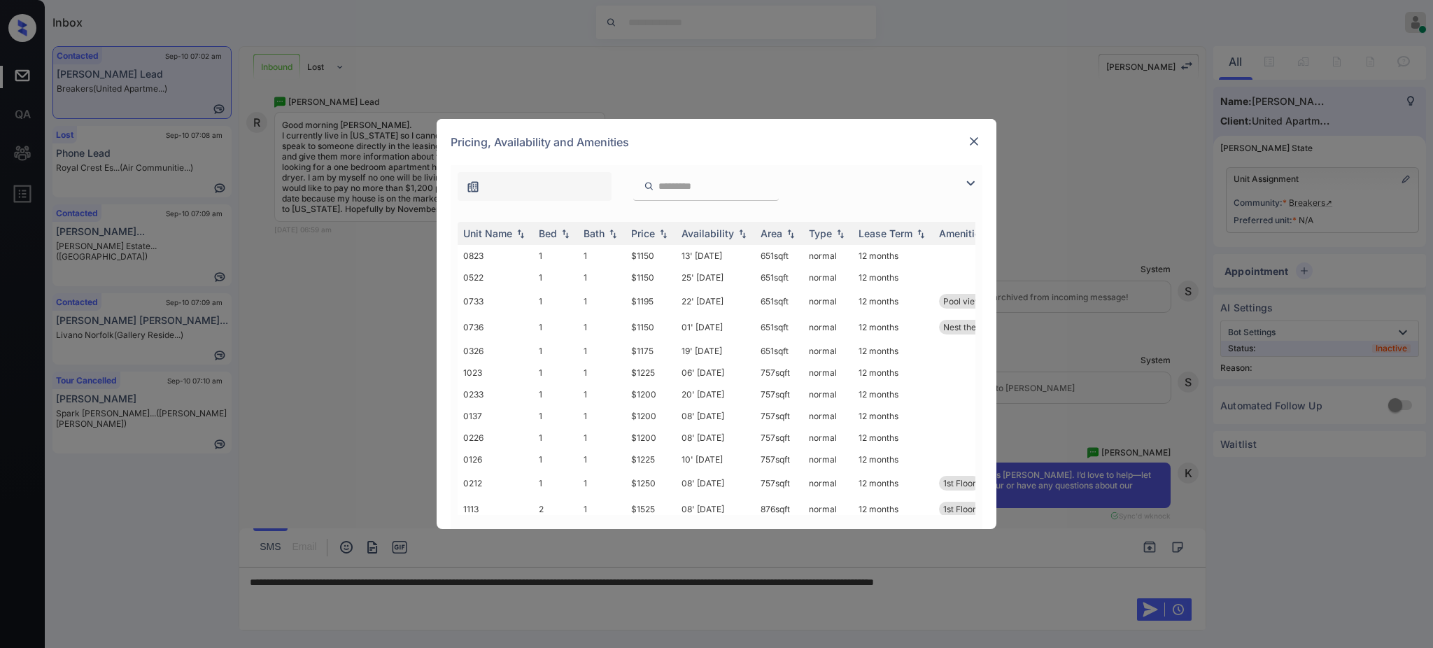
drag, startPoint x: 974, startPoint y: 129, endPoint x: 974, endPoint y: 141, distance: 11.2
click at [974, 135] on div "Pricing, Availability and Amenities" at bounding box center [717, 142] width 560 height 46
click at [974, 141] on img at bounding box center [974, 141] width 14 height 14
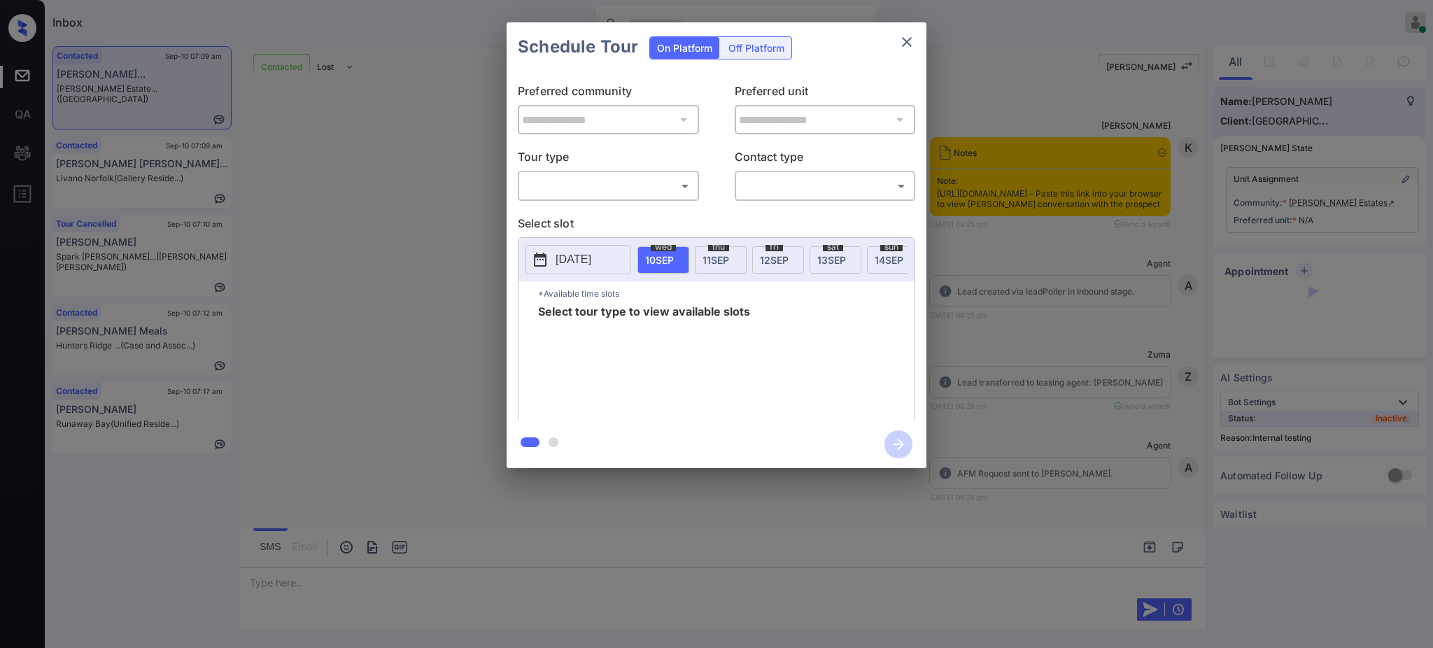
scroll to position [2542, 0]
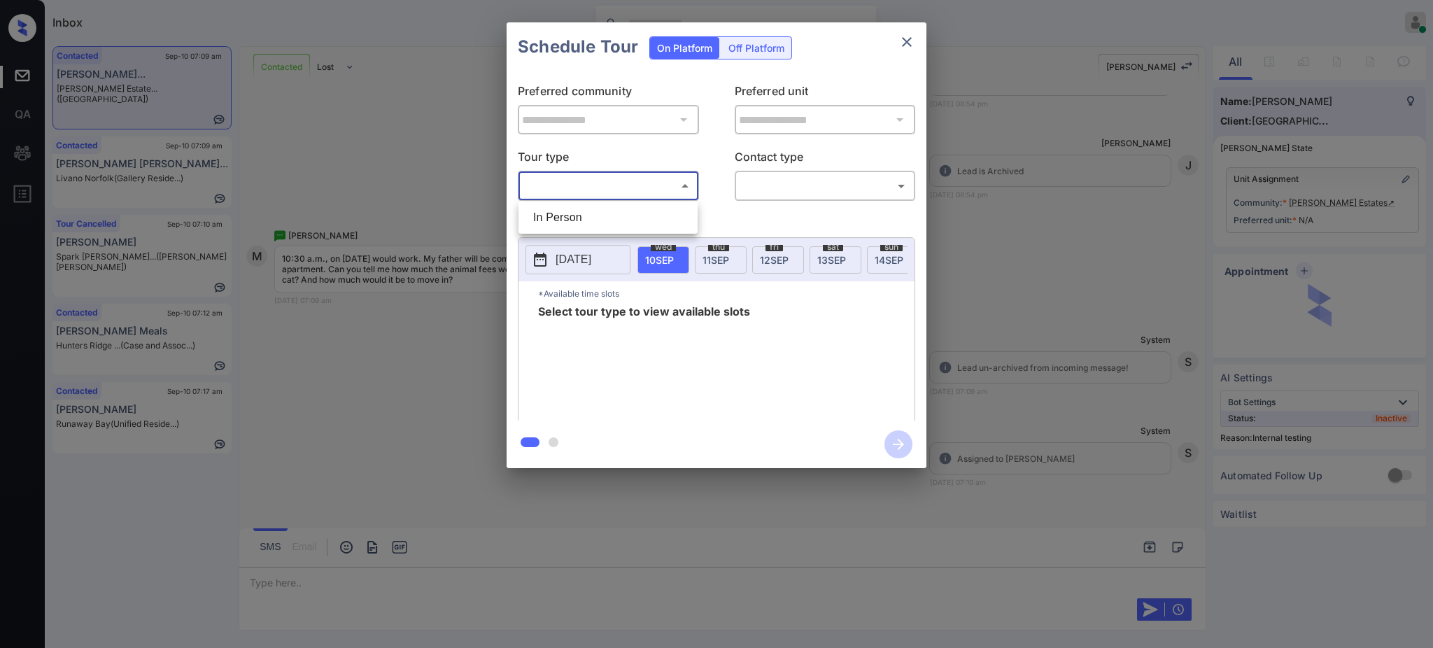
click at [582, 187] on body "Inbox Ajay Kumar Online Set yourself offline Set yourself on break Profile Swit…" at bounding box center [716, 324] width 1433 height 648
click at [567, 217] on li "In Person" at bounding box center [608, 217] width 172 height 25
type input "********"
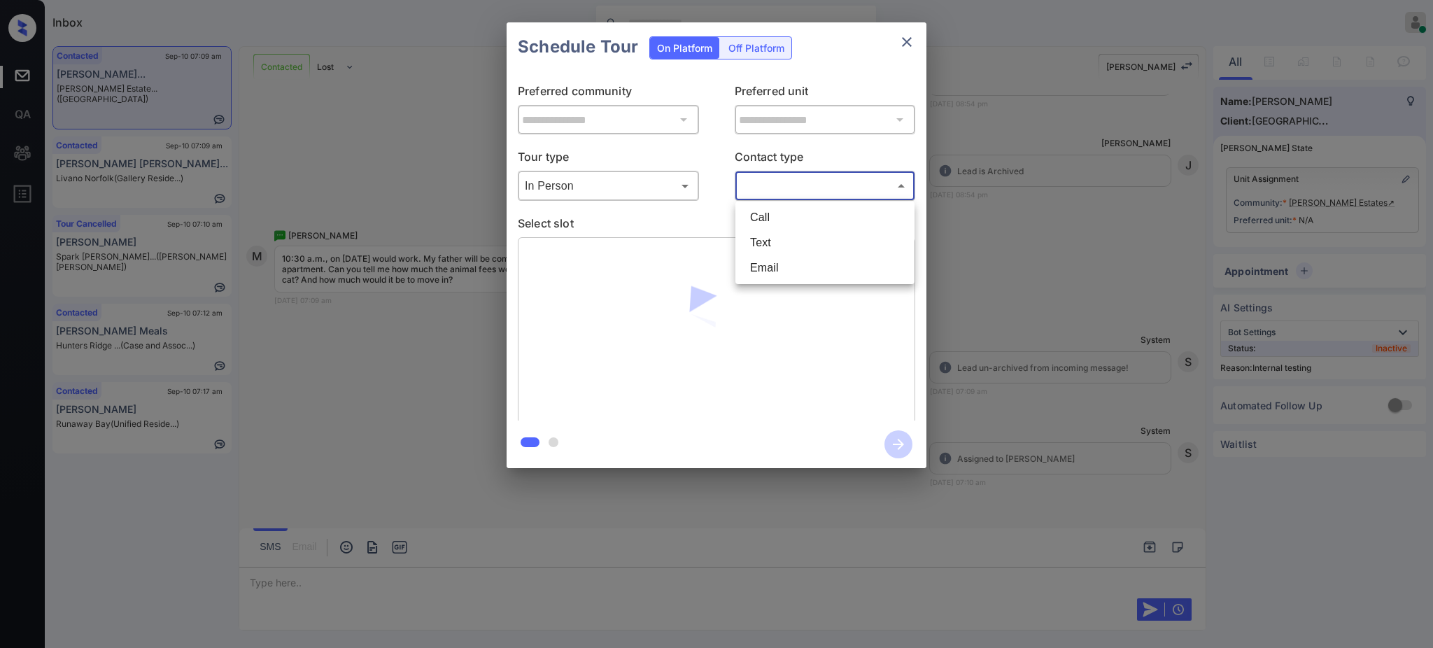
click at [787, 190] on body "Inbox Ajay Kumar Online Set yourself offline Set yourself on break Profile Swit…" at bounding box center [716, 324] width 1433 height 648
click at [765, 246] on li "Text" at bounding box center [825, 242] width 172 height 25
type input "****"
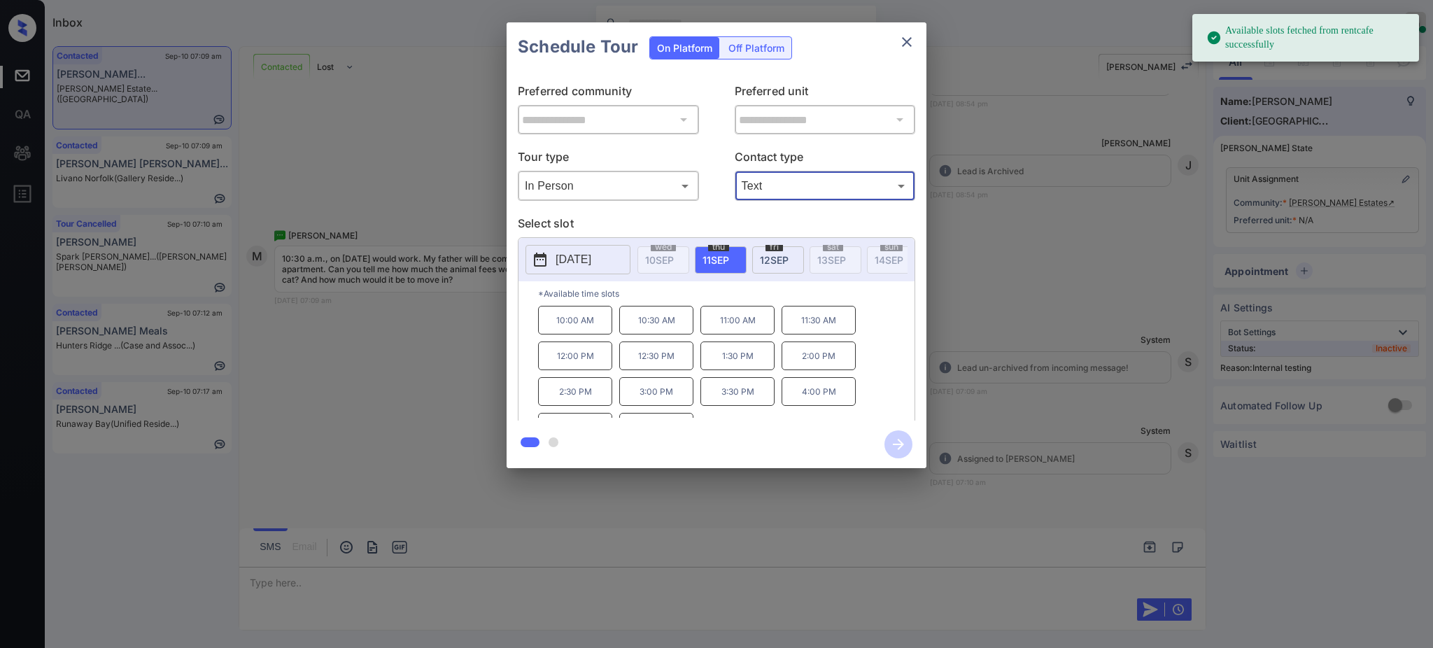
click at [591, 255] on p "[DATE]" at bounding box center [574, 259] width 36 height 17
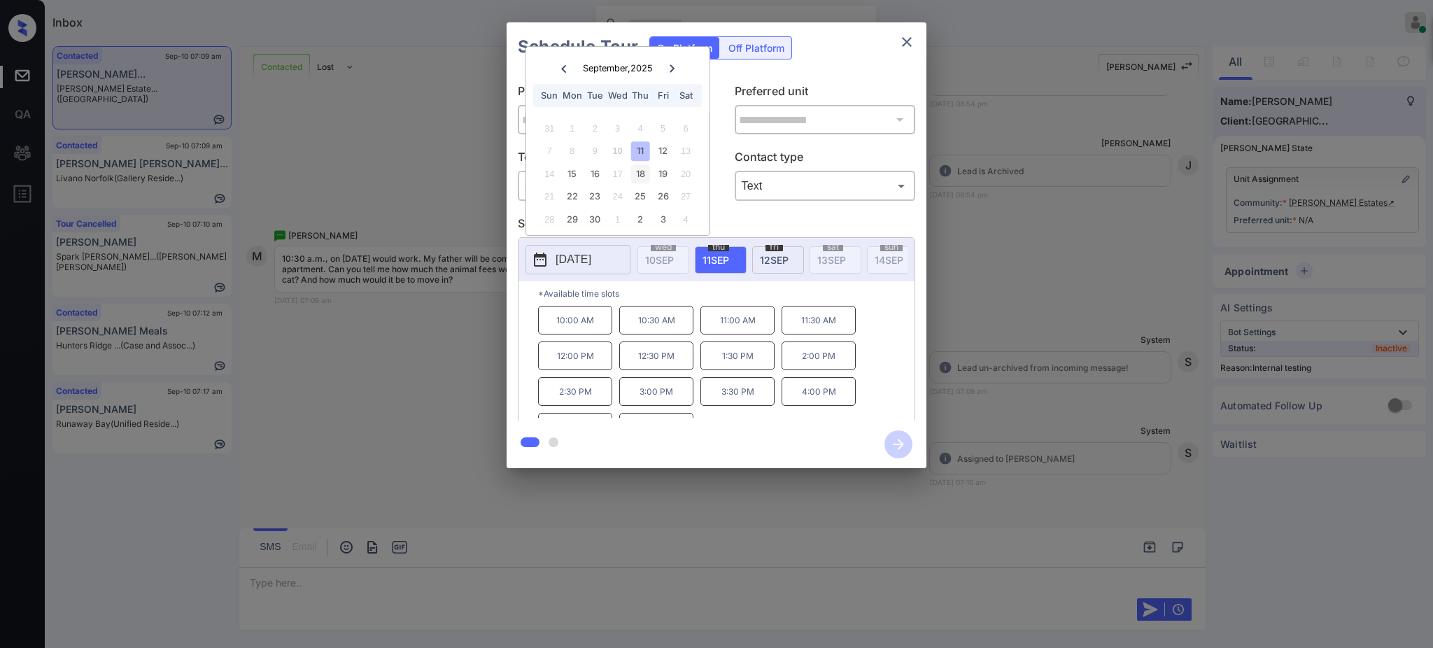
click at [647, 173] on div "18" at bounding box center [640, 173] width 19 height 19
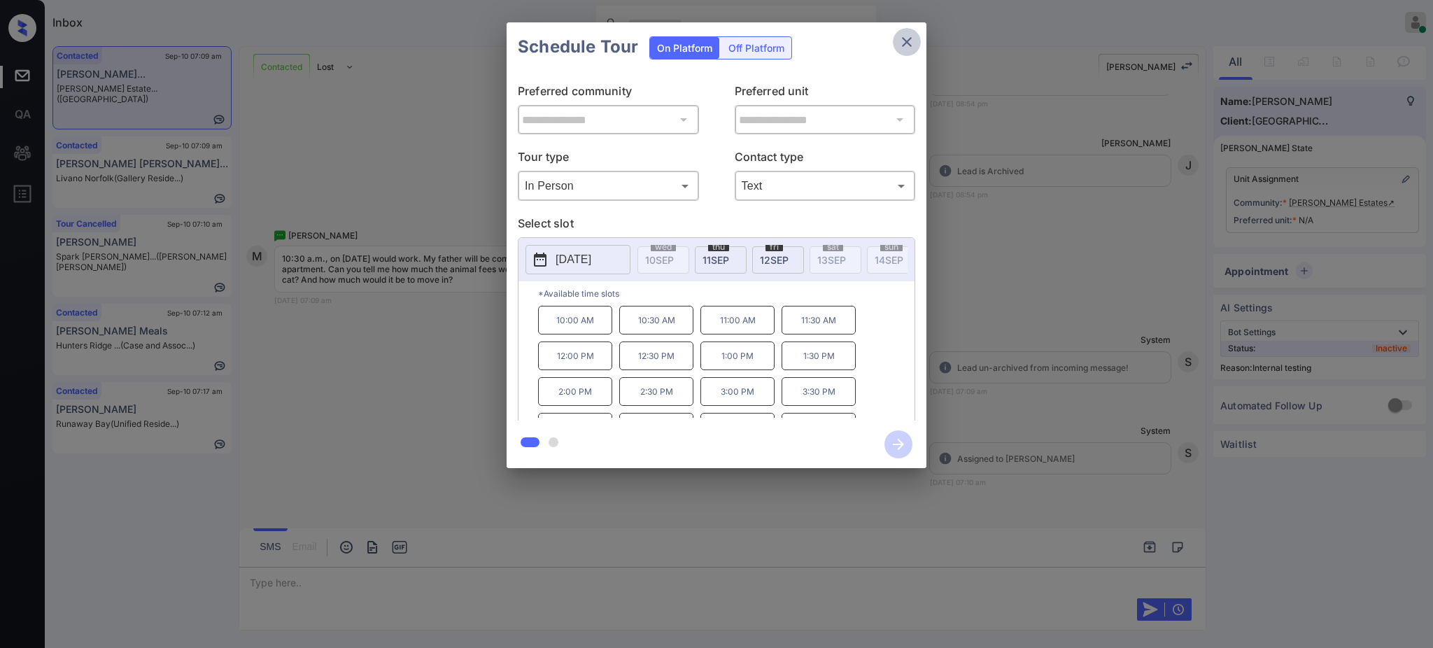
click at [910, 34] on icon "close" at bounding box center [907, 42] width 17 height 17
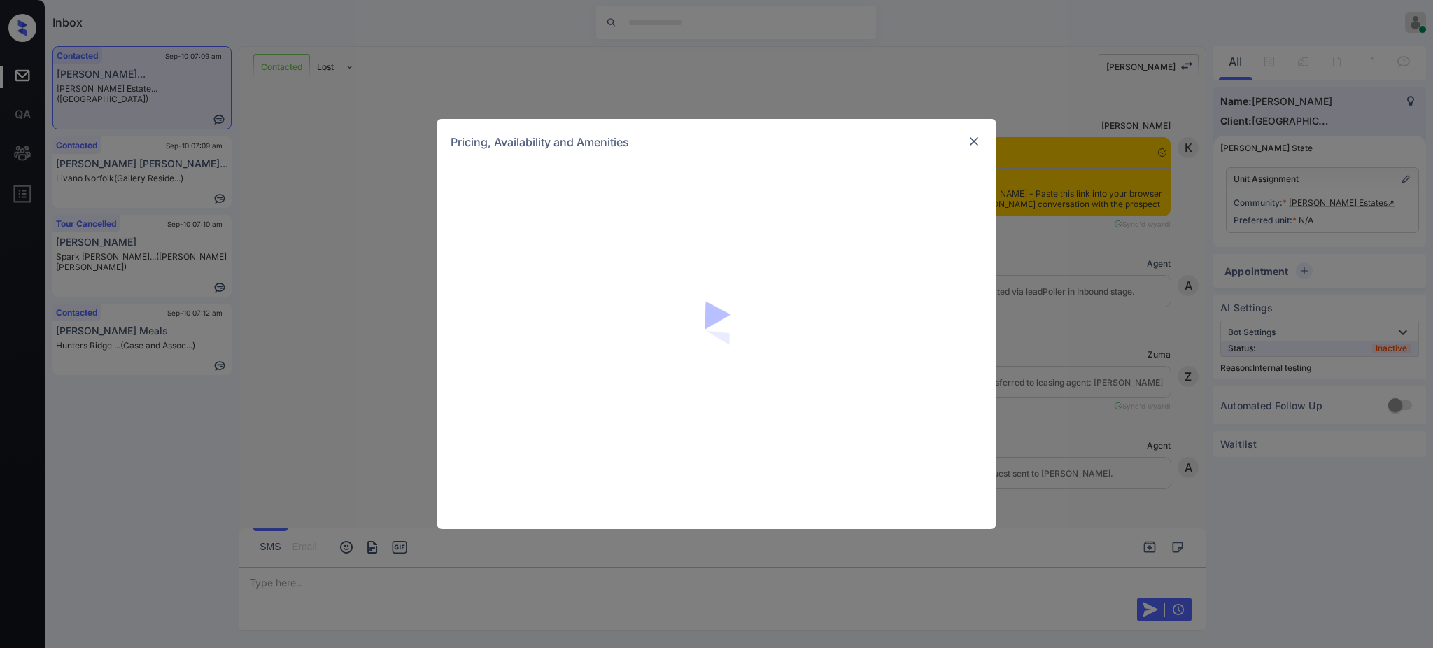
scroll to position [2771, 0]
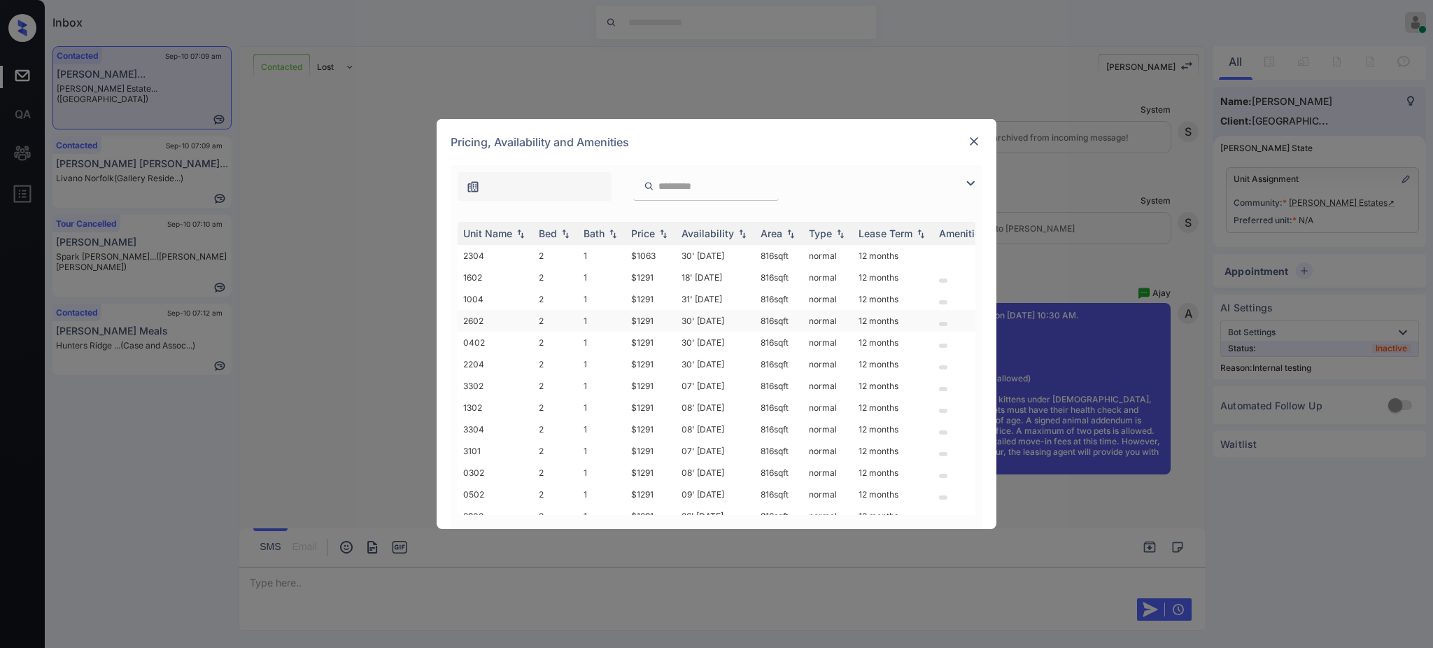
click at [661, 328] on td "$1291" at bounding box center [651, 321] width 50 height 22
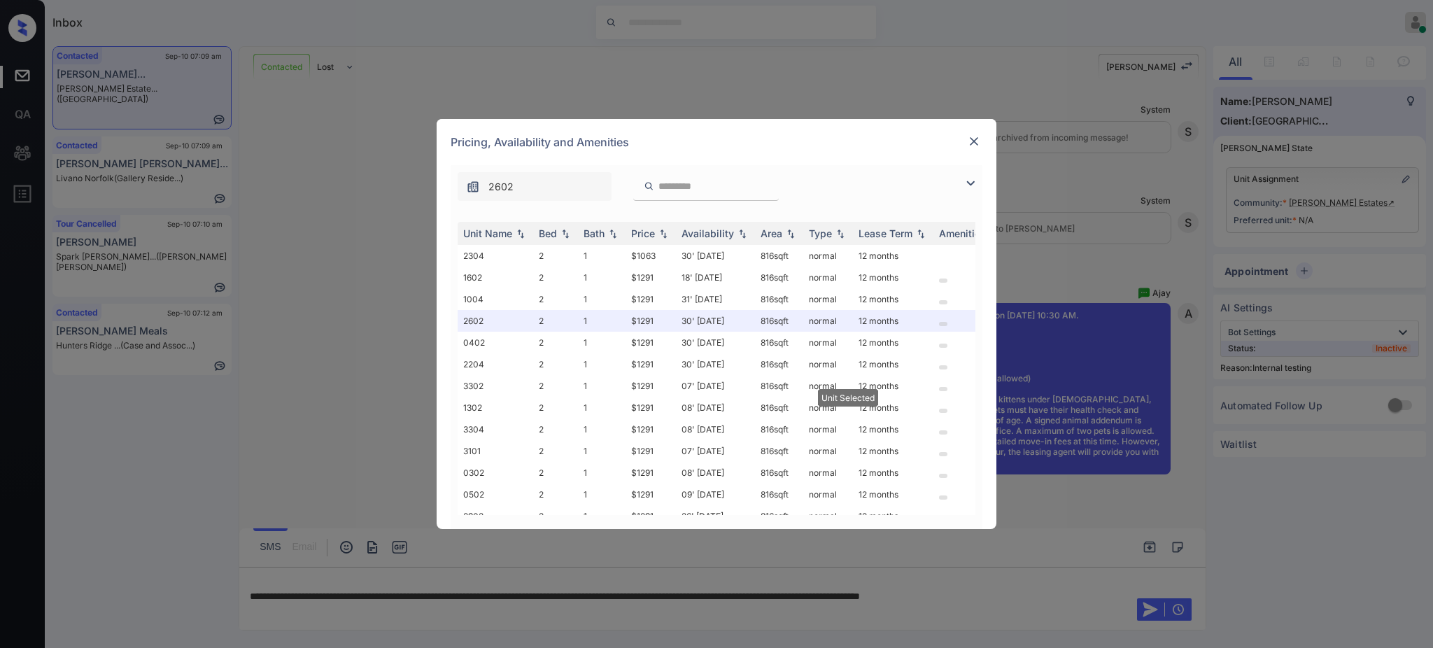
click at [973, 140] on img at bounding box center [974, 141] width 14 height 14
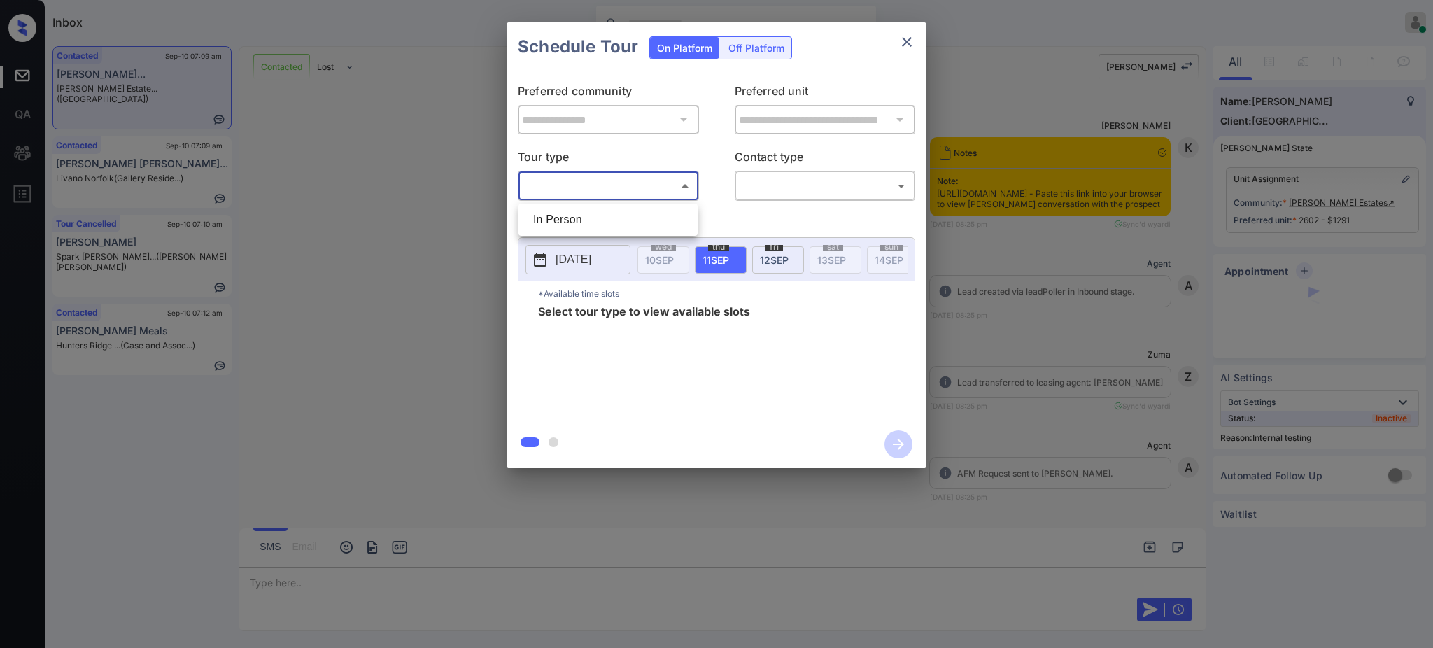
scroll to position [2771, 0]
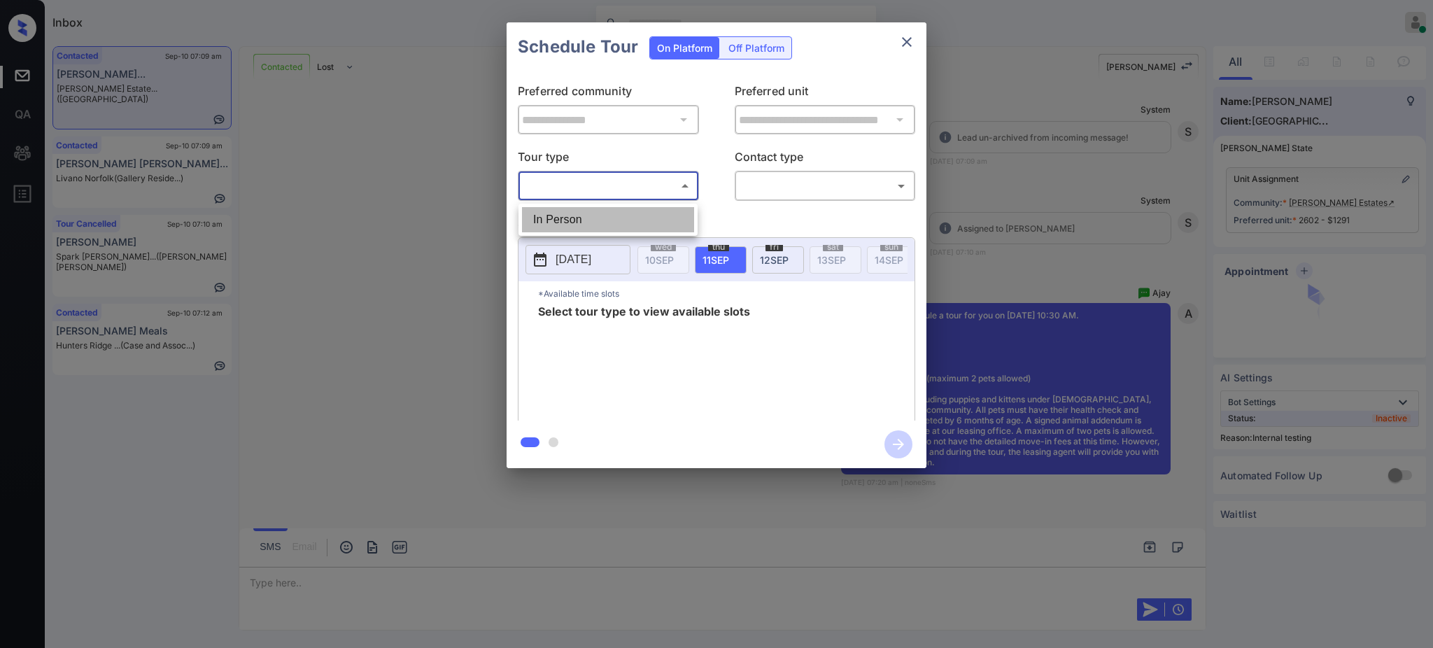
drag, startPoint x: 573, startPoint y: 216, endPoint x: 715, endPoint y: 206, distance: 142.3
click at [575, 216] on li "In Person" at bounding box center [608, 219] width 172 height 25
type input "********"
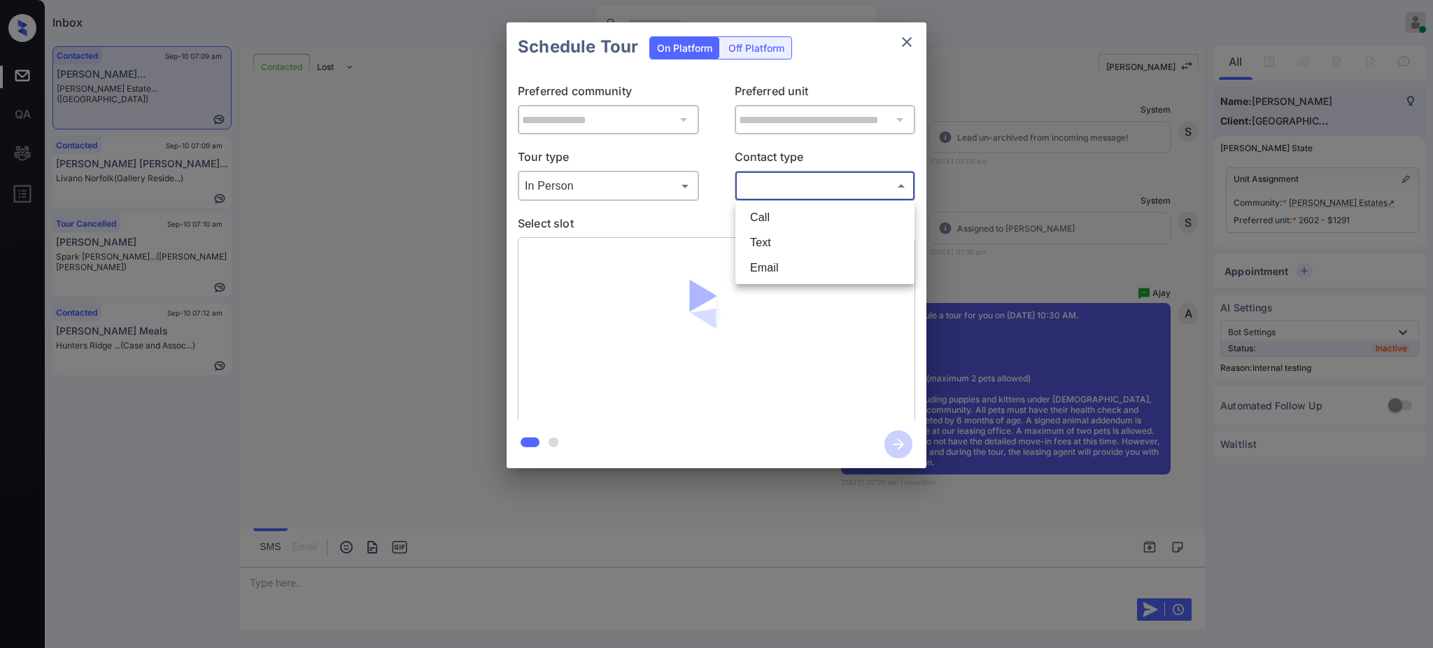
click at [764, 185] on body "Inbox Ajay Kumar Online Set yourself offline Set yourself on break Profile Swit…" at bounding box center [716, 324] width 1433 height 648
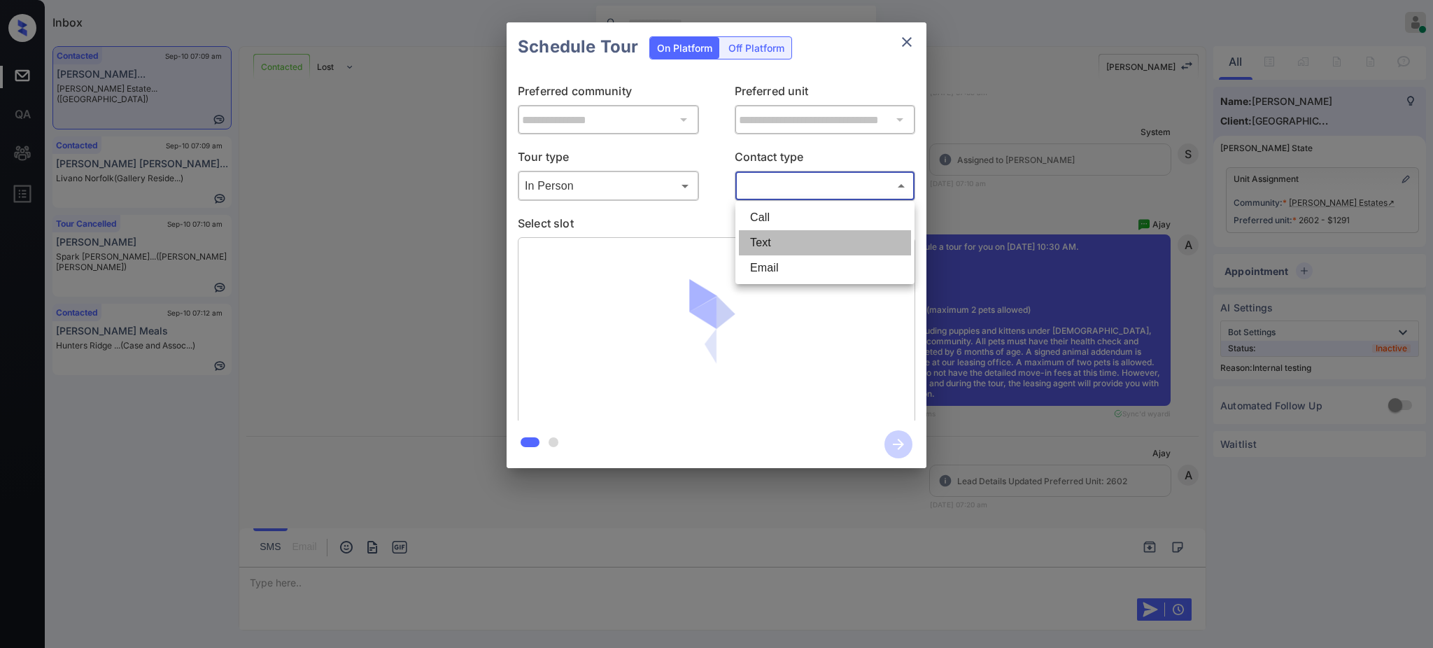
click at [775, 237] on li "Text" at bounding box center [825, 242] width 172 height 25
type input "****"
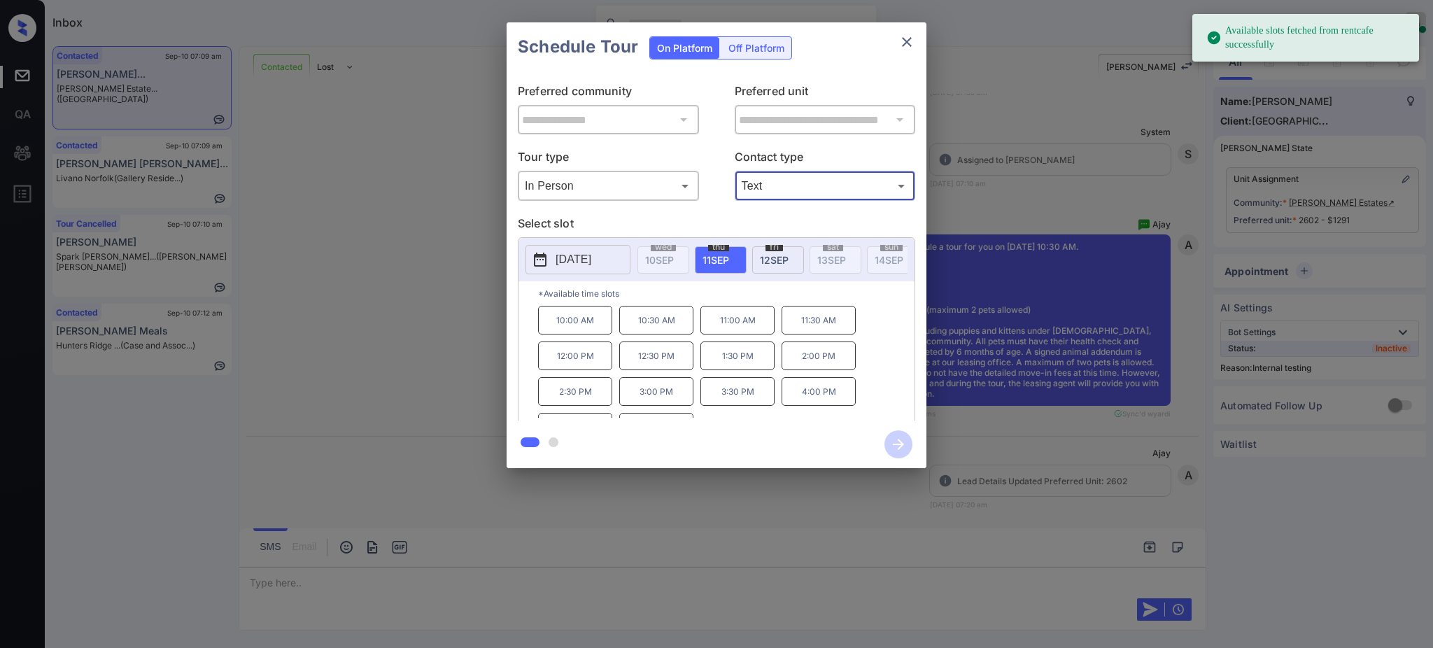
click at [613, 246] on button "2025-09-11" at bounding box center [578, 259] width 105 height 29
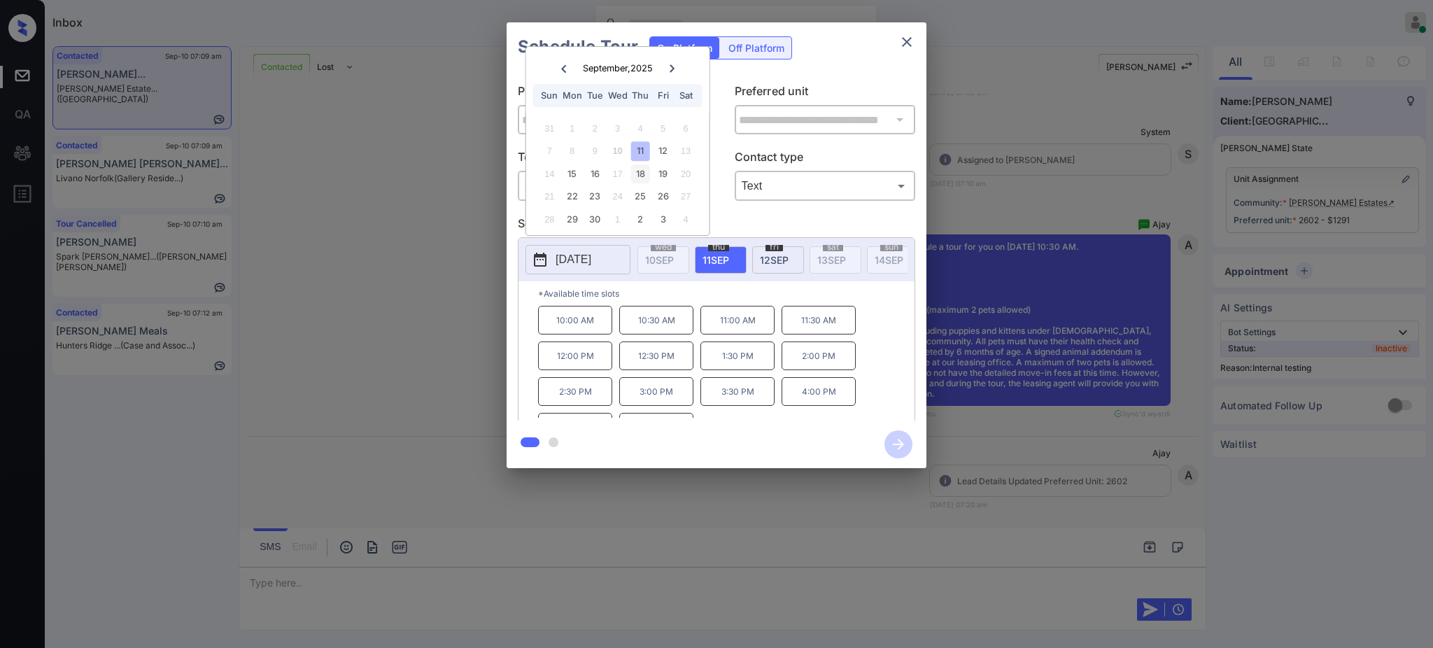
click at [641, 175] on div "18" at bounding box center [640, 173] width 19 height 19
click at [651, 330] on p "10:30 AM" at bounding box center [656, 320] width 74 height 29
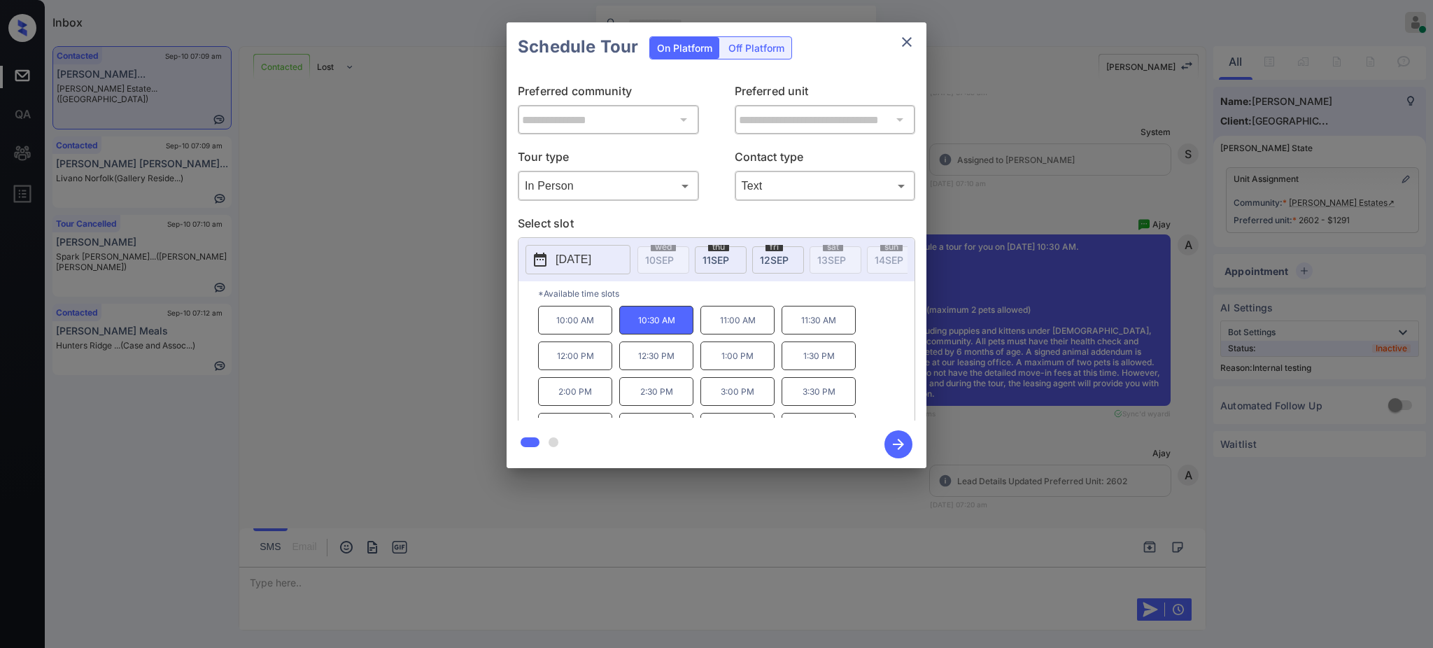
drag, startPoint x: 899, startPoint y: 437, endPoint x: 944, endPoint y: 391, distance: 63.8
click at [901, 437] on icon "button" at bounding box center [899, 444] width 28 height 28
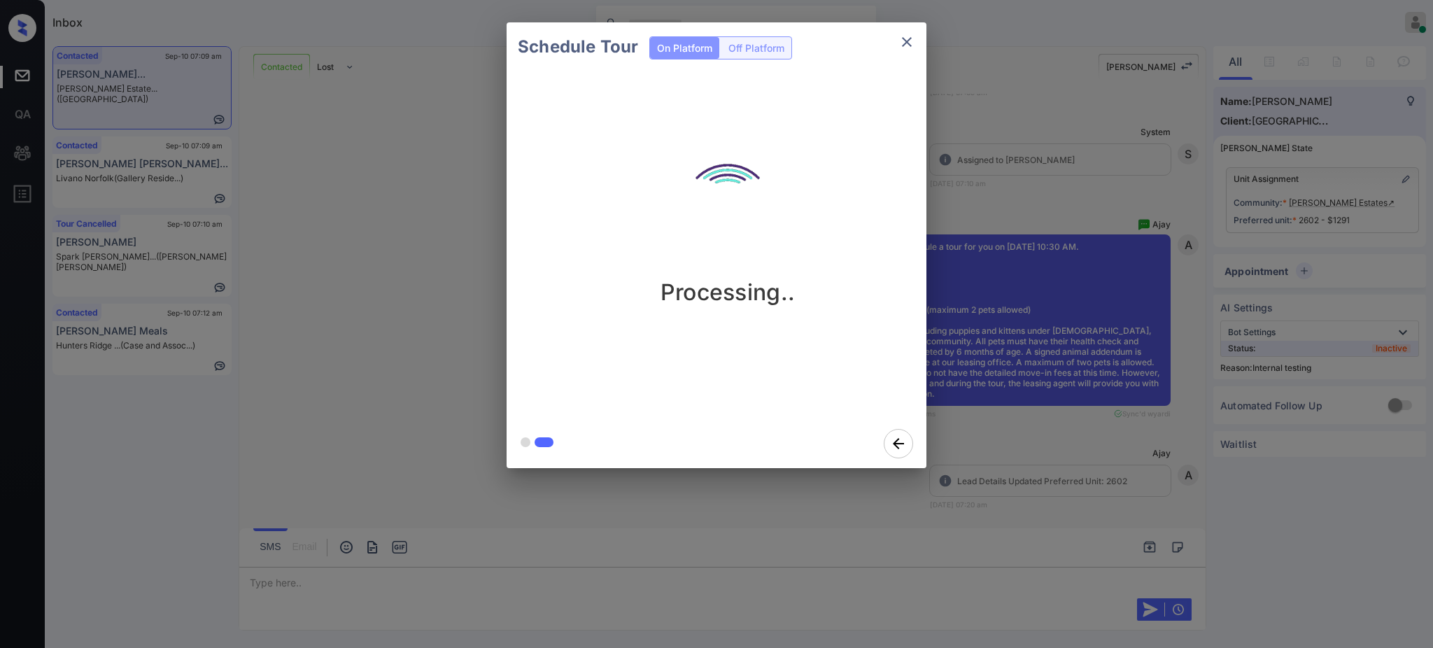
click at [1024, 234] on div "Schedule Tour On Platform Off Platform Processing.." at bounding box center [716, 245] width 1433 height 491
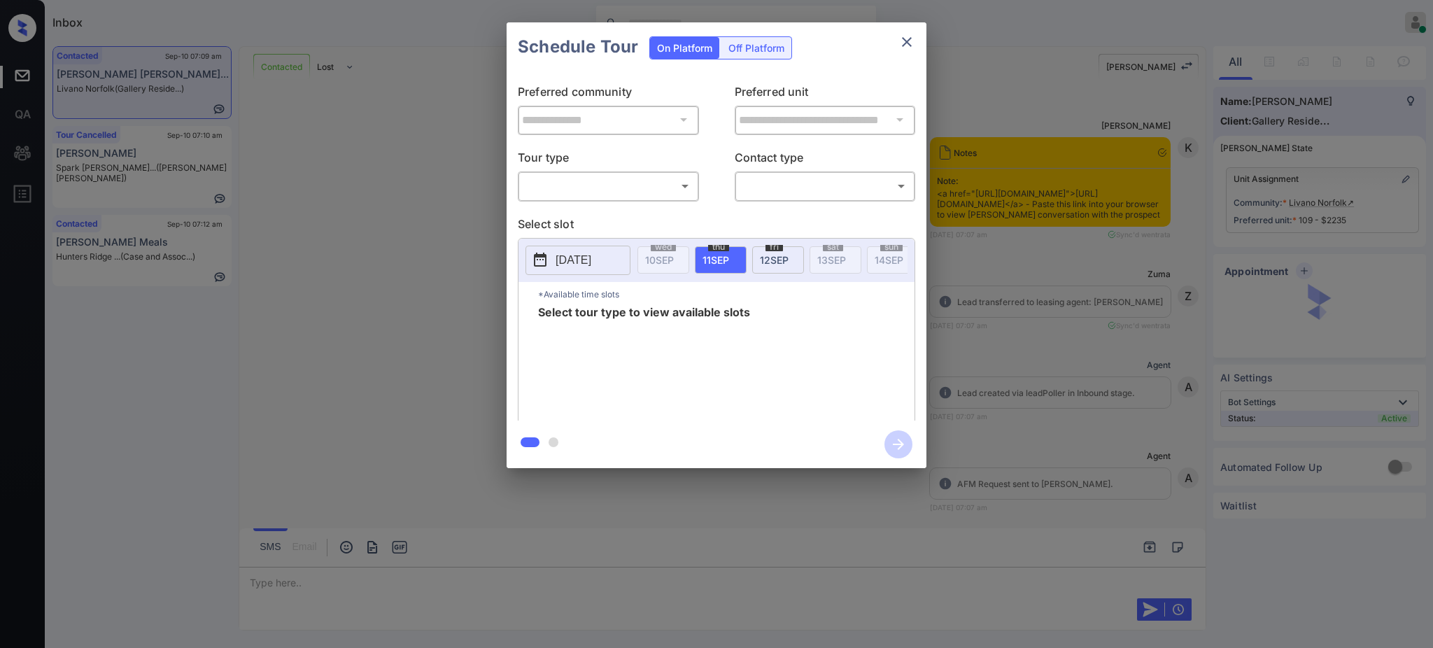
scroll to position [1197, 0]
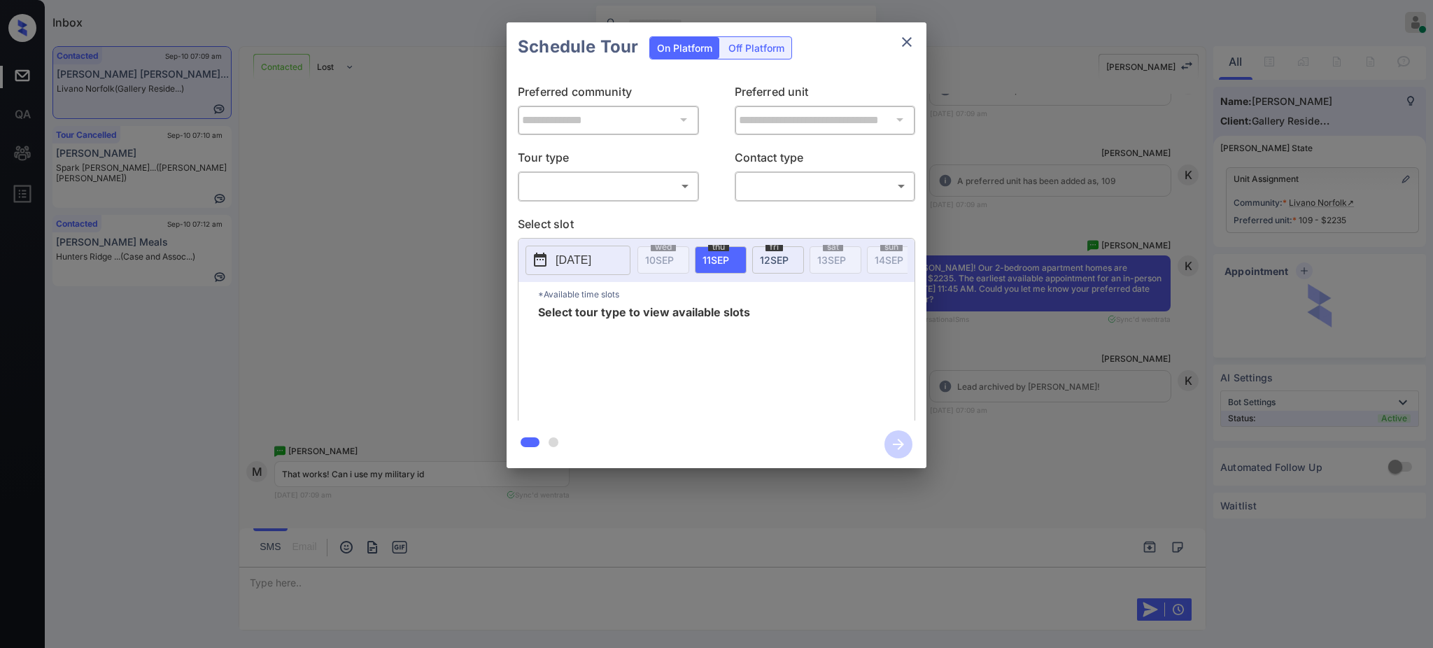
click at [589, 188] on body "Inbox [PERSON_NAME] Online Set yourself offline Set yourself on break Profile S…" at bounding box center [716, 324] width 1433 height 648
drag, startPoint x: 589, startPoint y: 188, endPoint x: 738, endPoint y: 187, distance: 149.1
click at [589, 207] on li "In Person" at bounding box center [608, 217] width 172 height 25
type input "********"
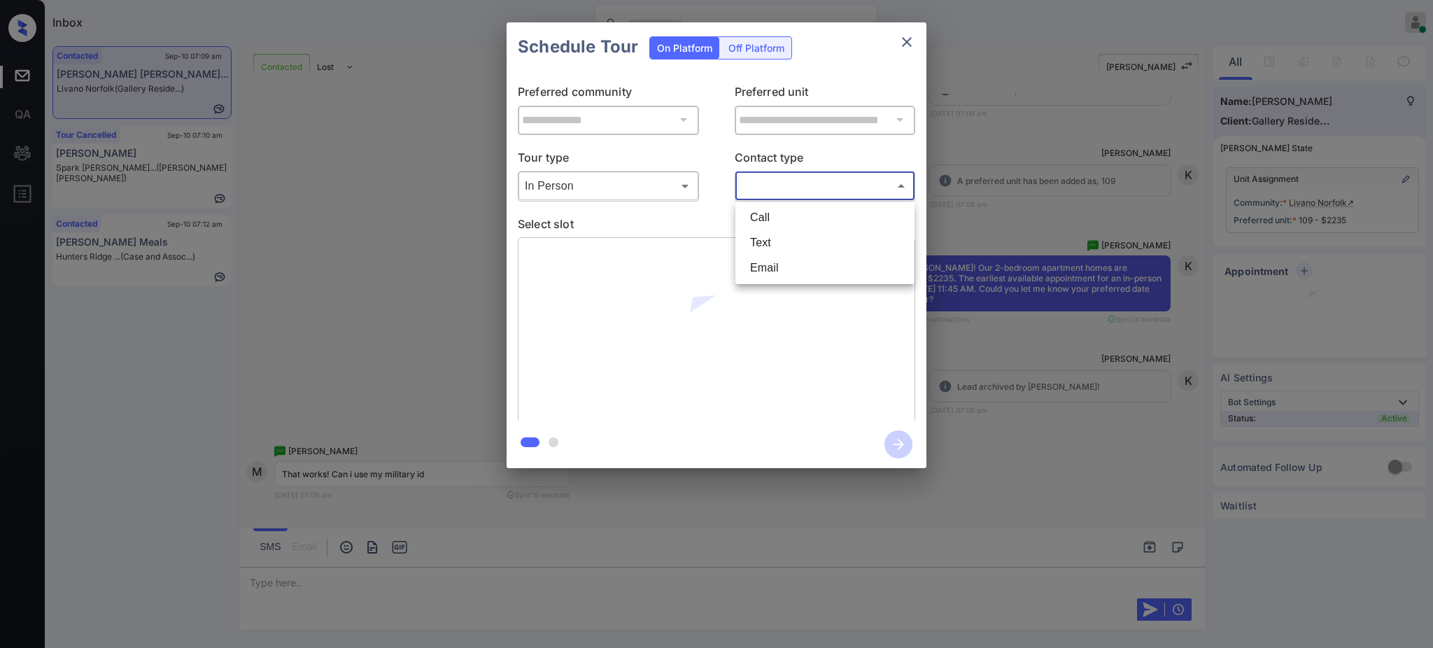
click at [764, 185] on body "Inbox [PERSON_NAME] Online Set yourself offline Set yourself on break Profile S…" at bounding box center [716, 324] width 1433 height 648
click at [759, 239] on li "Text" at bounding box center [825, 242] width 172 height 25
type input "****"
click at [747, 220] on p "Select slot" at bounding box center [716, 226] width 397 height 22
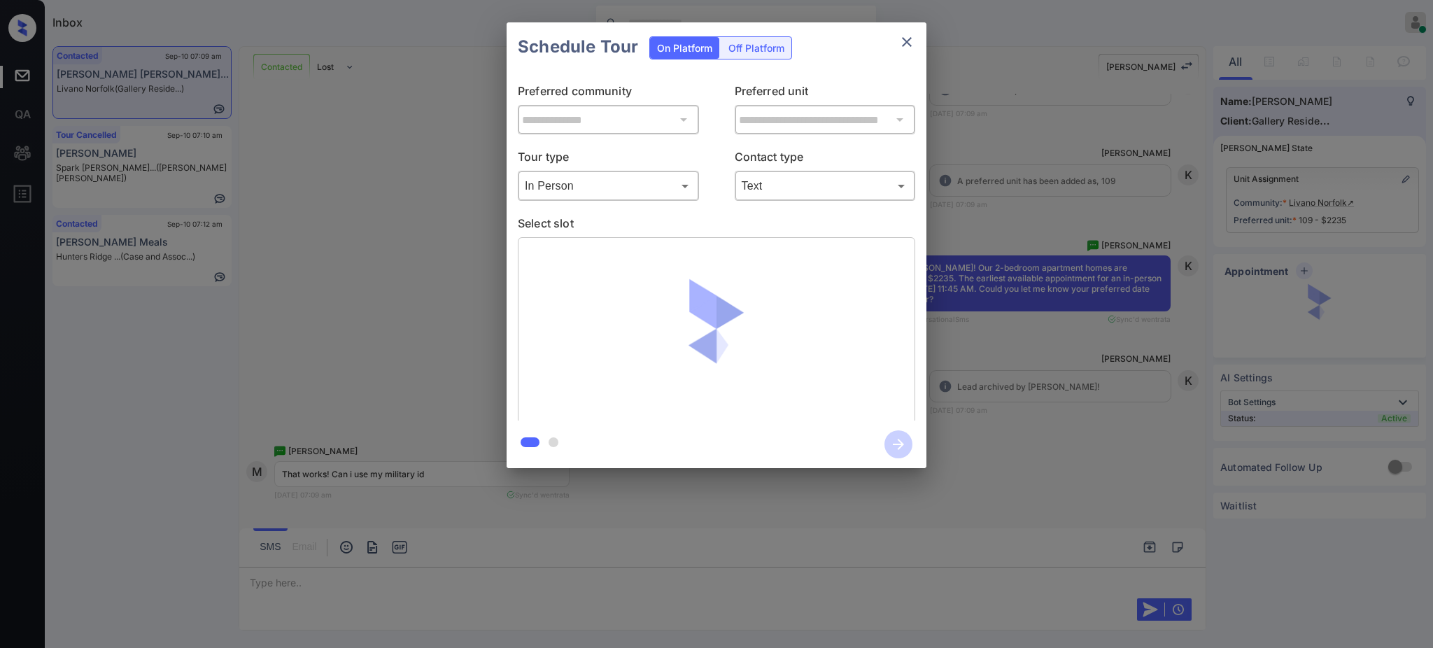
click at [620, 235] on p "Select slot" at bounding box center [716, 226] width 397 height 22
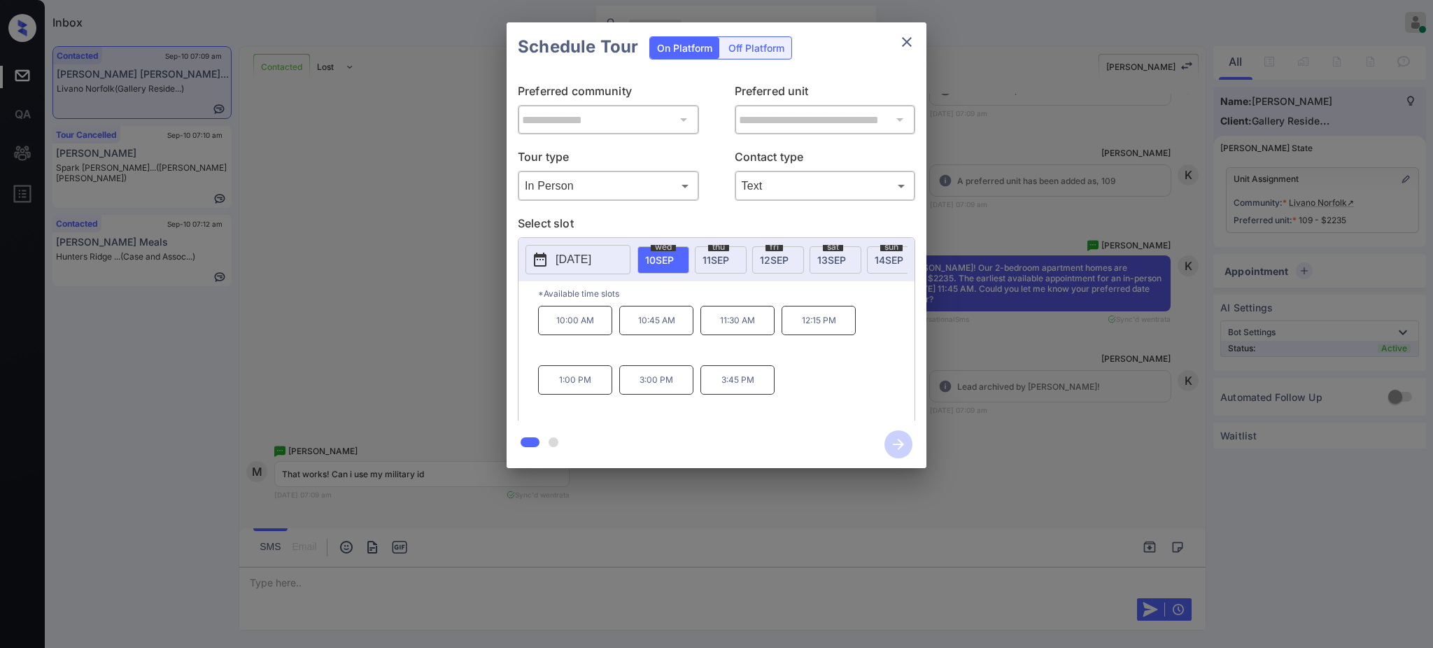
click at [906, 38] on icon "close" at bounding box center [907, 42] width 17 height 17
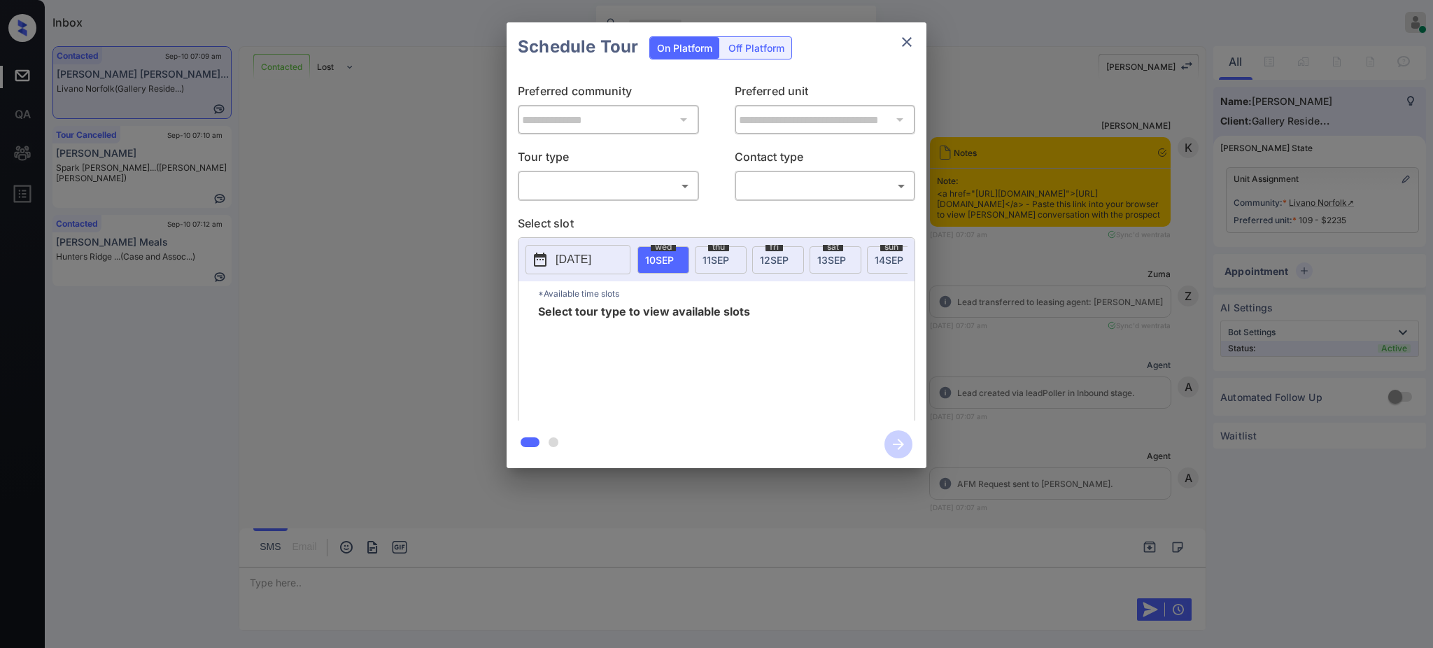
scroll to position [1197, 0]
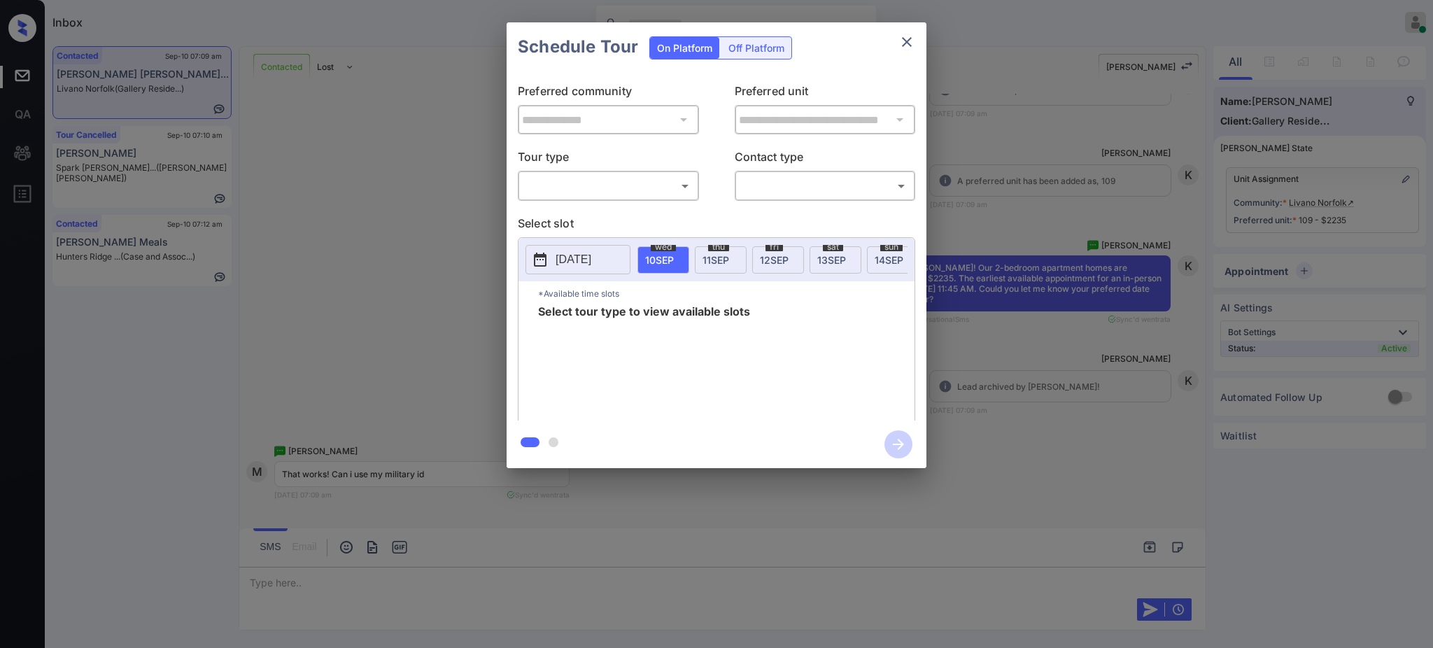
click at [575, 188] on body "Available slots fetched from entrata successfully Inbox [PERSON_NAME] Online Se…" at bounding box center [716, 324] width 1433 height 648
click at [563, 216] on li "In Person" at bounding box center [608, 217] width 172 height 25
type input "********"
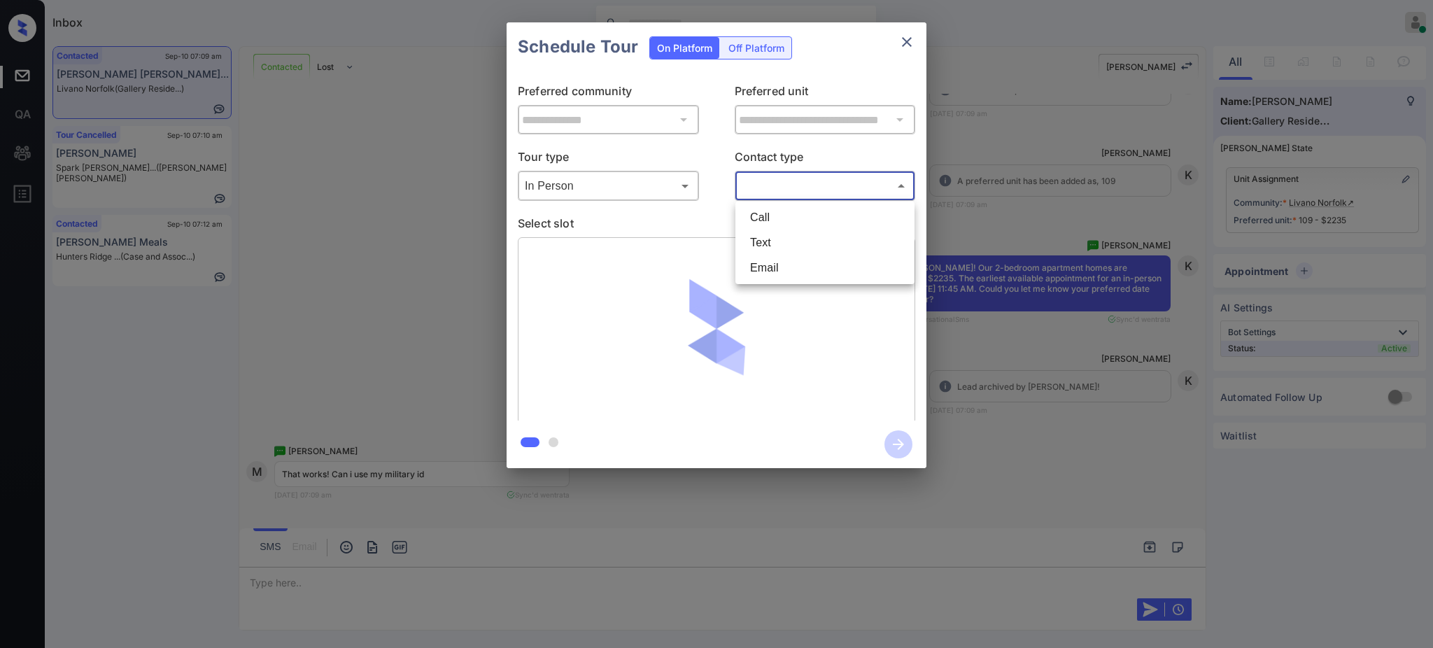
click at [793, 178] on body "Inbox [PERSON_NAME] Online Set yourself offline Set yourself on break Profile S…" at bounding box center [716, 324] width 1433 height 648
click at [763, 233] on li "Text" at bounding box center [825, 242] width 172 height 25
type input "****"
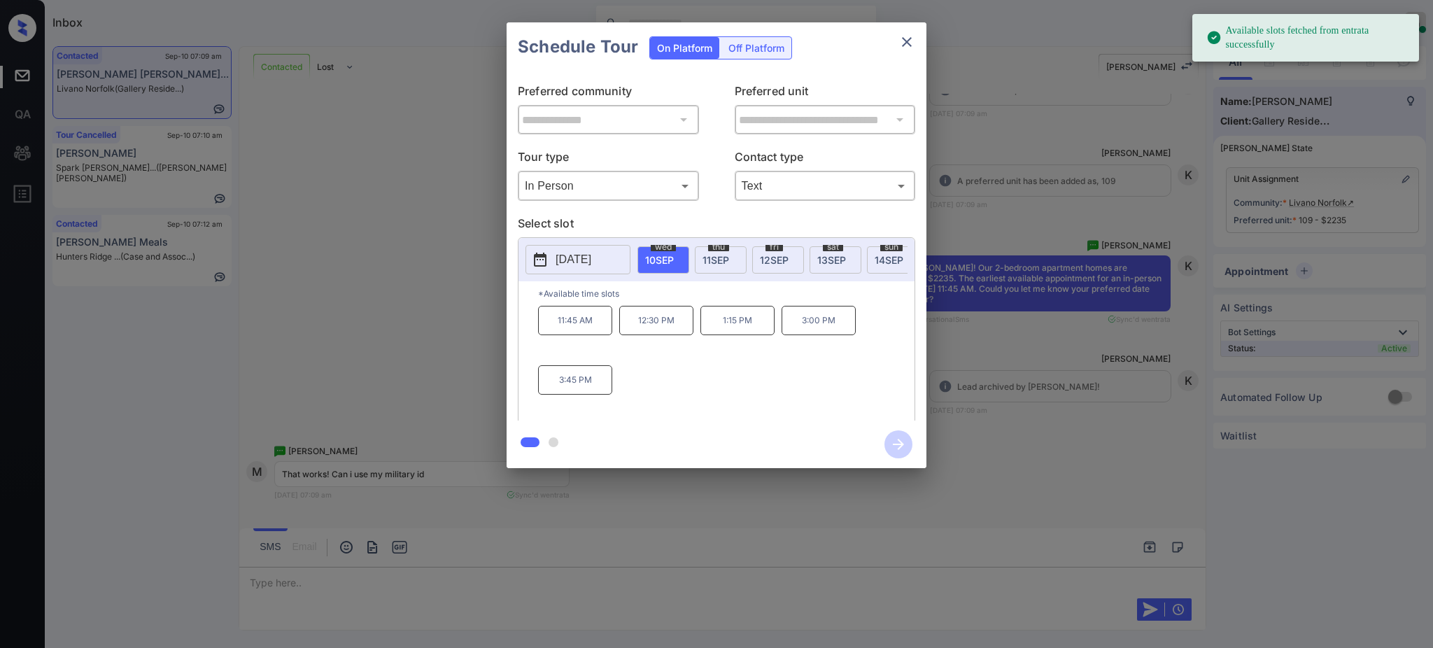
click at [661, 265] on div "[DATE]" at bounding box center [664, 259] width 52 height 27
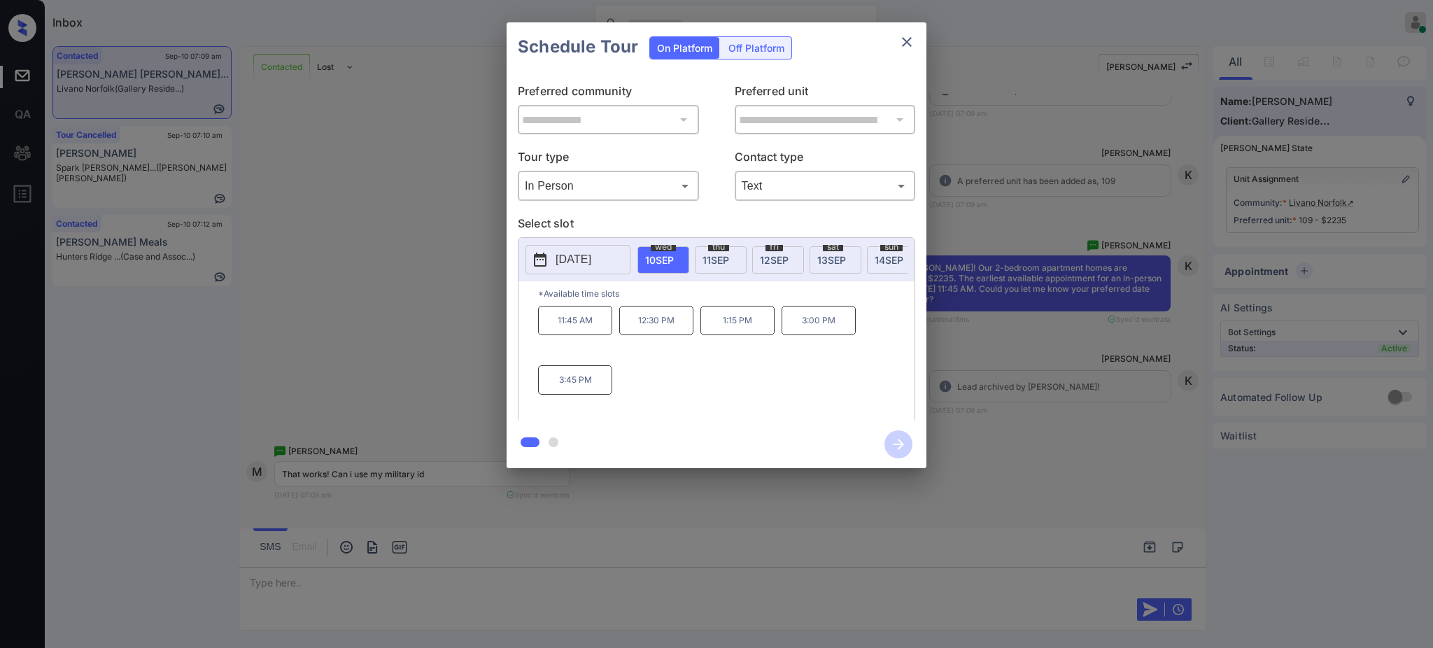
click at [596, 325] on p "11:45 AM" at bounding box center [575, 320] width 74 height 29
click at [896, 445] on icon "button" at bounding box center [899, 444] width 28 height 28
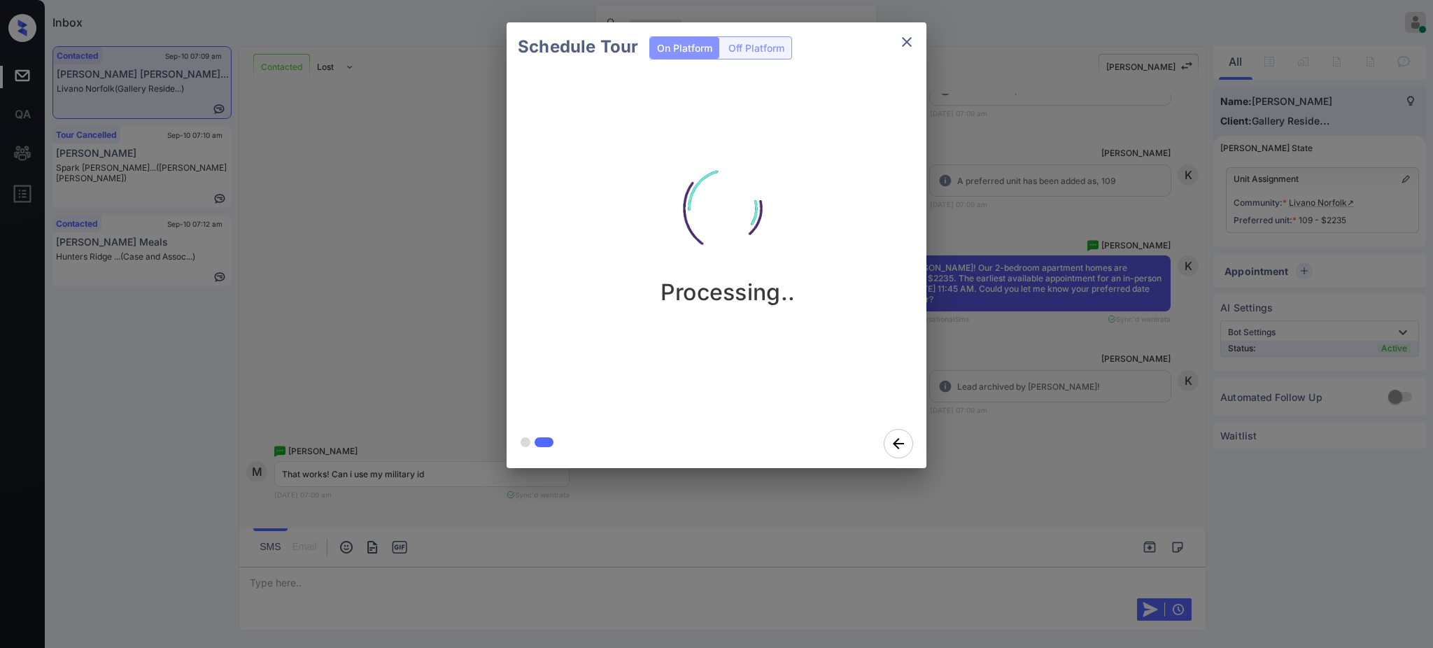
click at [970, 389] on div "Schedule Tour On Platform Off Platform Processing.." at bounding box center [716, 245] width 1433 height 491
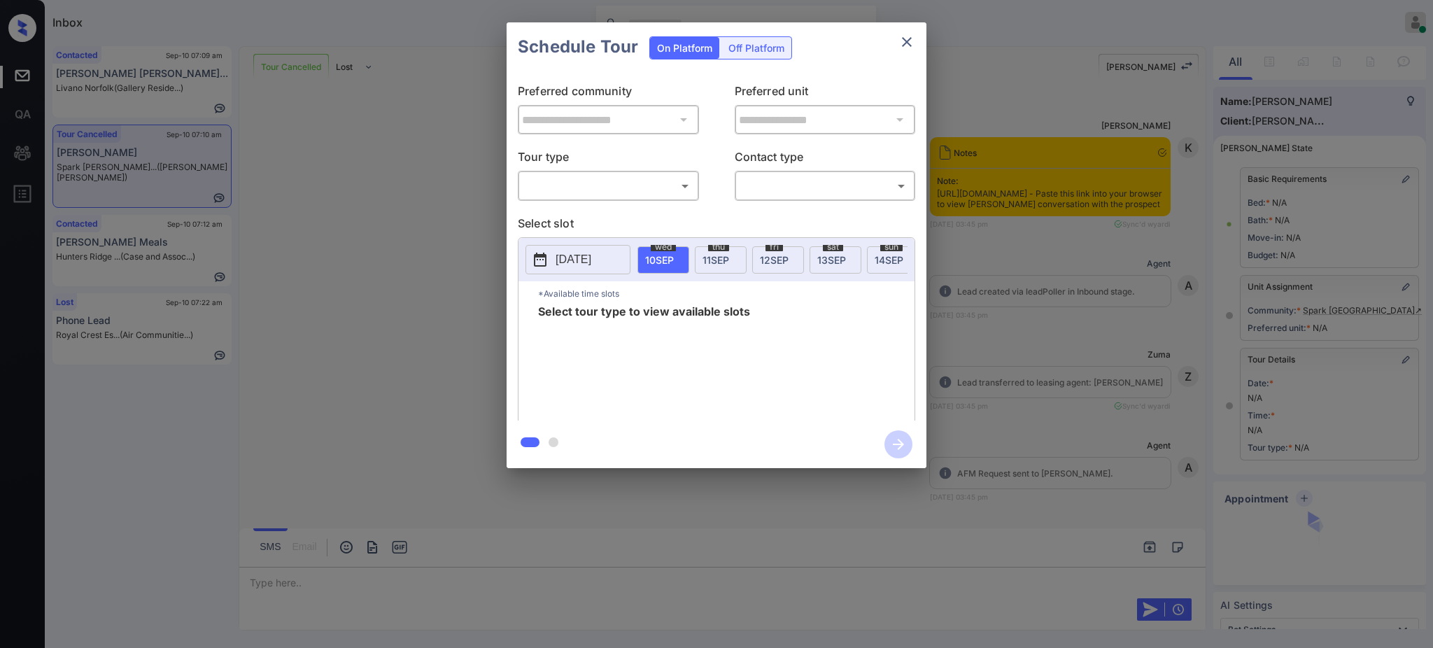
click at [597, 182] on body "Inbox [PERSON_NAME] Online Set yourself offline Set yourself on break Profile S…" at bounding box center [716, 324] width 1433 height 648
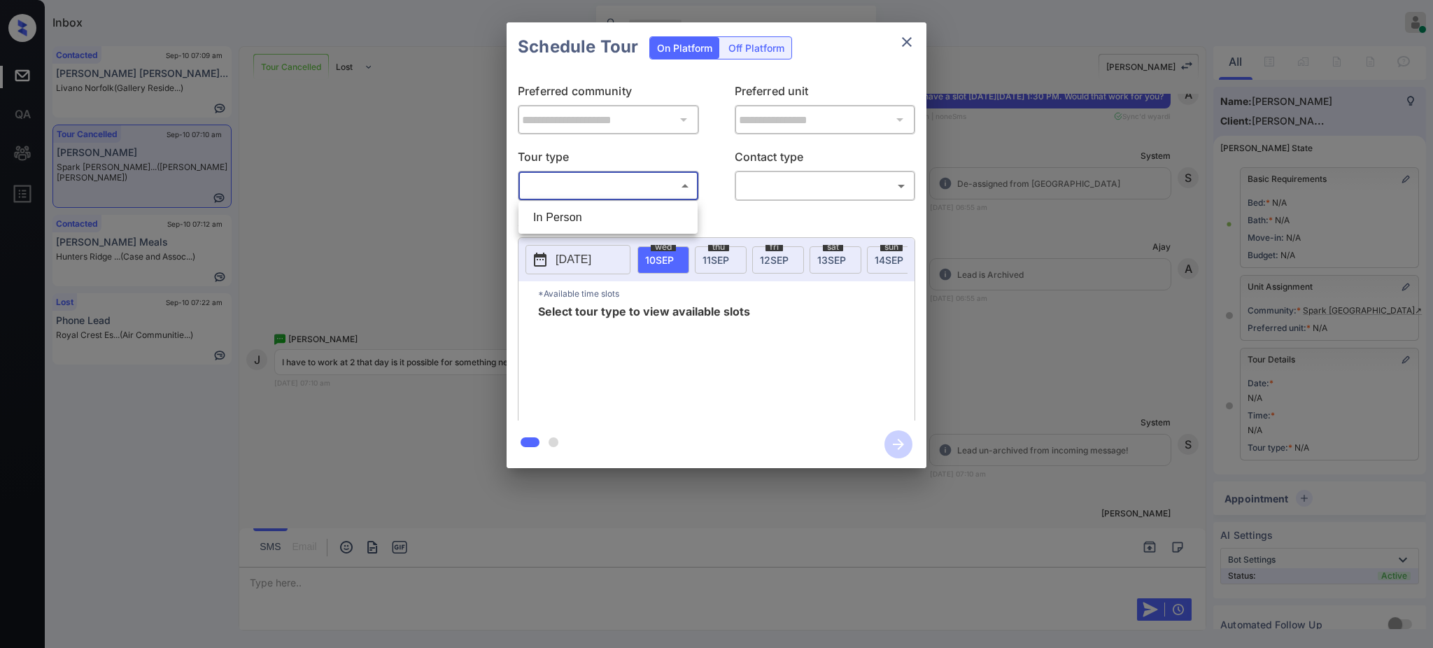
click at [565, 218] on li "In Person" at bounding box center [608, 217] width 172 height 25
type input "********"
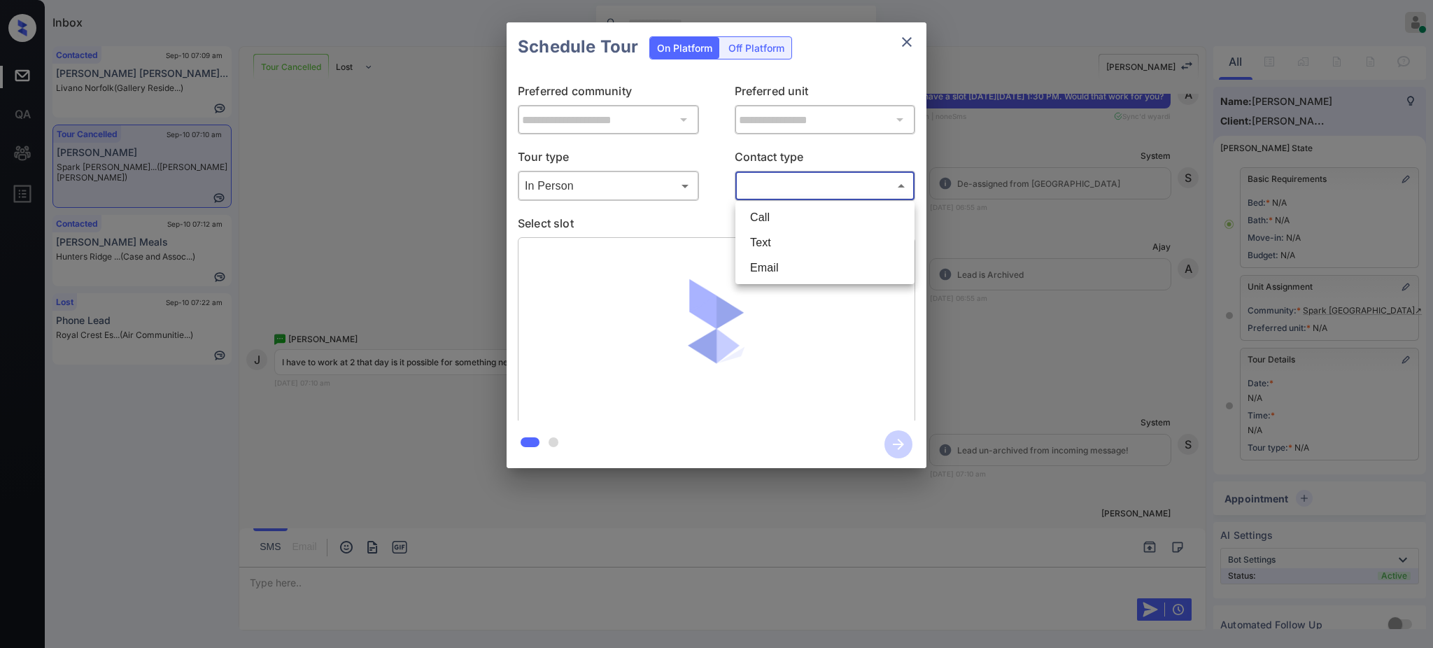
click at [786, 188] on body "Inbox [PERSON_NAME] Online Set yourself offline Set yourself on break Profile S…" at bounding box center [716, 324] width 1433 height 648
click at [773, 244] on li "Text" at bounding box center [825, 242] width 172 height 25
type input "****"
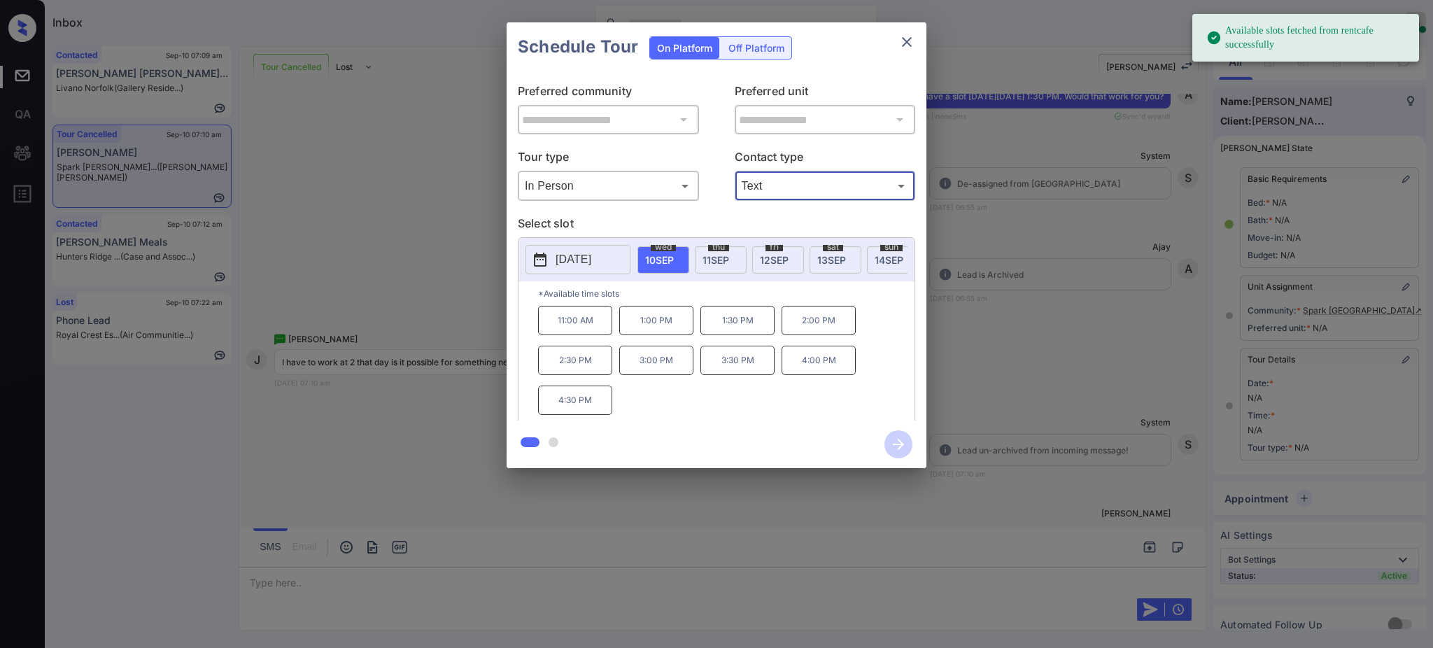
click at [587, 269] on button "[DATE]" at bounding box center [578, 259] width 105 height 29
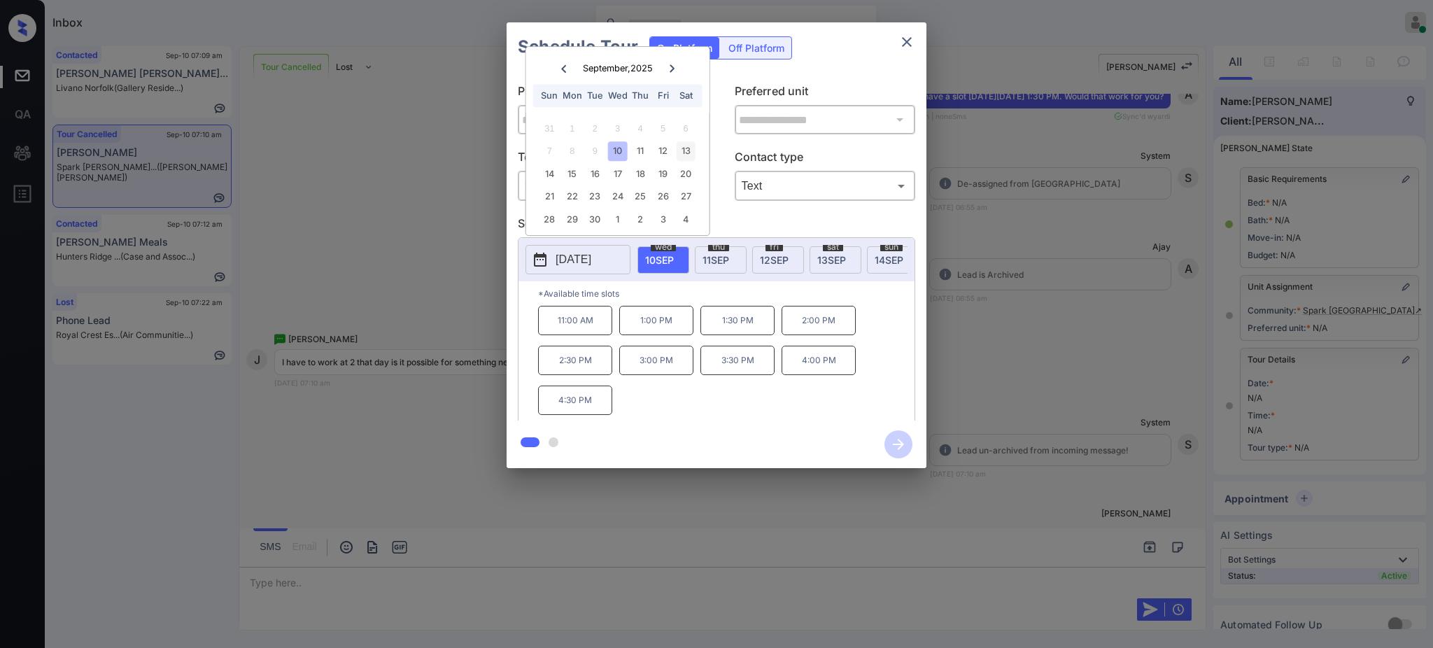
click at [685, 152] on div "13" at bounding box center [685, 150] width 19 height 19
click at [1088, 400] on div "**********" at bounding box center [716, 245] width 1433 height 491
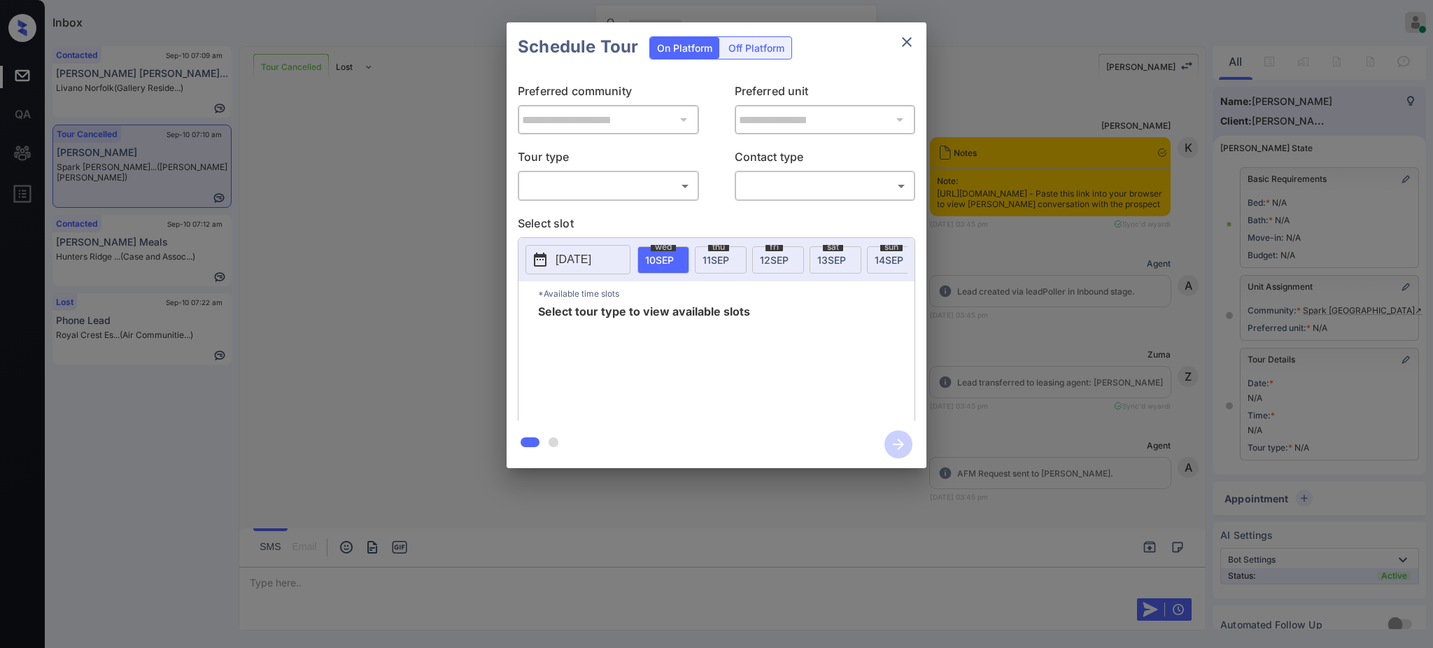
scroll to position [8176, 0]
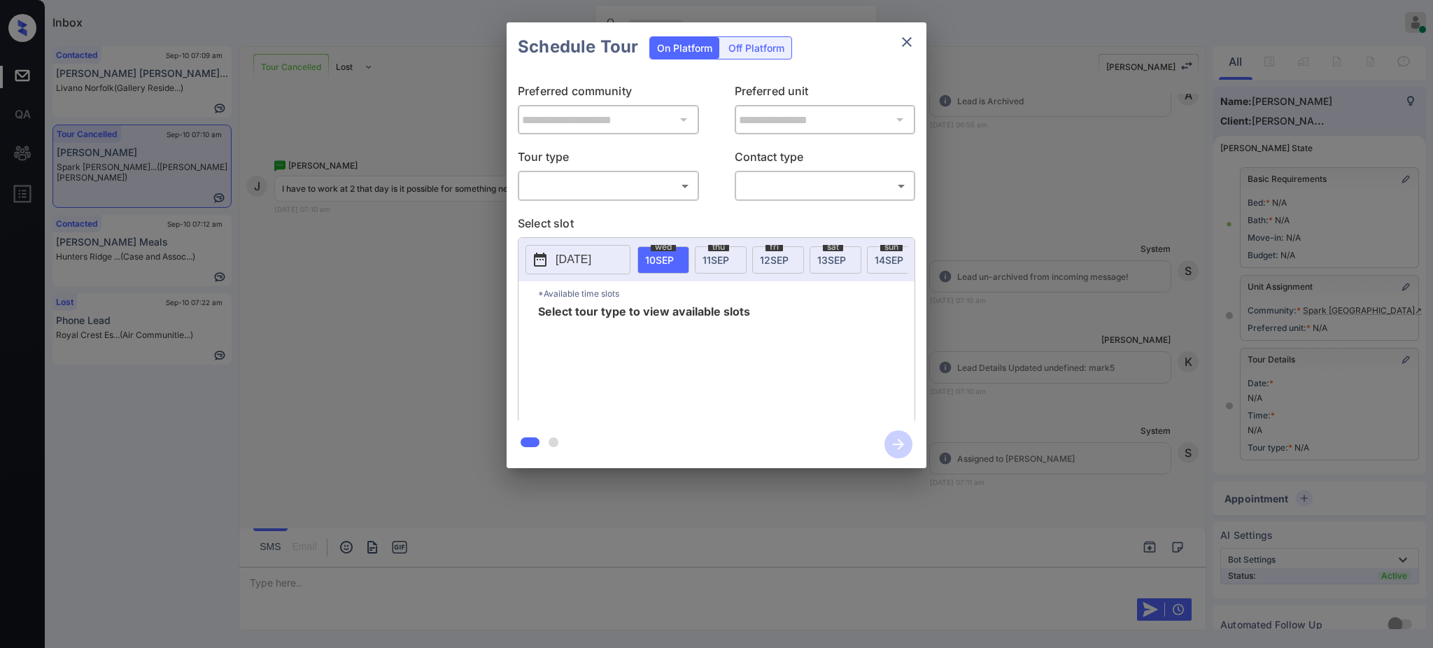
click at [568, 255] on p "[DATE]" at bounding box center [574, 259] width 36 height 17
click at [1043, 370] on div "**********" at bounding box center [716, 245] width 1433 height 491
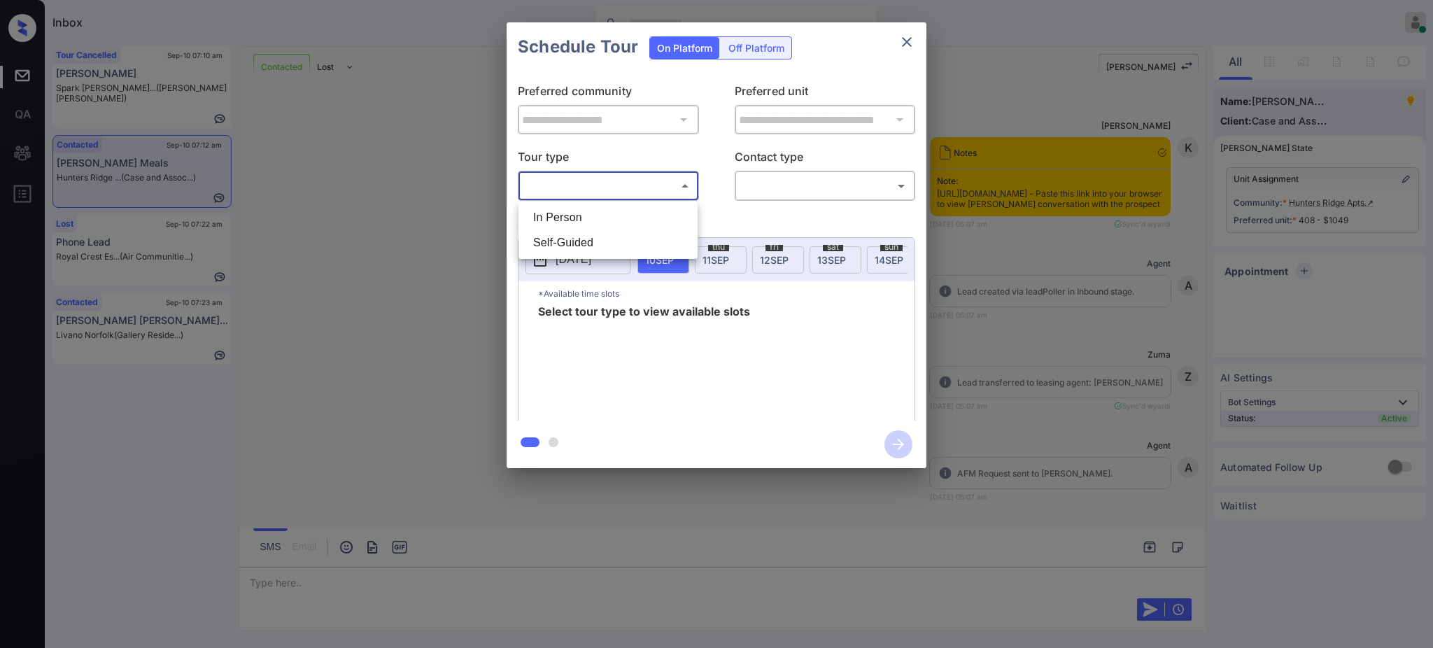
click at [612, 187] on body "Inbox [PERSON_NAME] Online Set yourself offline Set yourself on break Profile S…" at bounding box center [716, 324] width 1433 height 648
click at [580, 203] on ul "In Person Self-Guided" at bounding box center [608, 230] width 179 height 57
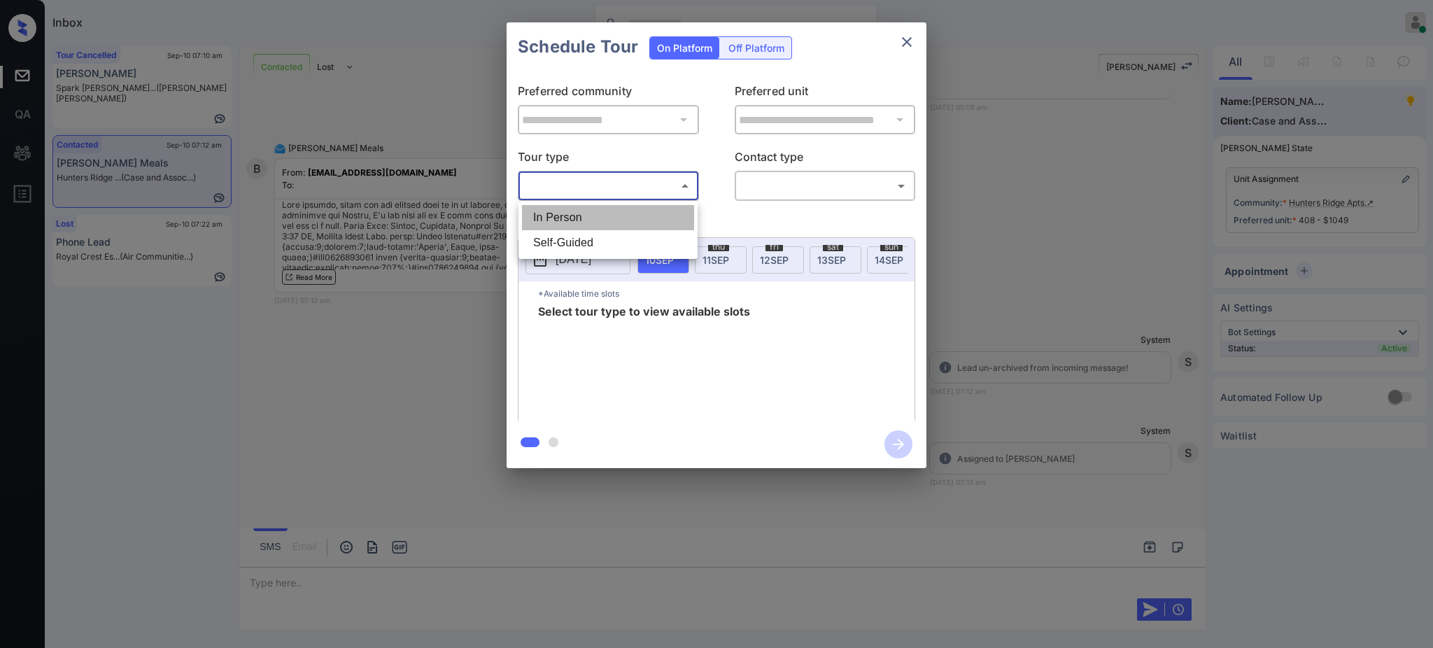
click at [642, 209] on li "In Person" at bounding box center [608, 217] width 172 height 25
type input "********"
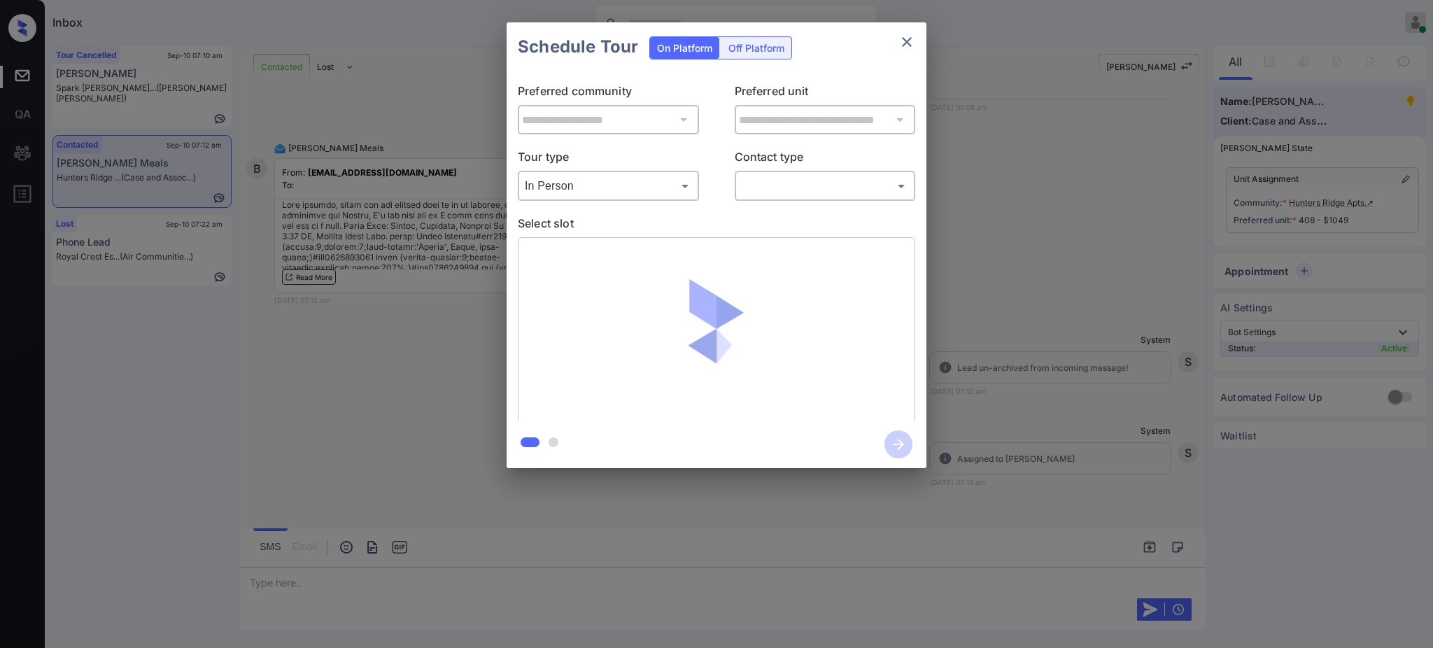
click at [757, 171] on div "​ ​" at bounding box center [825, 186] width 181 height 30
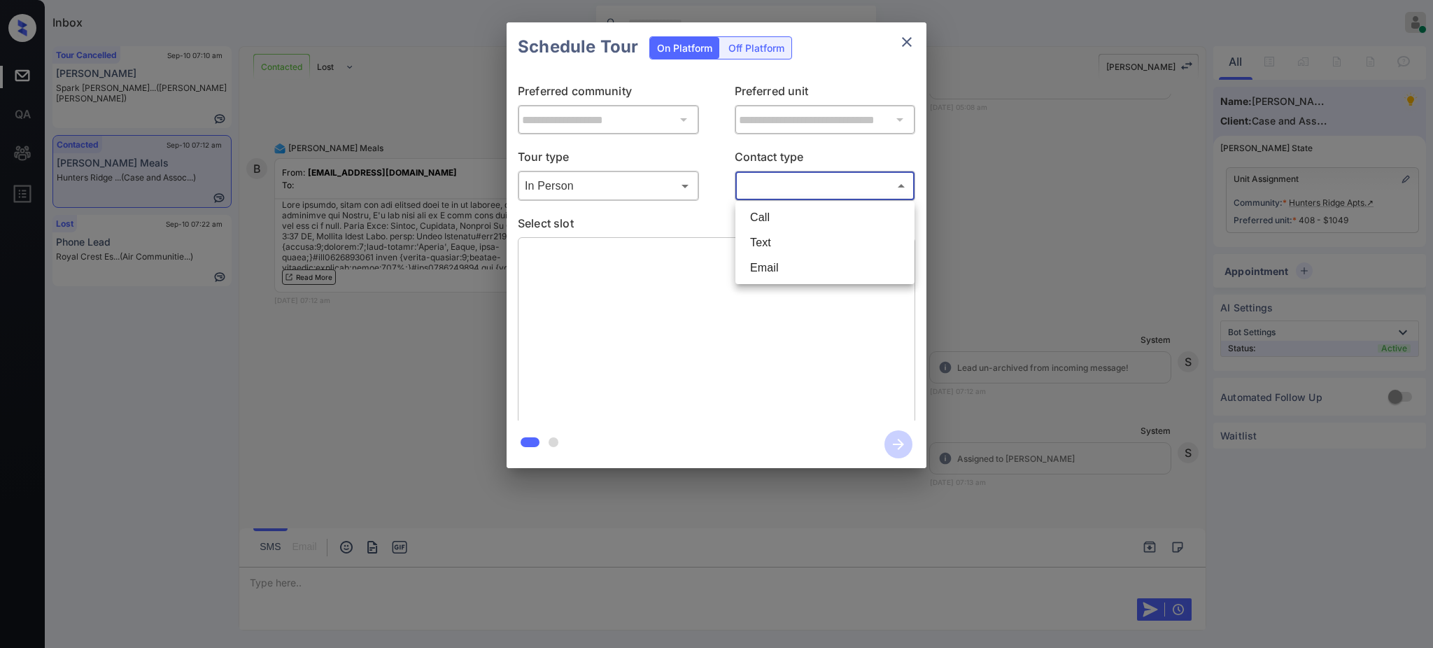
click at [765, 189] on body "Inbox [PERSON_NAME] Online Set yourself offline Set yourself on break Profile S…" at bounding box center [716, 324] width 1433 height 648
click at [781, 250] on li "Text" at bounding box center [825, 242] width 172 height 25
type input "****"
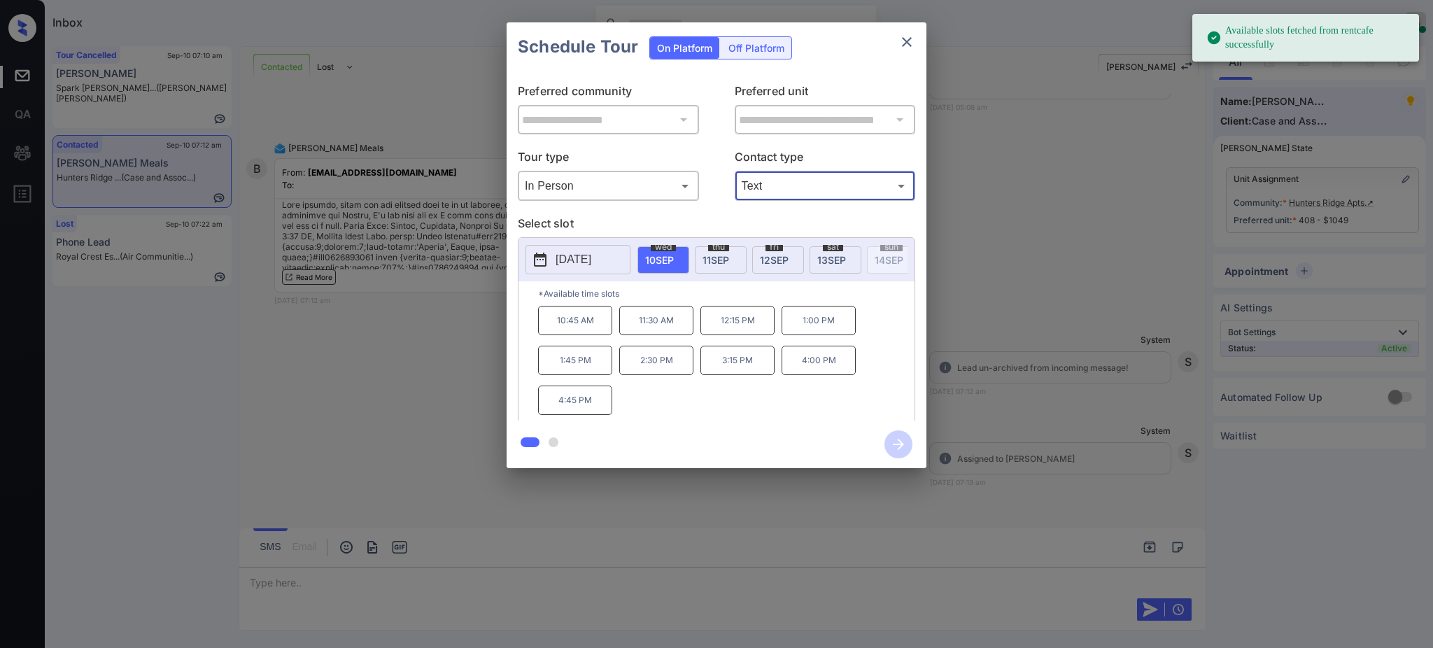
click at [586, 262] on p "[DATE]" at bounding box center [574, 259] width 36 height 17
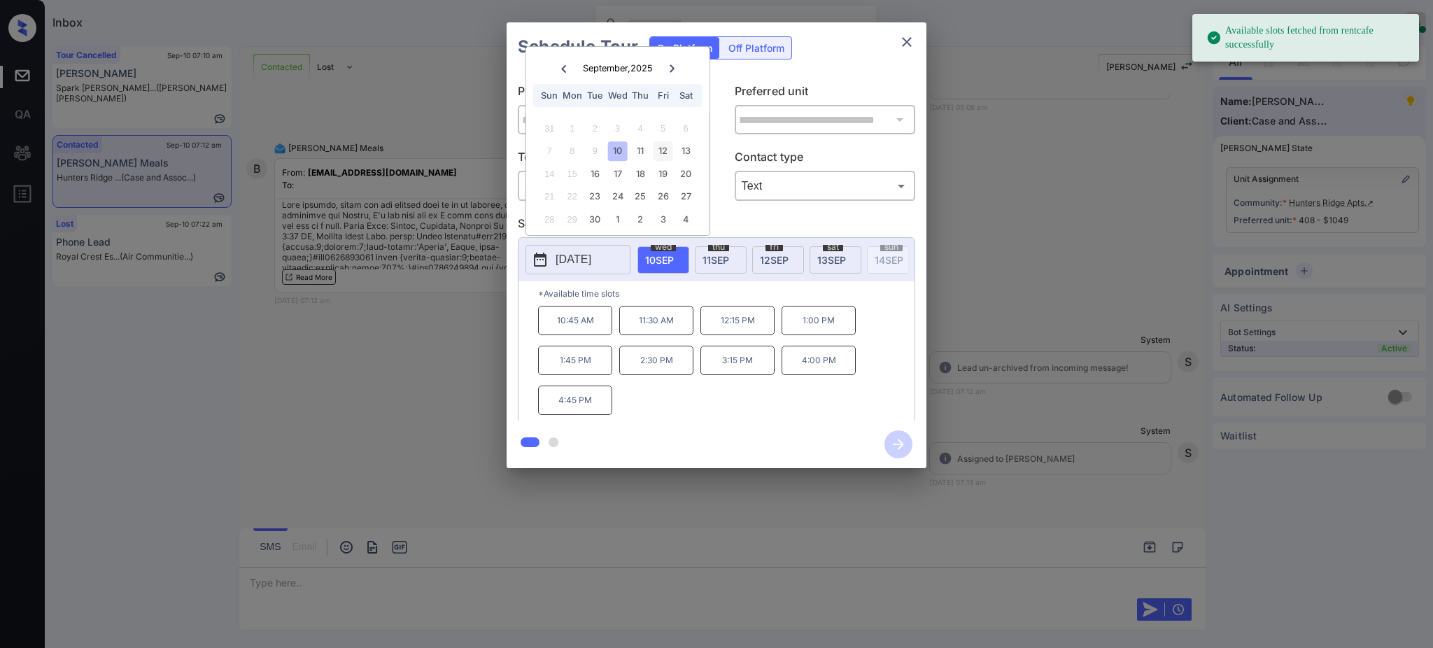
click at [654, 146] on div "12" at bounding box center [663, 150] width 19 height 19
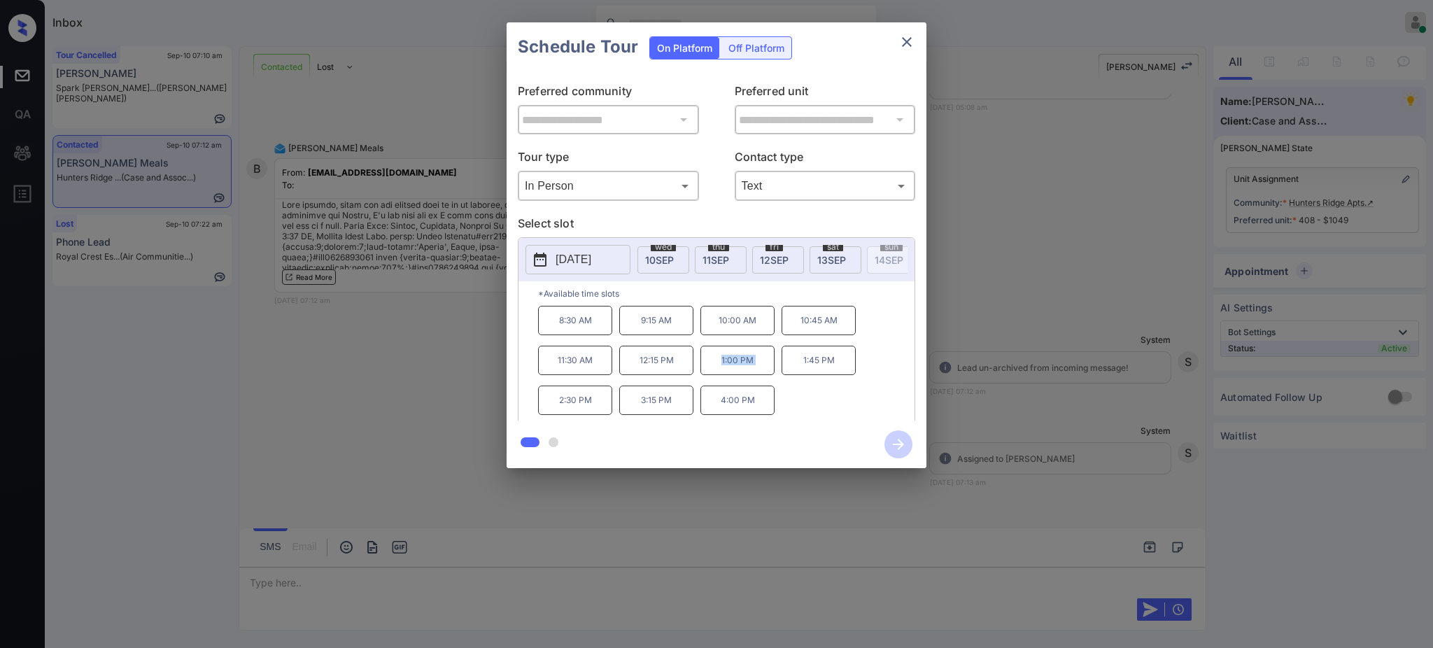
drag, startPoint x: 713, startPoint y: 369, endPoint x: 811, endPoint y: 131, distance: 257.3
click at [782, 367] on div "8:30 AM 9:15 AM 10:00 AM 10:45 AM 11:30 AM 12:15 PM 1:00 PM 1:45 PM 2:30 PM 3:1…" at bounding box center [726, 362] width 376 height 112
copy p "1:00 PM"
click at [913, 52] on button "close" at bounding box center [907, 42] width 28 height 28
